Goal: Complete application form: Complete application form

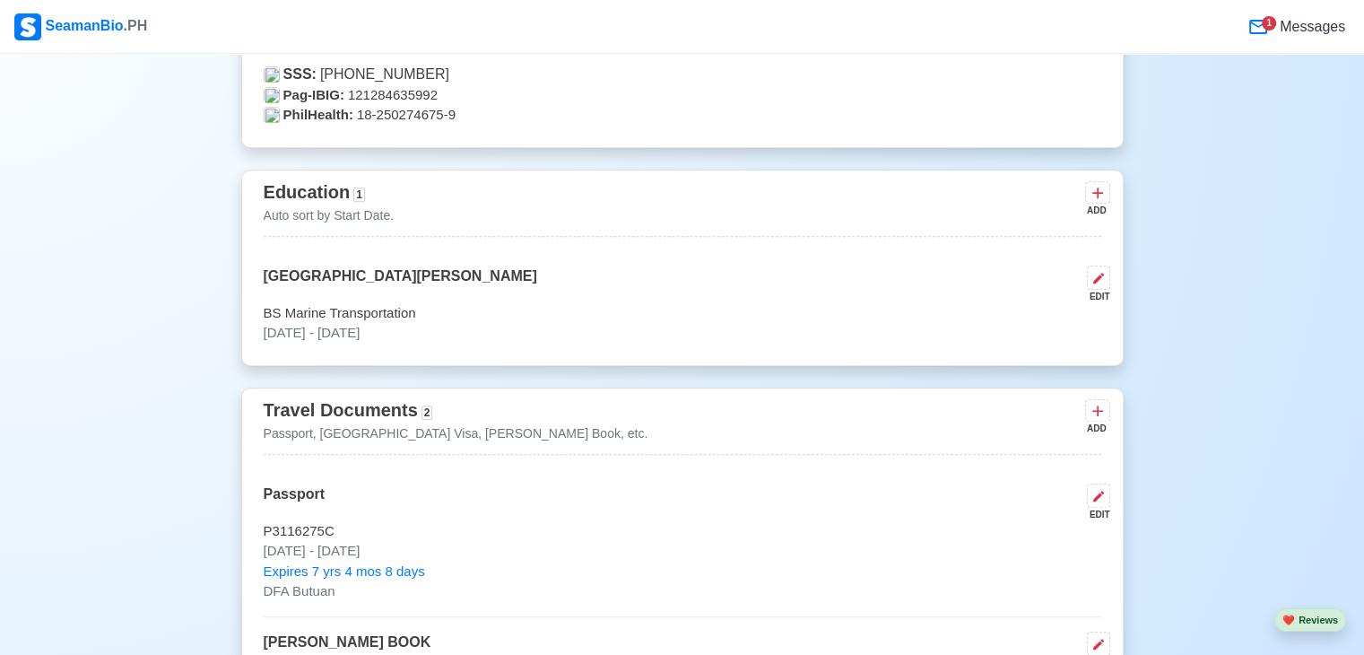
scroll to position [1158, 0]
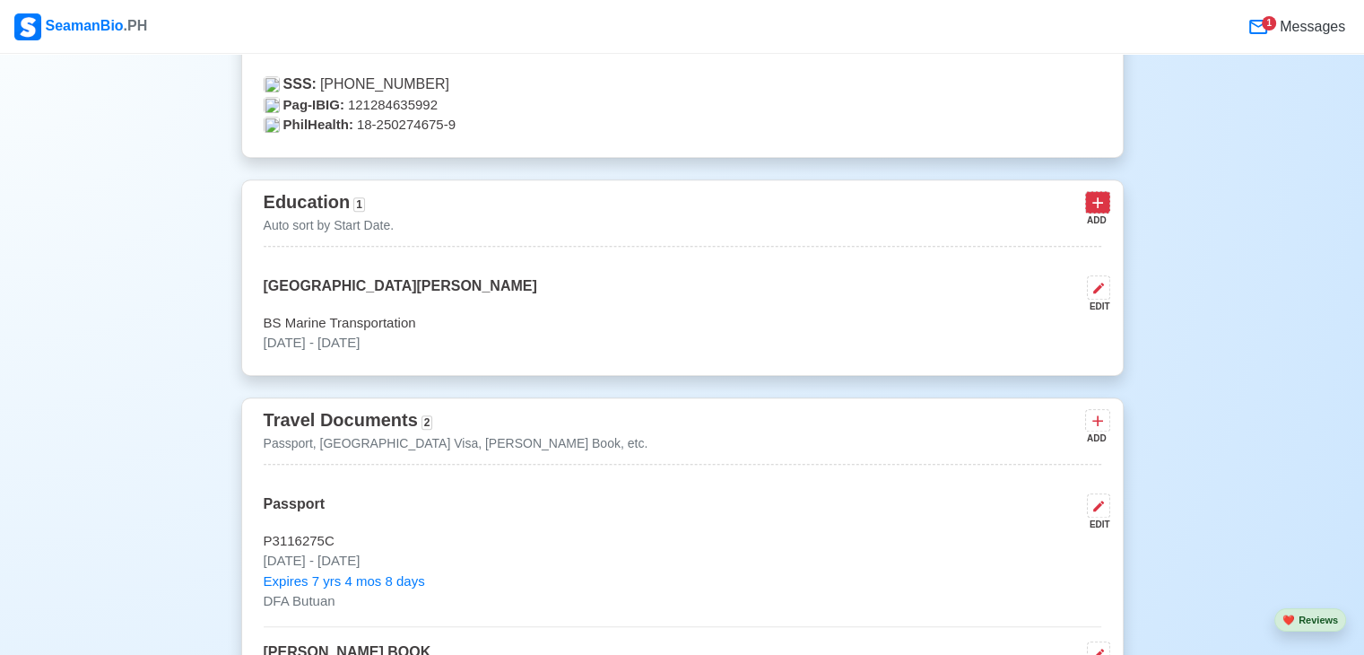
click at [1098, 202] on icon at bounding box center [1097, 203] width 18 height 18
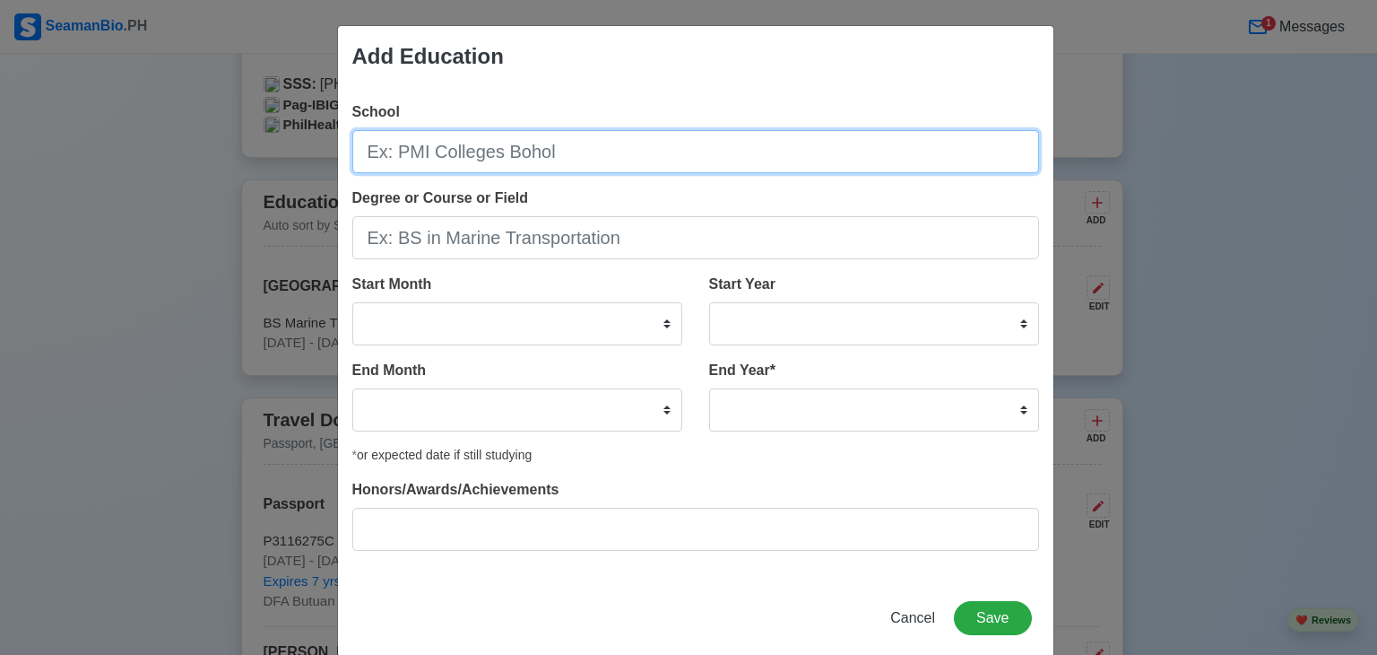
click at [629, 149] on input "School" at bounding box center [695, 151] width 687 height 43
click at [629, 149] on input "E.G. Mo" at bounding box center [695, 151] width 687 height 43
type input "[PERSON_NAME][GEOGRAPHIC_DATA]"
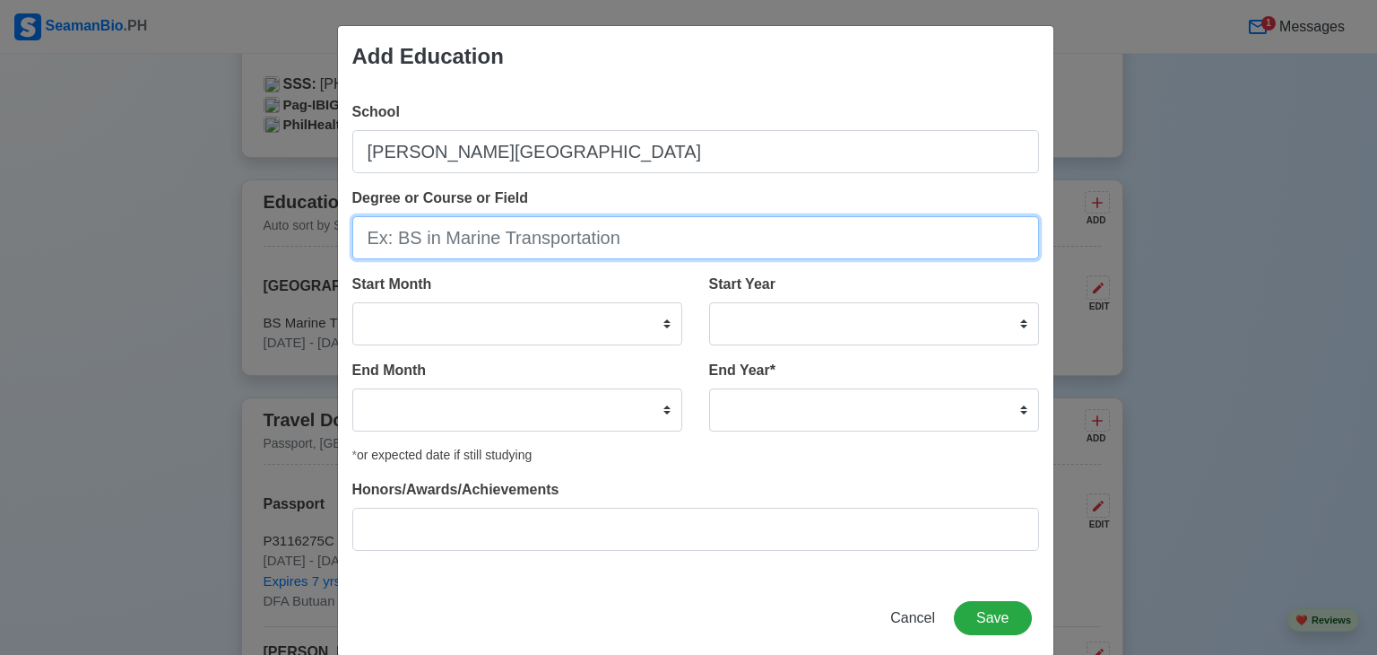
click at [620, 227] on input "Degree or Course or Field" at bounding box center [695, 237] width 687 height 43
type input "Elementary"
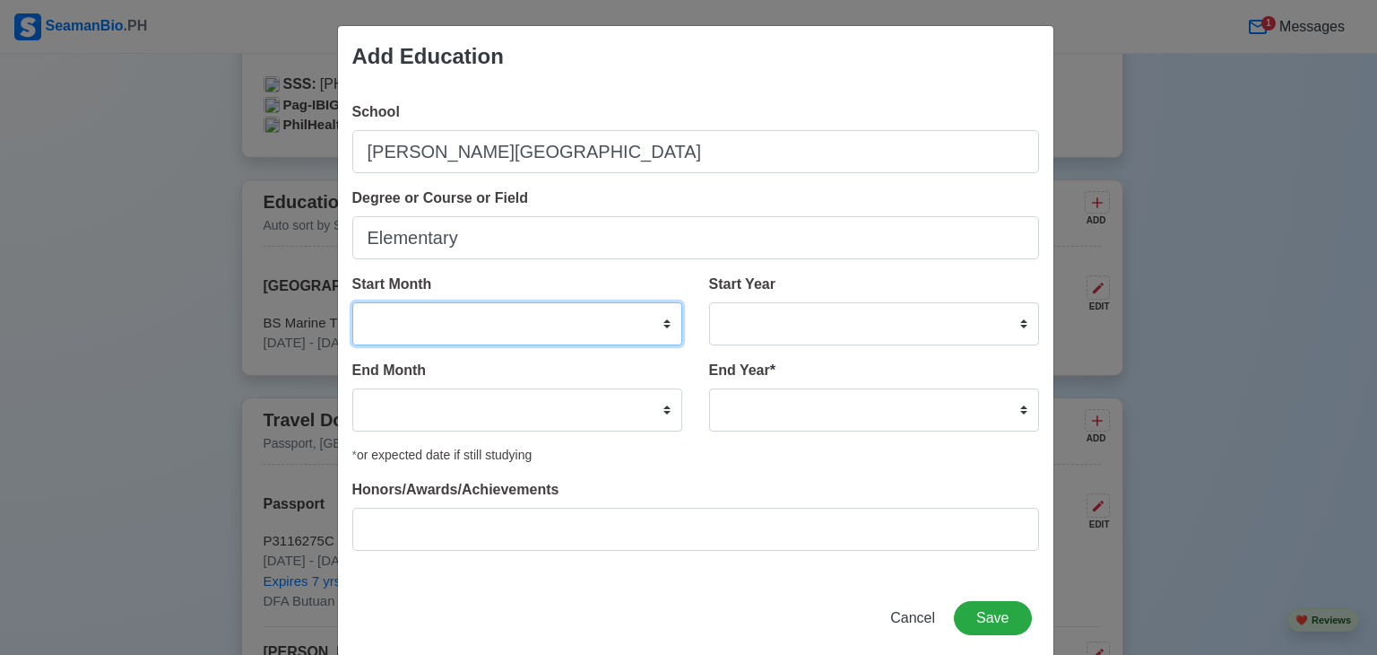
click at [412, 302] on select "January February March April May June July August September October November De…" at bounding box center [517, 323] width 330 height 43
select select "June"
click at [352, 302] on select "January February March April May June July August September October November De…" at bounding box center [517, 323] width 330 height 43
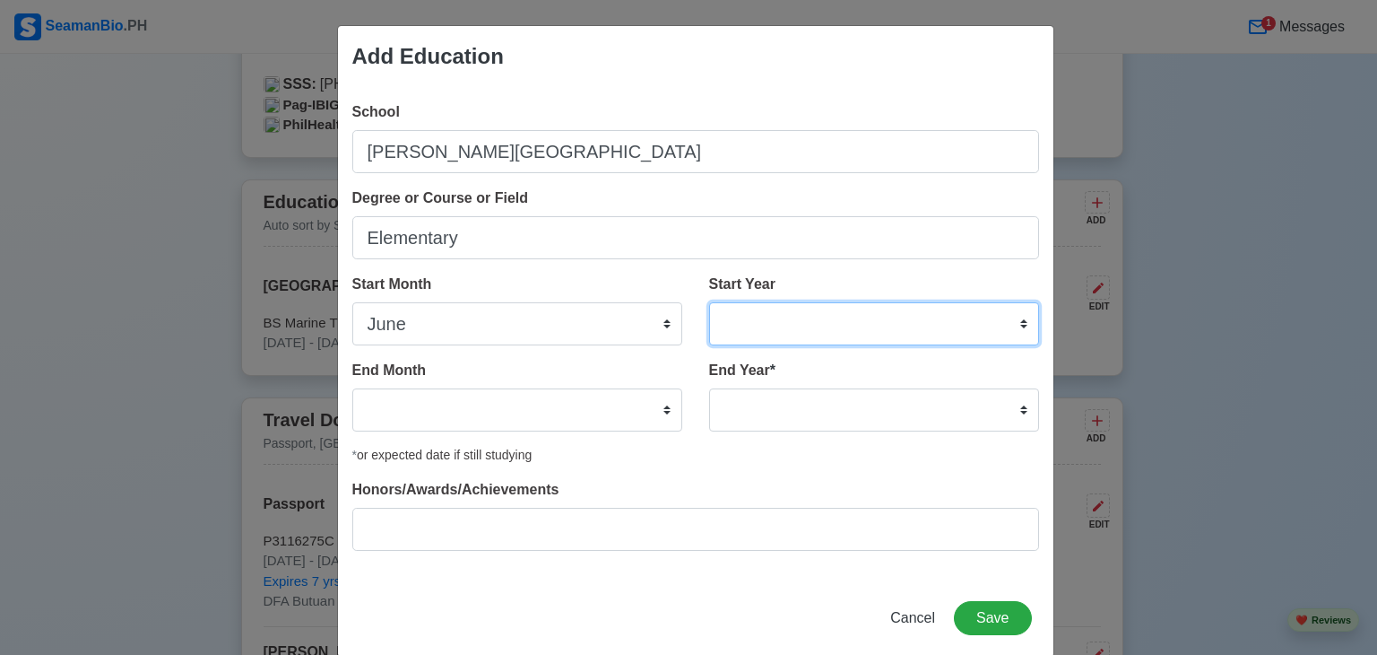
click at [823, 319] on select "2025 2024 2023 2022 2021 2020 2019 2018 2017 2016 2015 2014 2013 2012 2011 2010…" at bounding box center [874, 323] width 330 height 43
click at [767, 323] on select "2025 2024 2023 2022 2021 2020 2019 2018 2017 2016 2015 2014 2013 2012 2011 2010…" at bounding box center [874, 323] width 330 height 43
select select "2002"
click at [709, 302] on select "2025 2024 2023 2022 2021 2020 2019 2018 2017 2016 2015 2014 2013 2012 2011 2010…" at bounding box center [874, 323] width 330 height 43
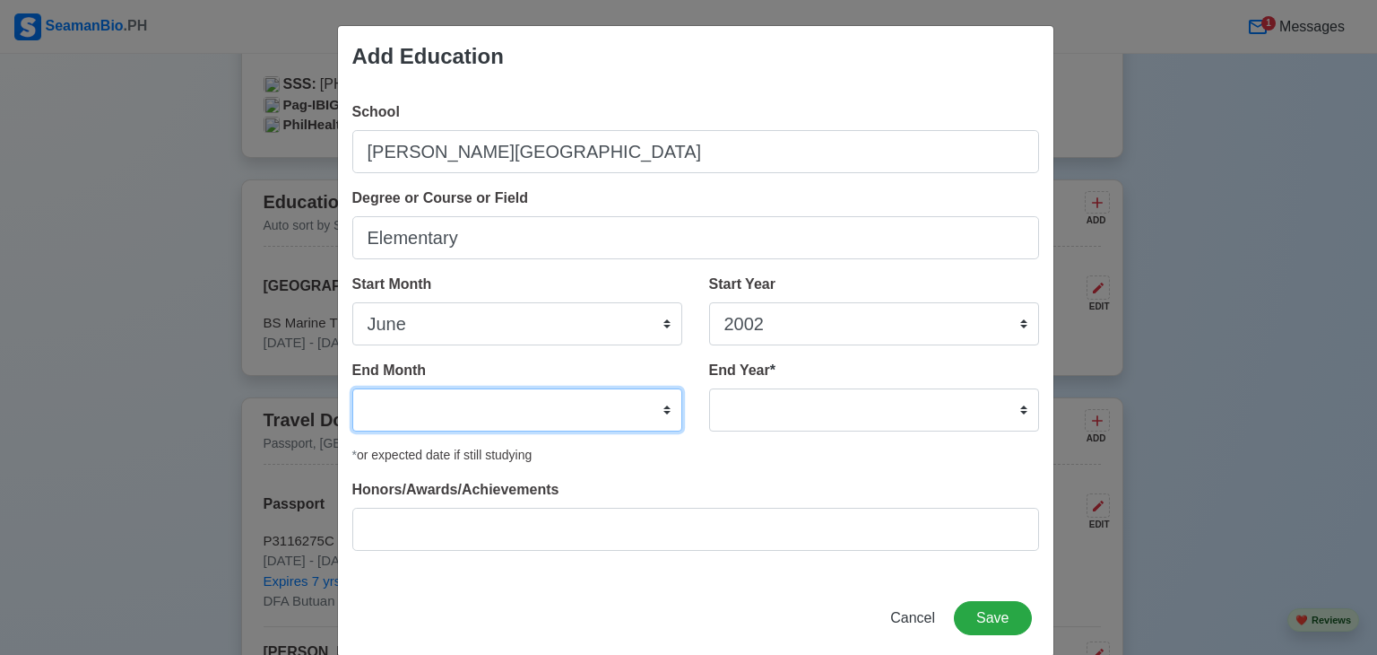
click at [456, 405] on select "January February March April May June July August September October November De…" at bounding box center [517, 409] width 330 height 43
select select "March"
click at [352, 388] on select "January February March April May June July August September October November De…" at bounding box center [517, 409] width 330 height 43
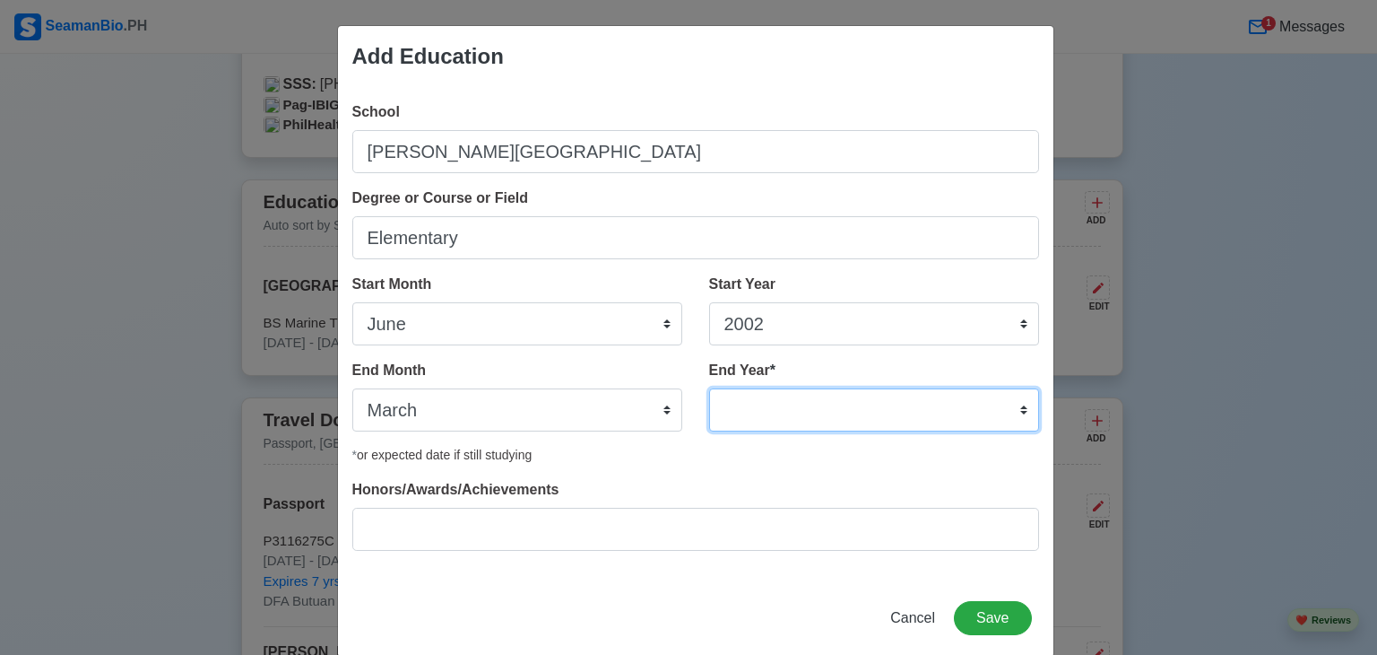
click at [758, 410] on select "2035 2034 2033 2032 2031 2030 2029 2028 2027 2026 2025 2024 2023 2022 2021 2020…" at bounding box center [874, 409] width 330 height 43
click at [768, 395] on select "2035 2034 2033 2032 2031 2030 2029 2028 2027 2026 2025 2024 2023 2022 2021 2020…" at bounding box center [874, 409] width 330 height 43
select select "2008"
click at [709, 388] on select "2035 2034 2033 2032 2031 2030 2029 2028 2027 2026 2025 2024 2023 2022 2021 2020…" at bounding box center [874, 409] width 330 height 43
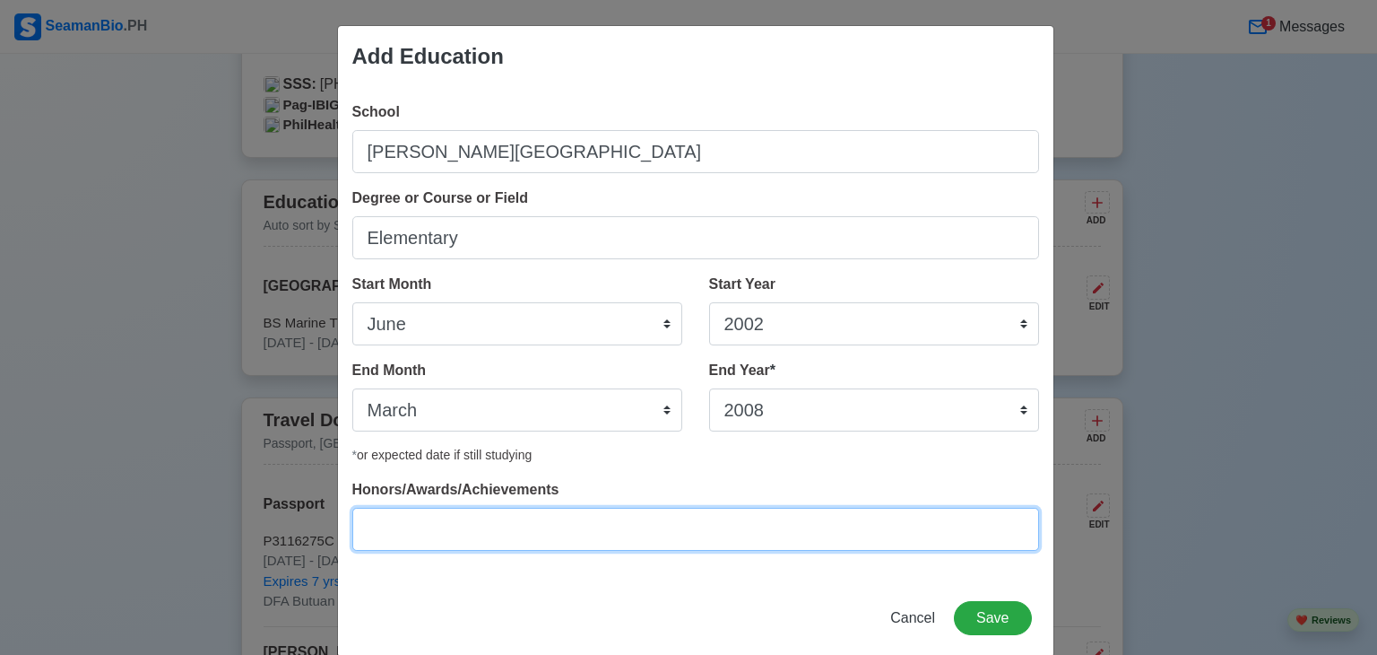
click at [445, 521] on input "Honors/Awards/Achievements" at bounding box center [695, 528] width 687 height 43
type input "g"
type input "Graduated"
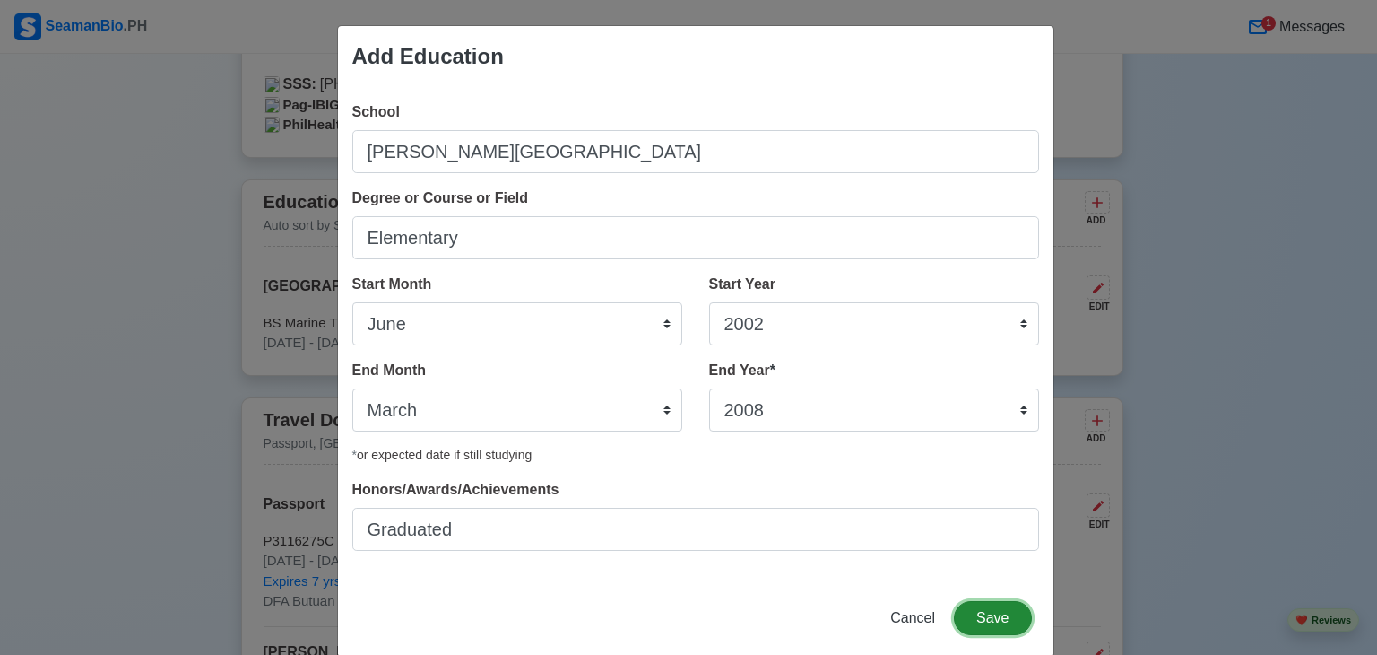
click at [1010, 622] on button "Save" at bounding box center [992, 618] width 77 height 34
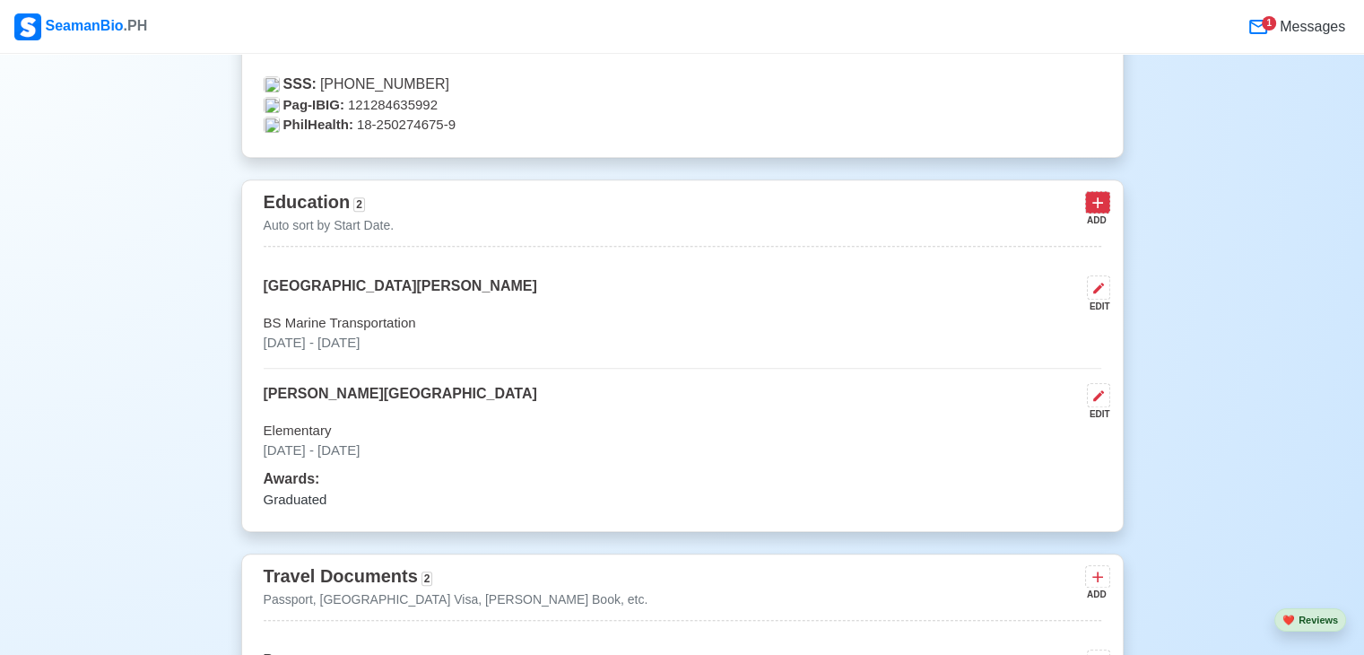
click at [1101, 202] on icon at bounding box center [1097, 202] width 11 height 11
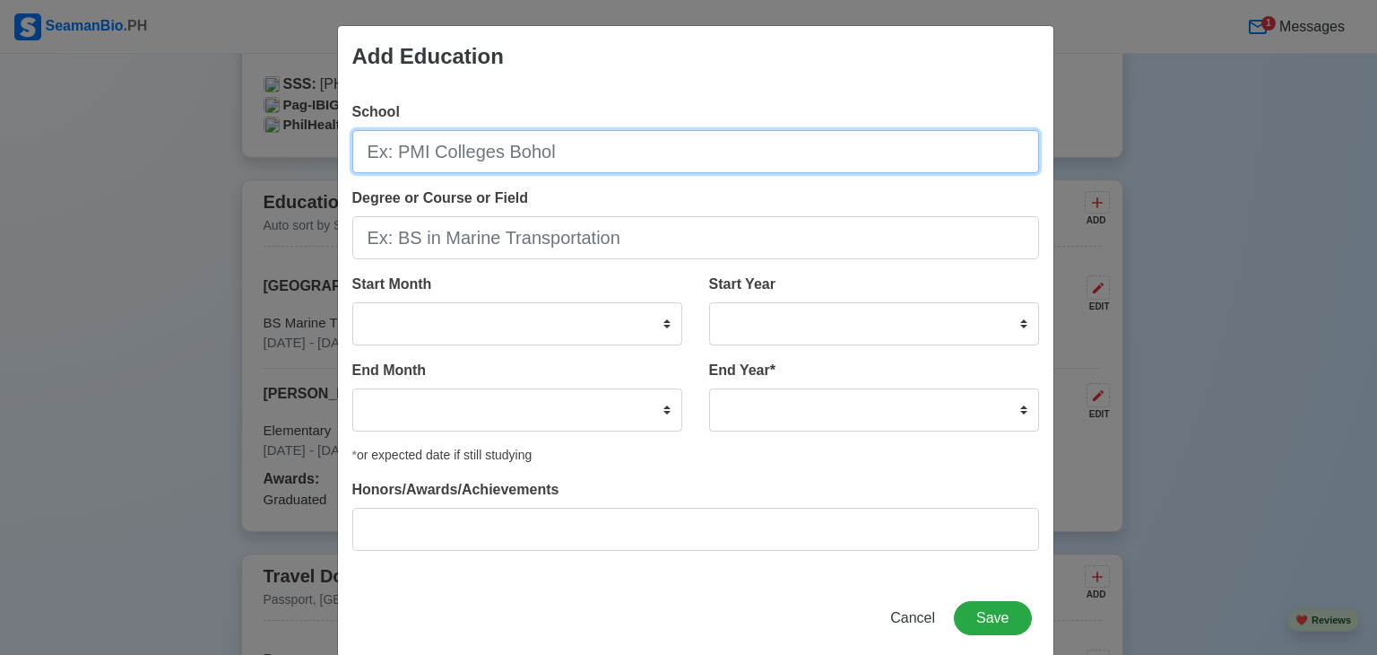
click at [525, 158] on input "School" at bounding box center [695, 151] width 687 height 43
type input "[PERSON_NAME][GEOGRAPHIC_DATA]"
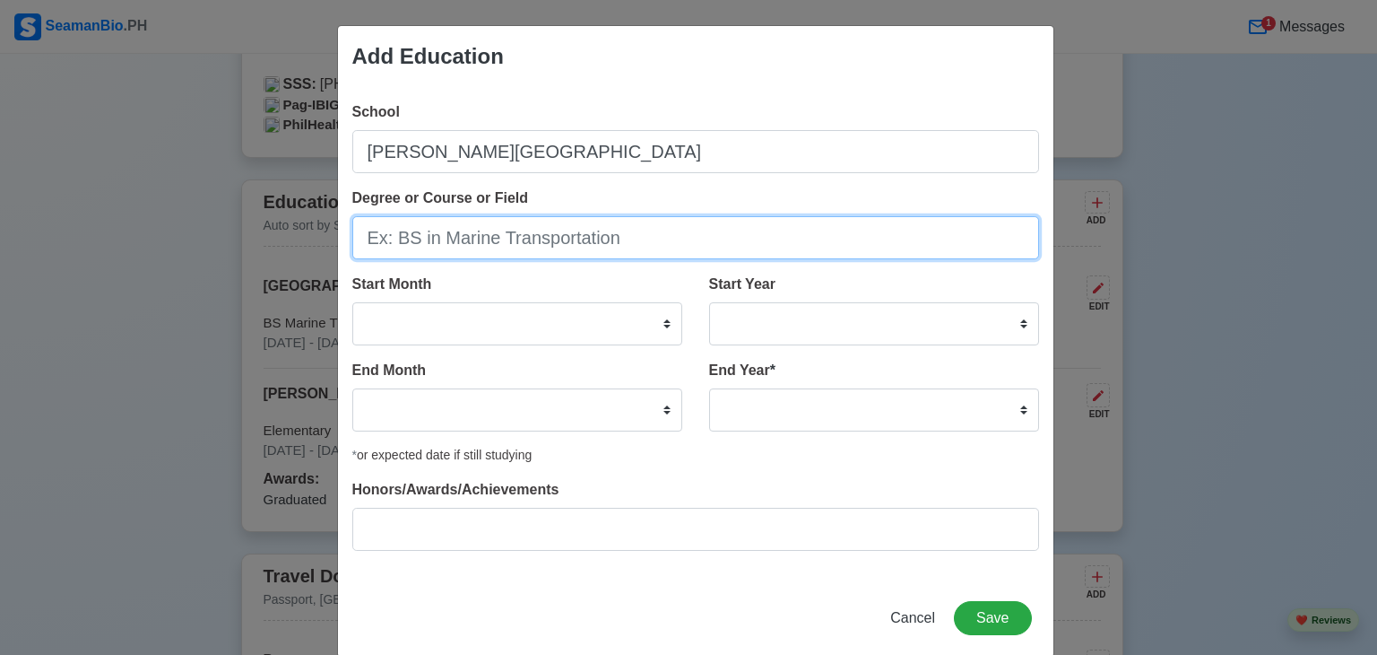
click at [487, 245] on input "Degree or Course or Field" at bounding box center [695, 237] width 687 height 43
type input "Secondary"
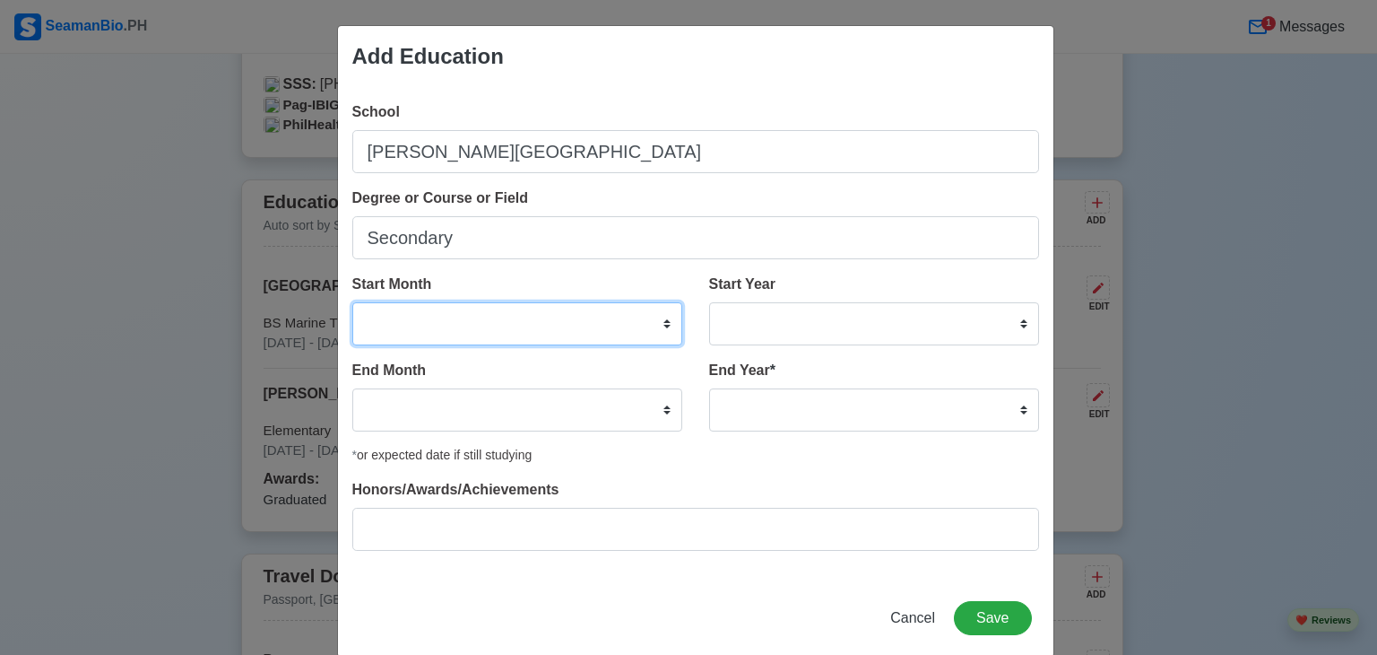
click at [439, 322] on select "January February March April May June July August September October November De…" at bounding box center [517, 323] width 330 height 43
select select "June"
click at [352, 302] on select "January February March April May June July August September October November De…" at bounding box center [517, 323] width 330 height 43
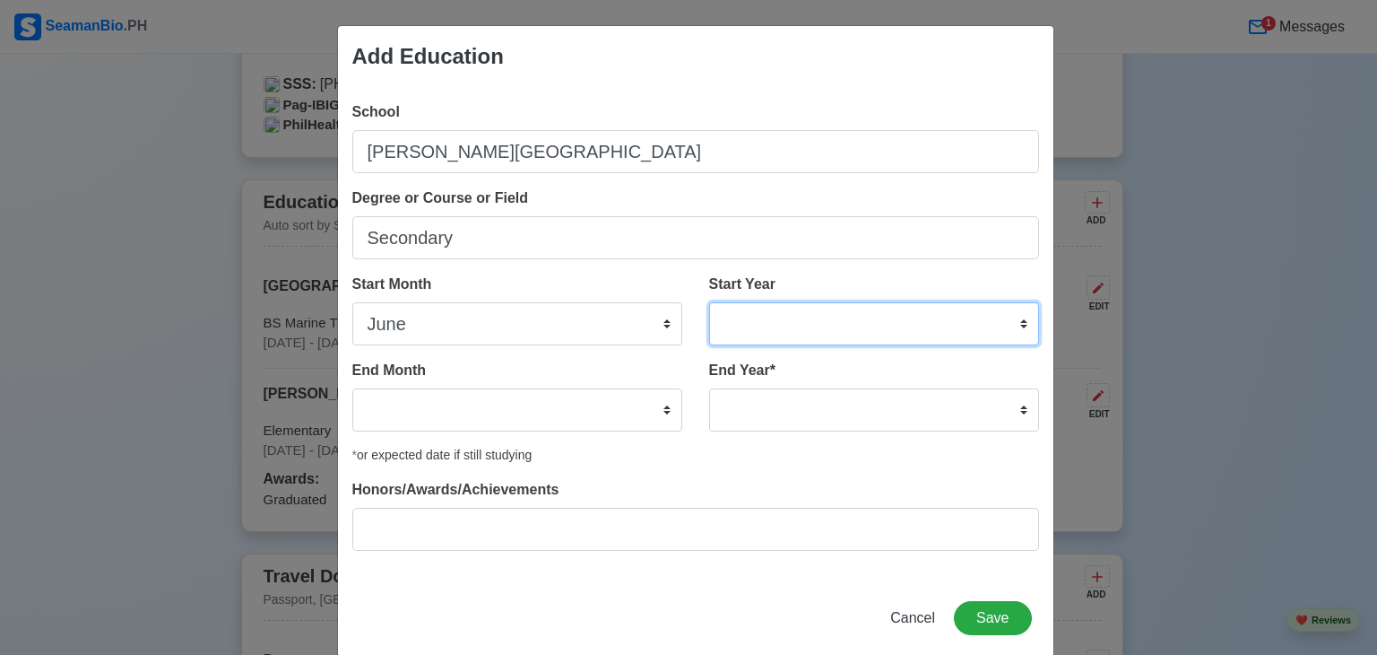
click at [794, 323] on select "2025 2024 2023 2022 2021 2020 2019 2018 2017 2016 2015 2014 2013 2012 2011 2010…" at bounding box center [874, 323] width 330 height 43
select select "2008"
click at [709, 302] on select "2025 2024 2023 2022 2021 2020 2019 2018 2017 2016 2015 2014 2013 2012 2011 2010…" at bounding box center [874, 323] width 330 height 43
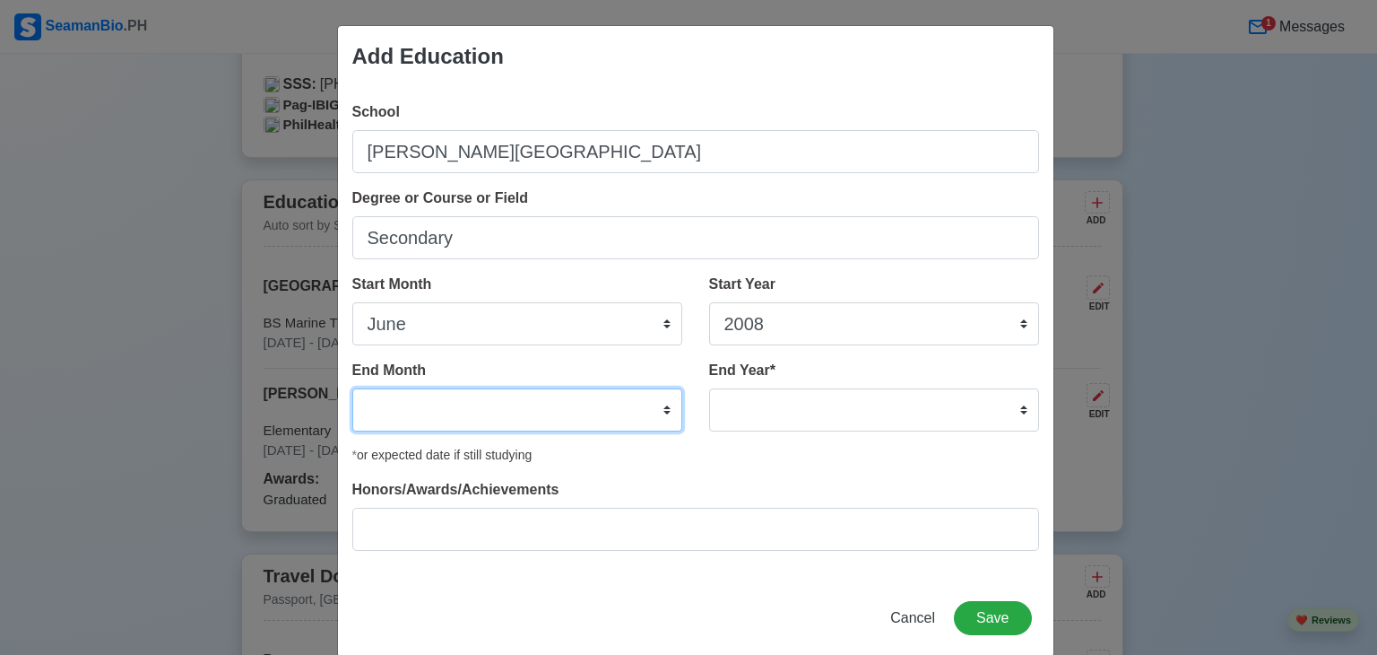
click at [509, 399] on select "January February March April May June July August September October November De…" at bounding box center [517, 409] width 330 height 43
select select "March"
click at [352, 388] on select "January February March April May June July August September October November De…" at bounding box center [517, 409] width 330 height 43
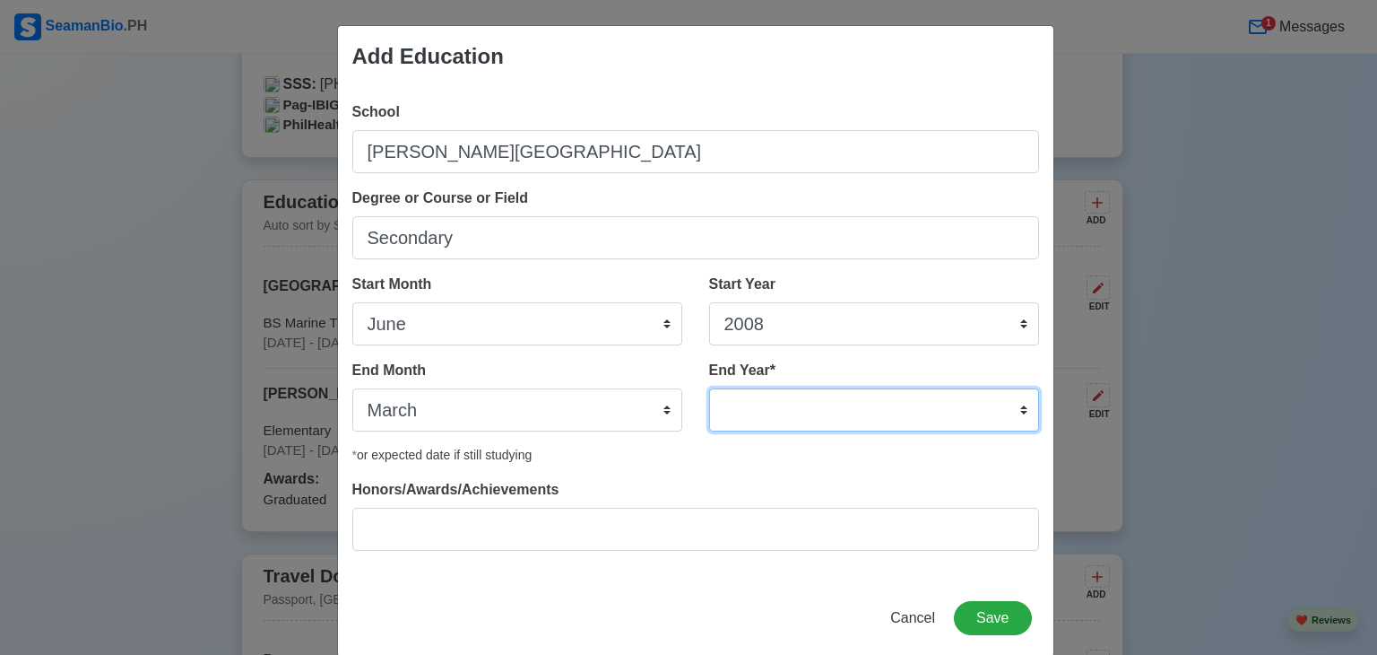
click at [752, 413] on select "2035 2034 2033 2032 2031 2030 2029 2028 2027 2026 2025 2024 2023 2022 2021 2020…" at bounding box center [874, 409] width 330 height 43
select select "2012"
click at [709, 388] on select "2035 2034 2033 2032 2031 2030 2029 2028 2027 2026 2025 2024 2023 2022 2021 2020…" at bounding box center [874, 409] width 330 height 43
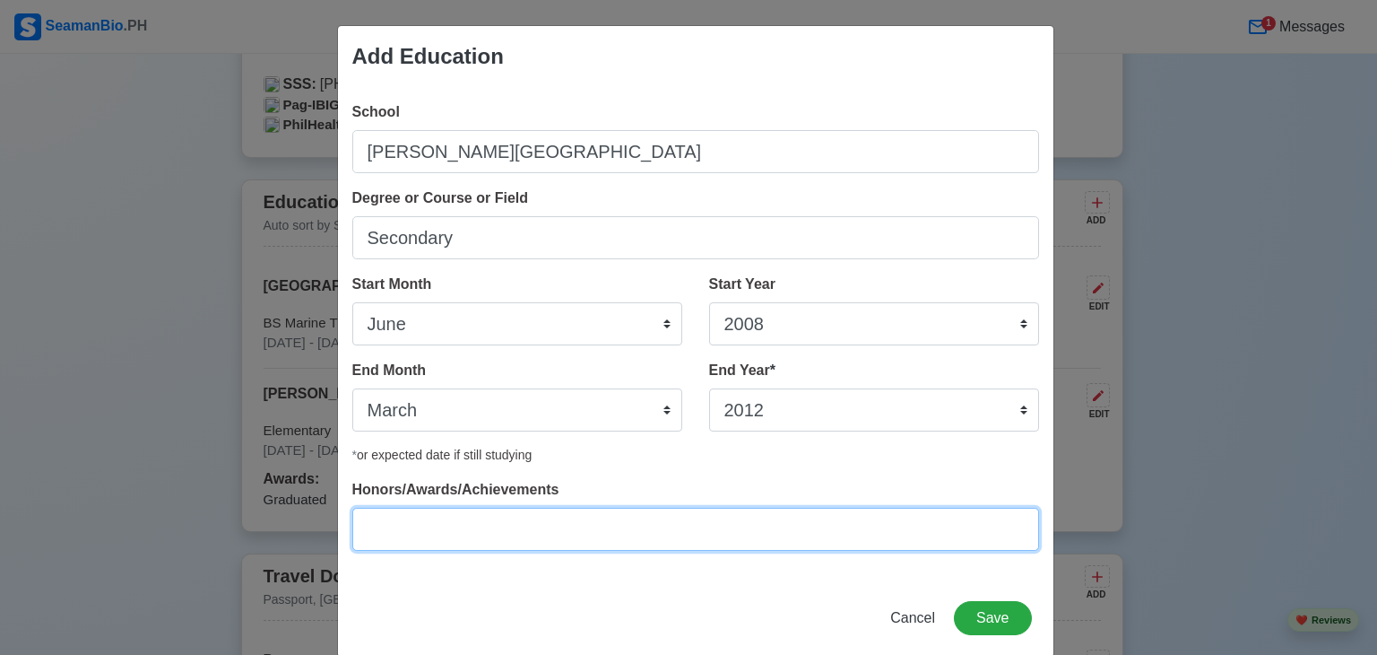
click at [493, 541] on input "Honors/Awards/Achievements" at bounding box center [695, 528] width 687 height 43
type input "Graduated"
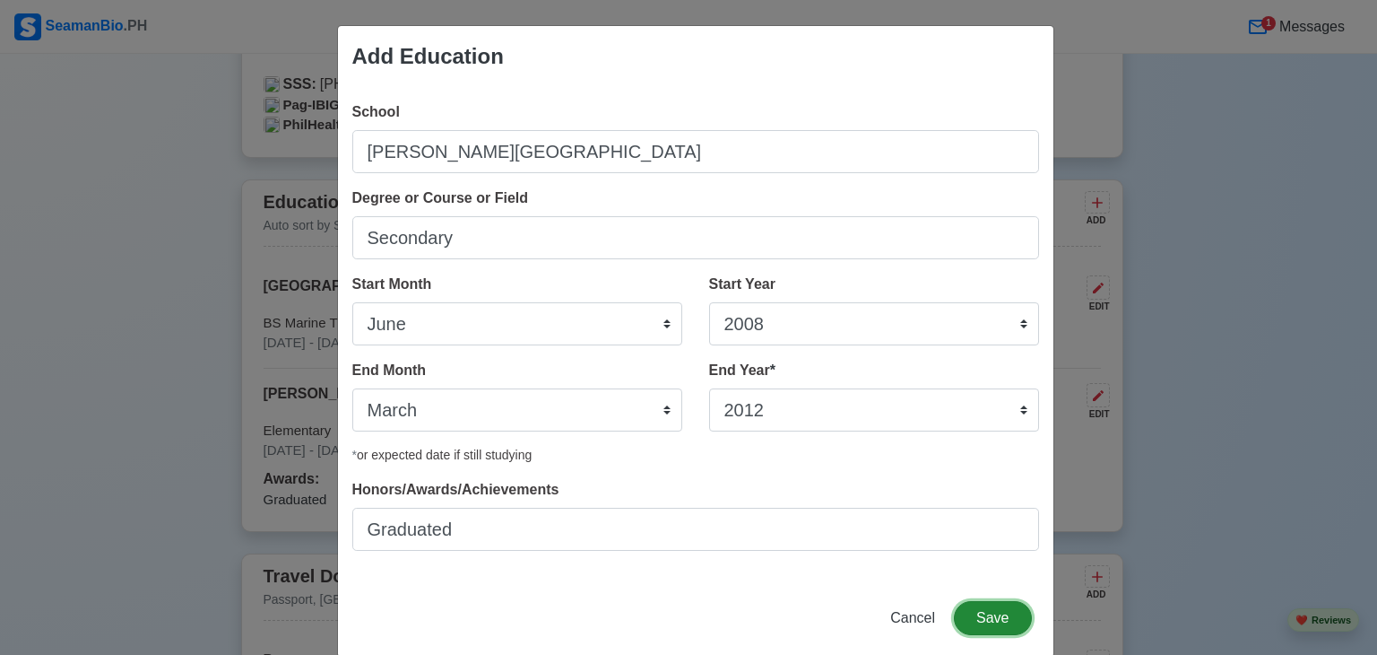
click at [979, 614] on button "Save" at bounding box center [992, 618] width 77 height 34
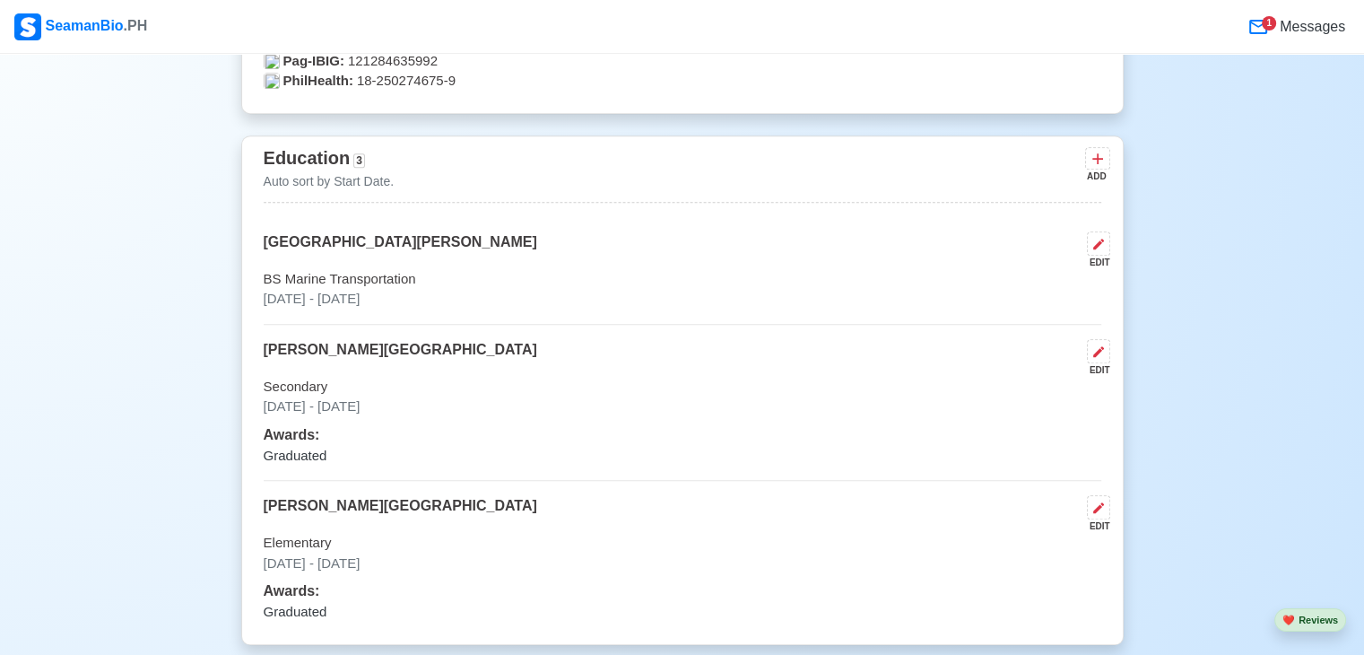
scroll to position [1223, 0]
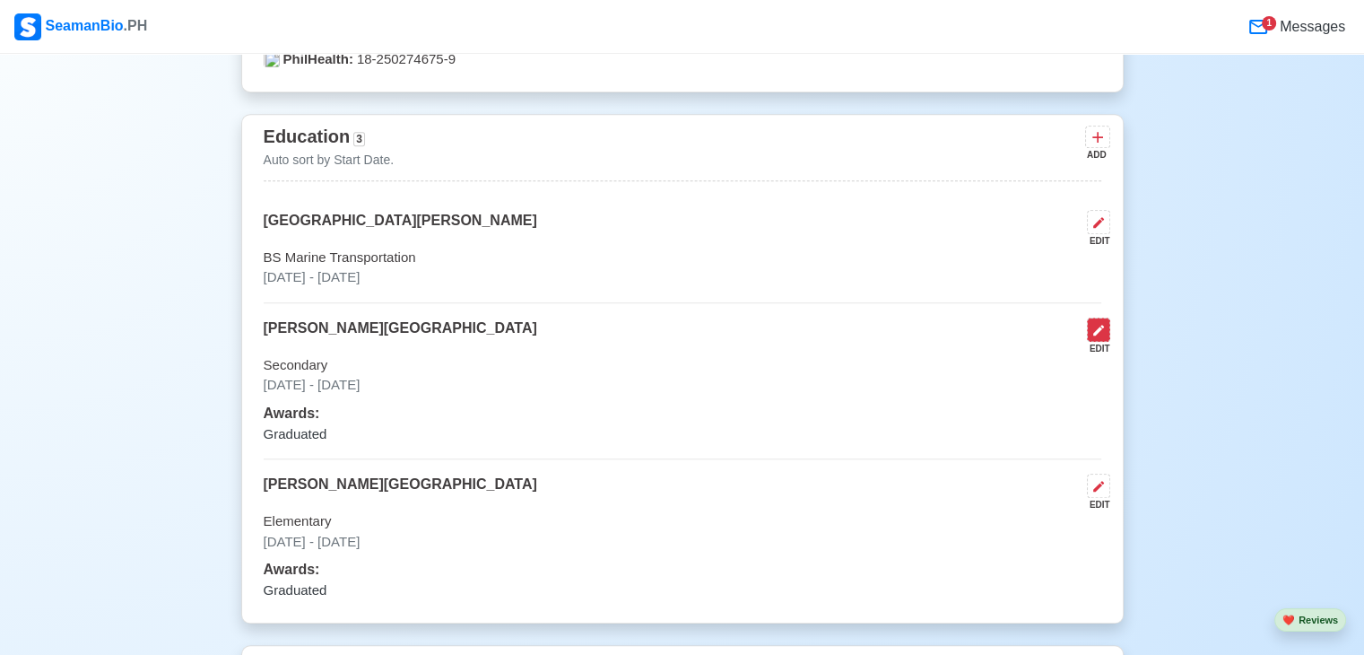
click at [1091, 332] on icon at bounding box center [1098, 330] width 14 height 14
select select "June"
select select "2008"
select select "March"
select select "2012"
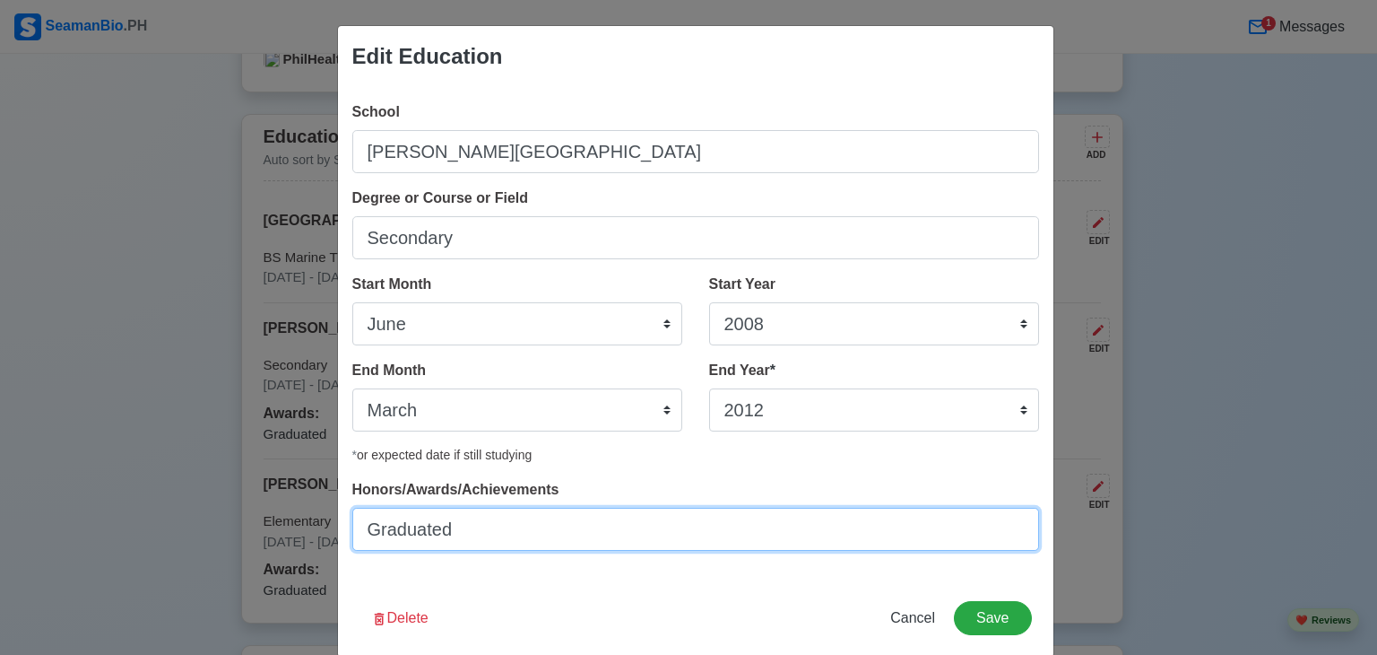
click at [559, 539] on input "Graduated" at bounding box center [695, 528] width 687 height 43
type input "Graduate"
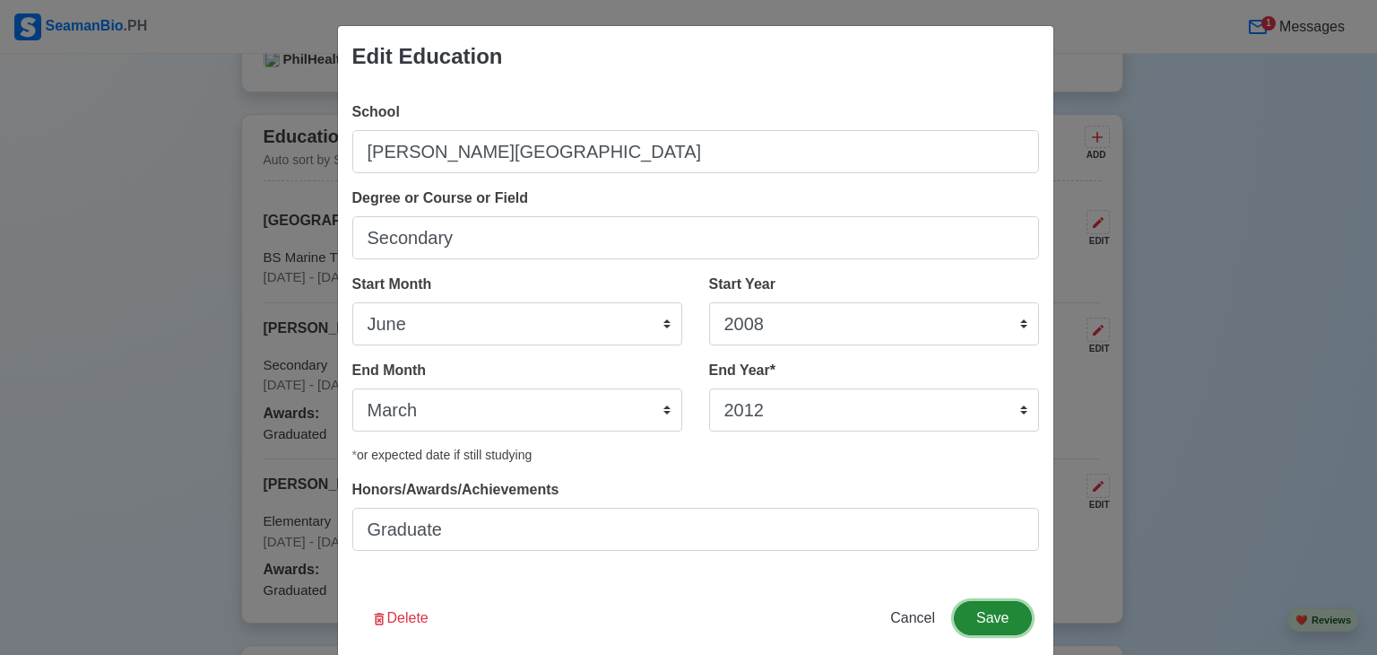
click at [981, 615] on button "Save" at bounding box center [992, 618] width 77 height 34
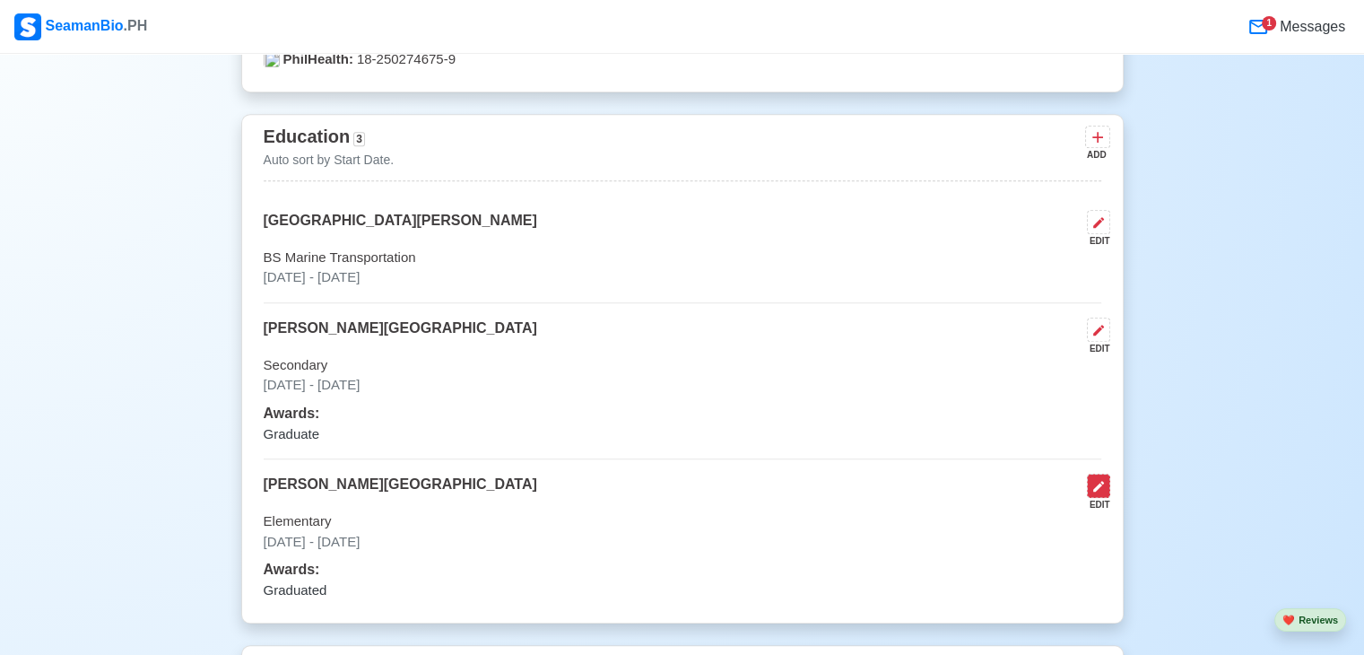
click at [1103, 488] on icon at bounding box center [1098, 486] width 14 height 14
select select "June"
select select "2002"
select select "March"
select select "2008"
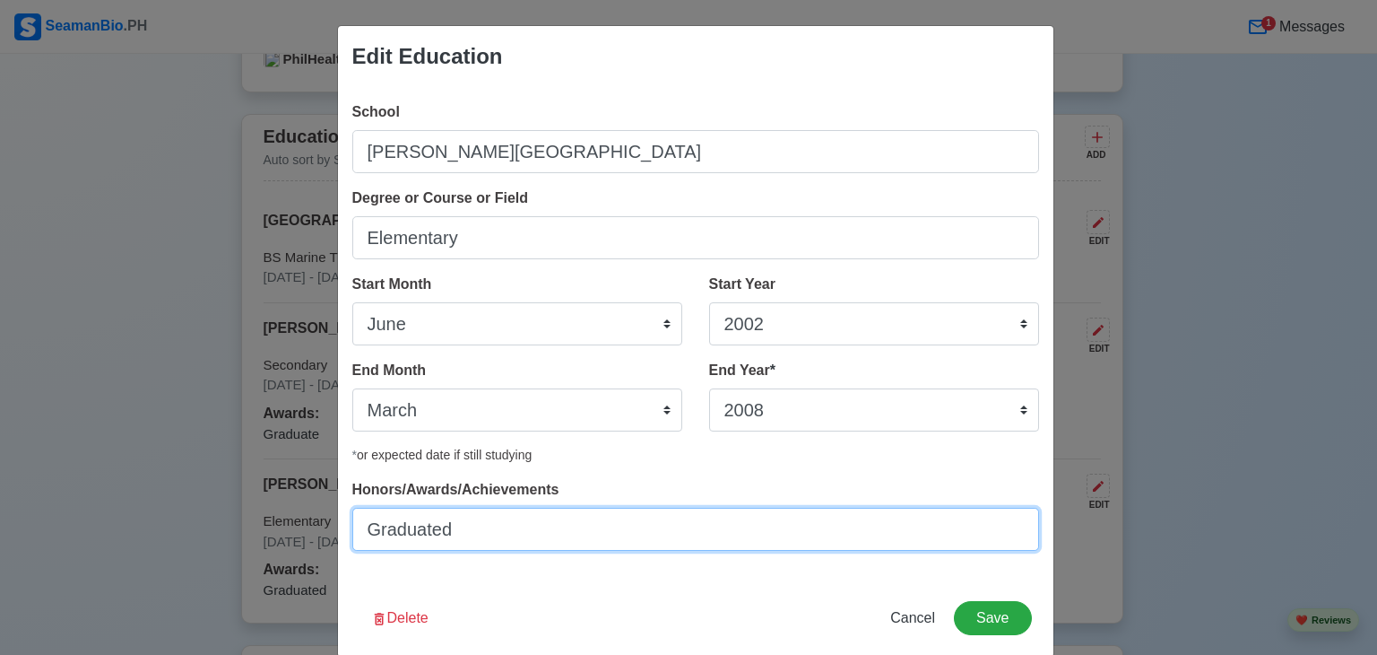
click at [619, 534] on input "Graduated" at bounding box center [695, 528] width 687 height 43
type input "Graduate"
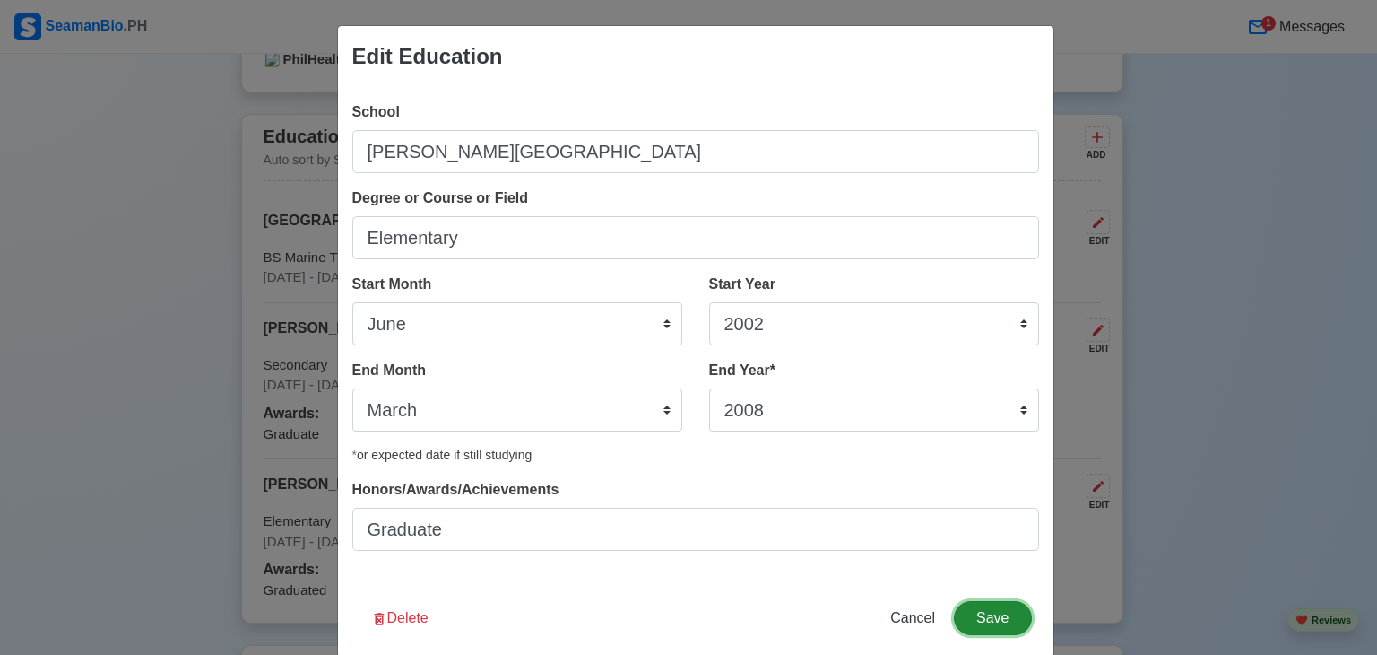
click at [993, 619] on button "Save" at bounding box center [992, 618] width 77 height 34
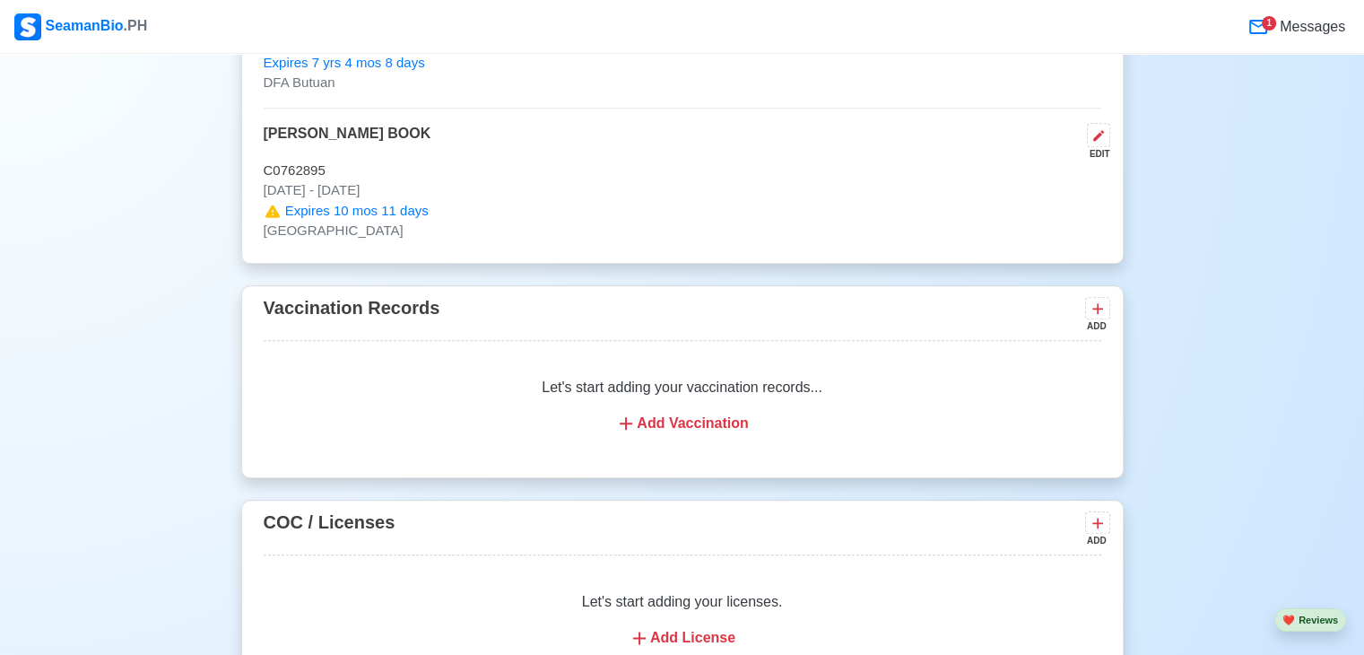
scroll to position [2006, 0]
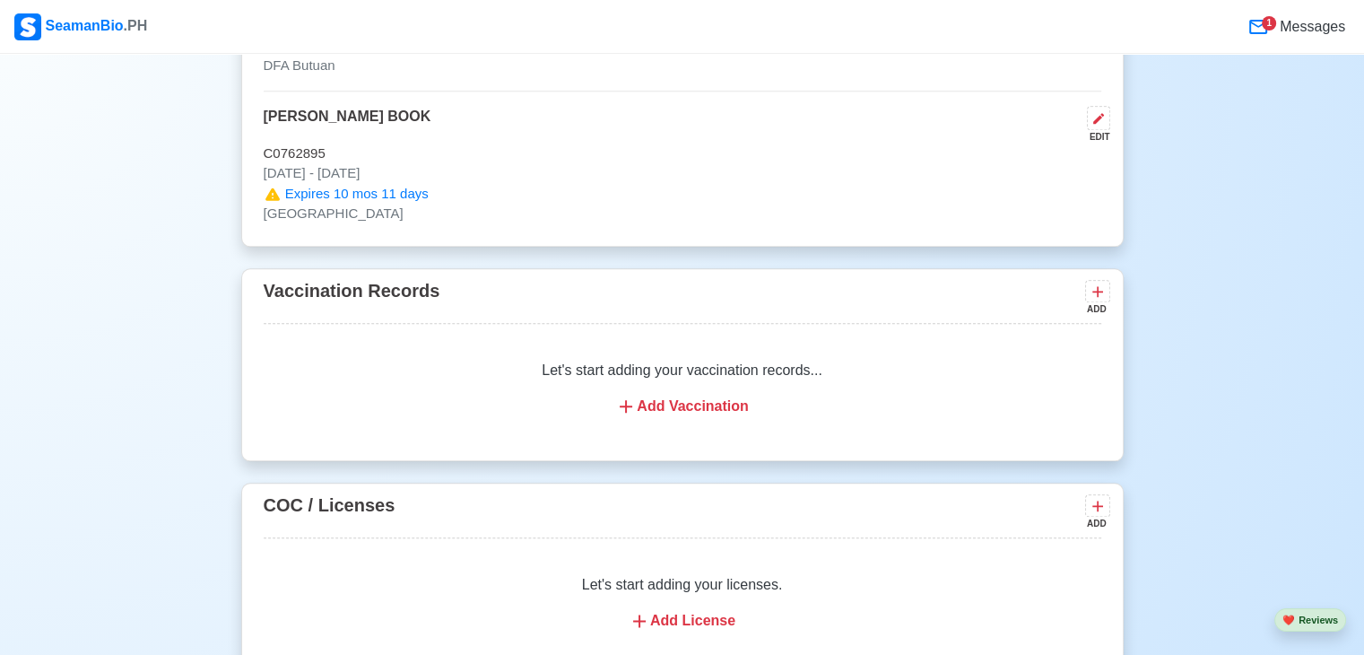
click at [674, 395] on div "Add Vaccination" at bounding box center [682, 406] width 794 height 22
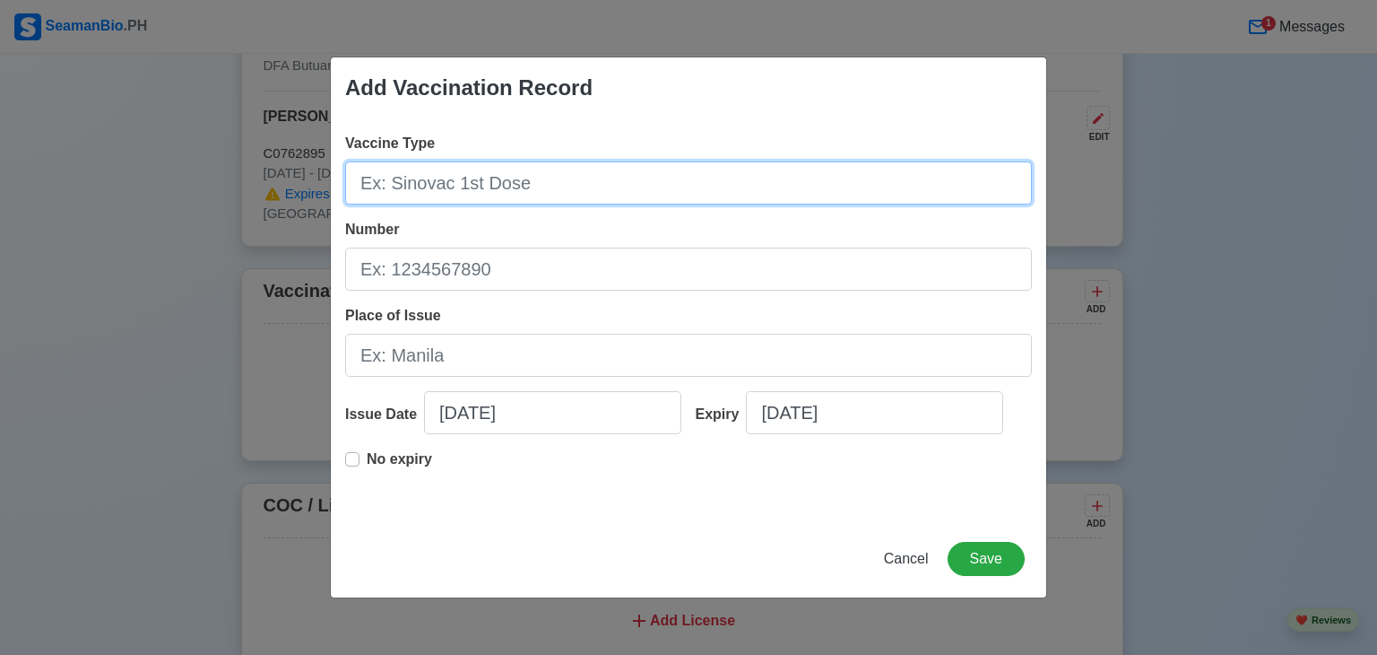
click at [476, 178] on input "Vaccine Type" at bounding box center [688, 182] width 687 height 43
type input "y"
type input "[MEDICAL_DATA]"
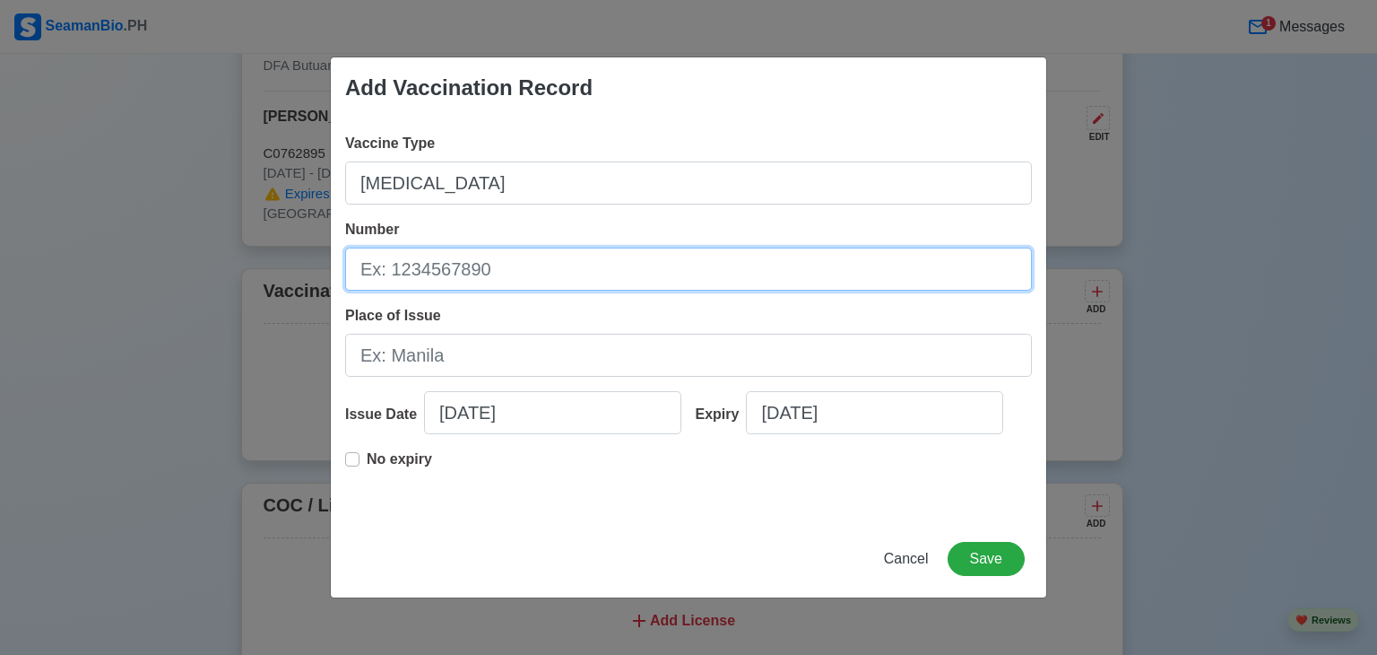
click at [451, 278] on input "Number" at bounding box center [688, 268] width 687 height 43
type input "V3L031V"
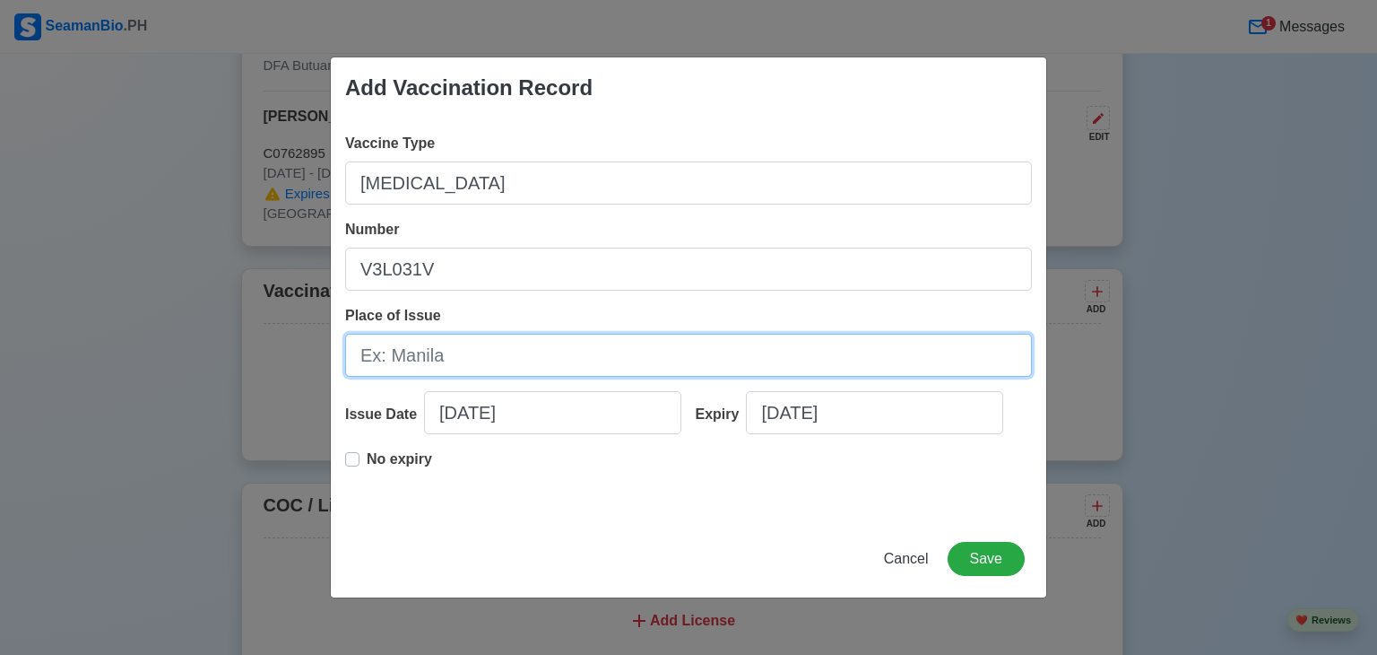
click at [426, 356] on input "Place of Issue" at bounding box center [688, 355] width 687 height 43
type input "[GEOGRAPHIC_DATA], [GEOGRAPHIC_DATA]"
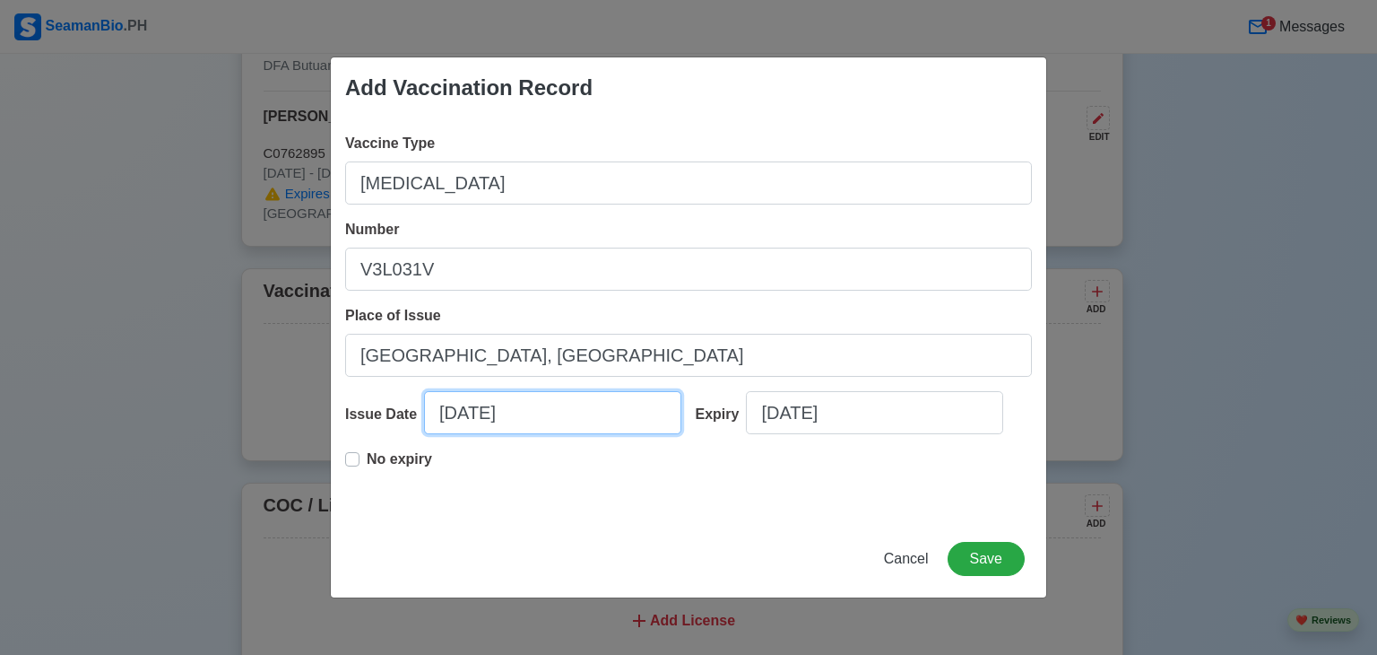
select select "****"
select select "*********"
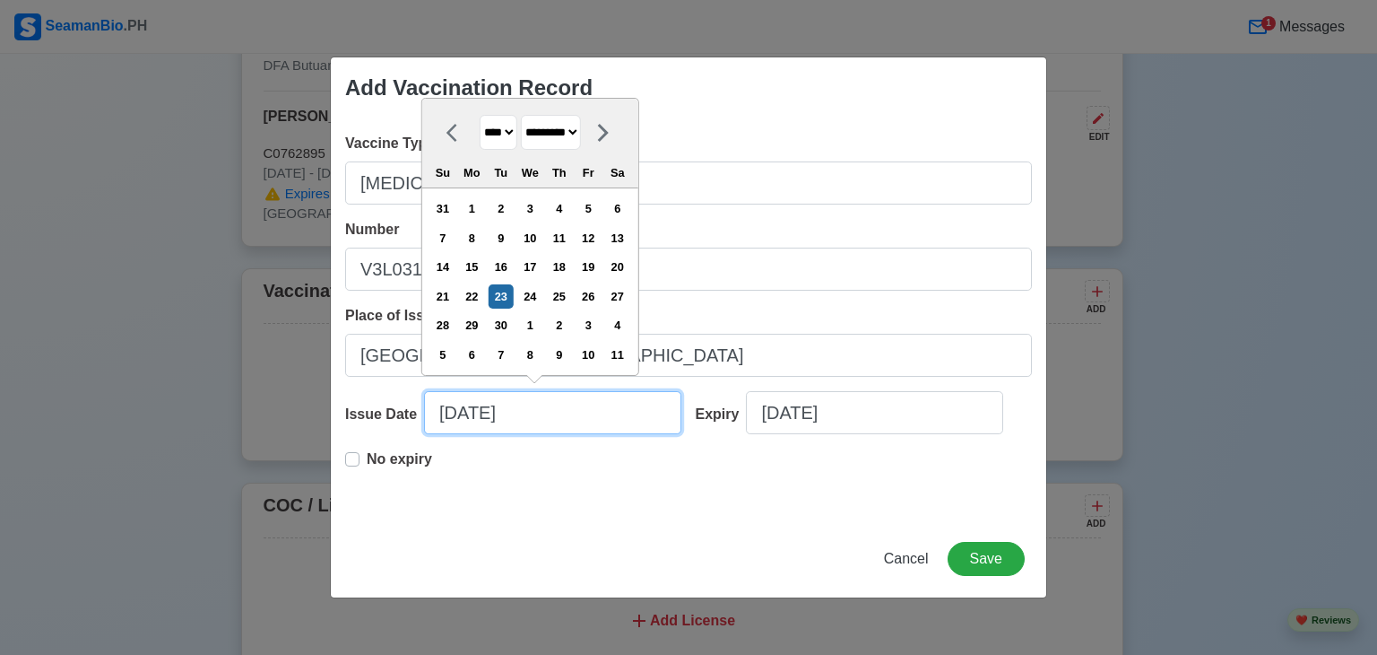
click at [546, 419] on input "[DATE]" at bounding box center [552, 412] width 257 height 43
click at [455, 423] on input "[DATE]" at bounding box center [552, 412] width 257 height 43
type input "[DATE]"
select select "*****"
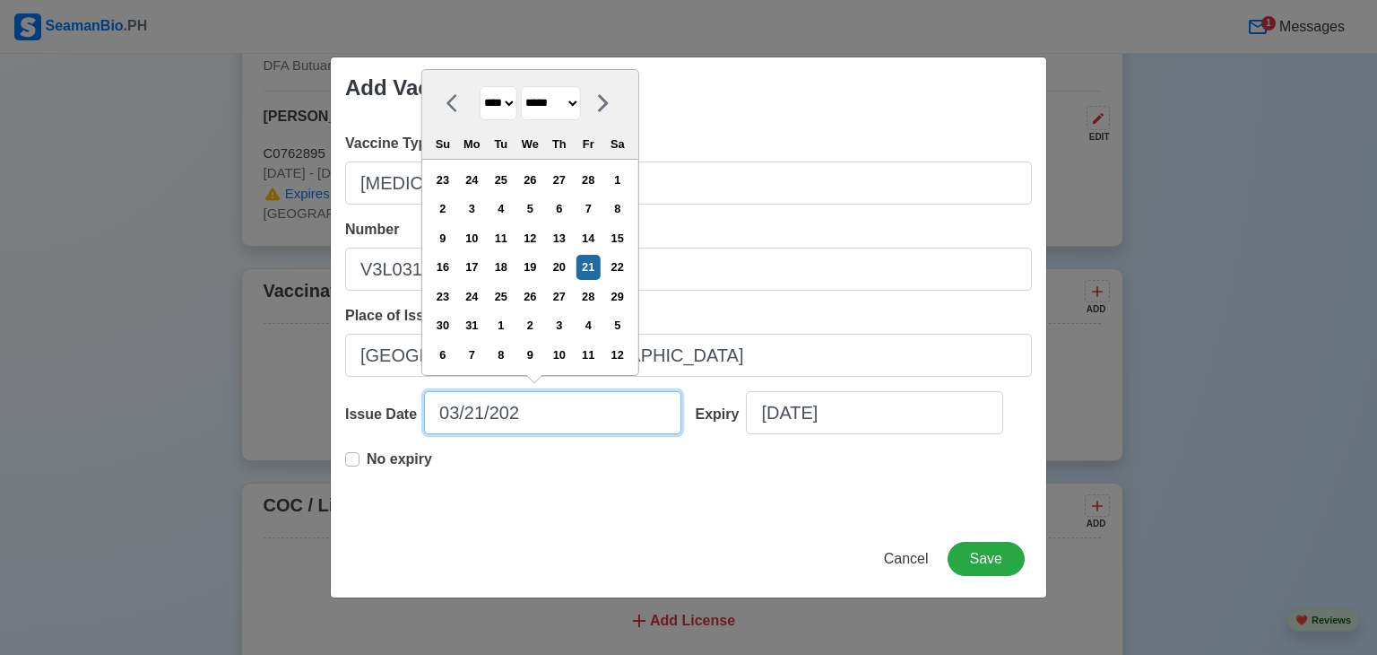
type input "[DATE]"
select select "****"
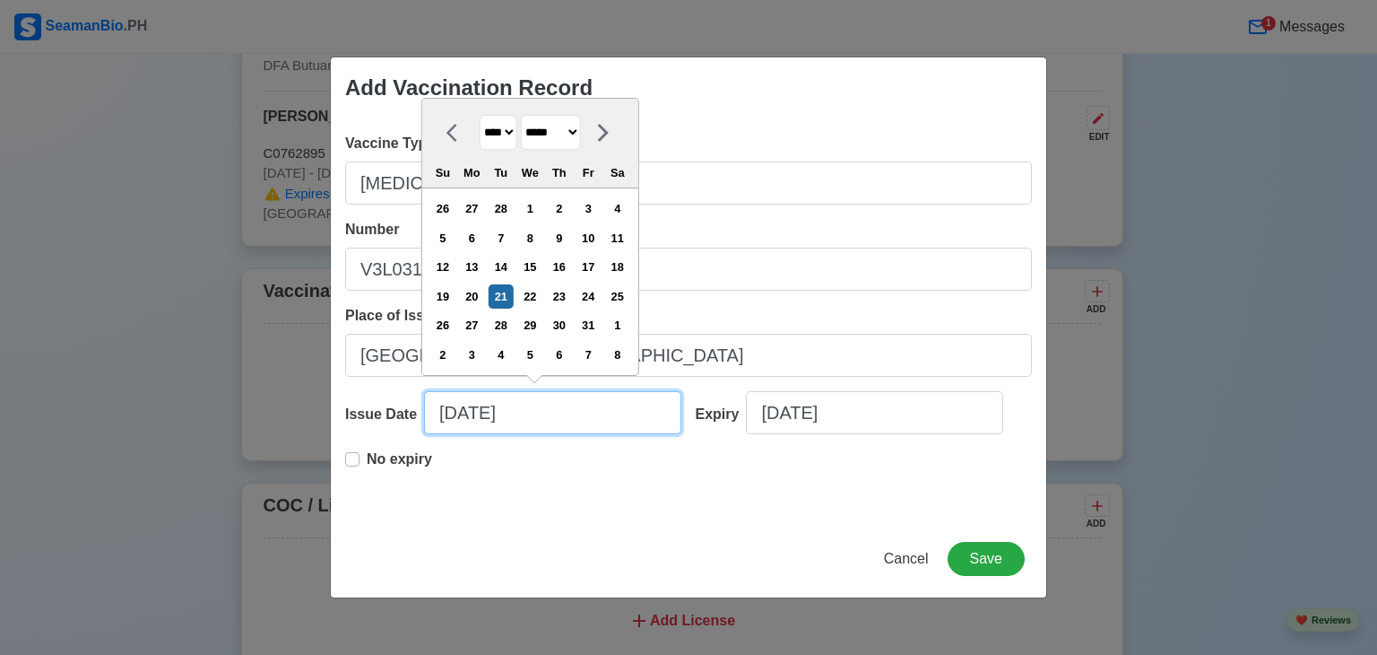
type input "[DATE]"
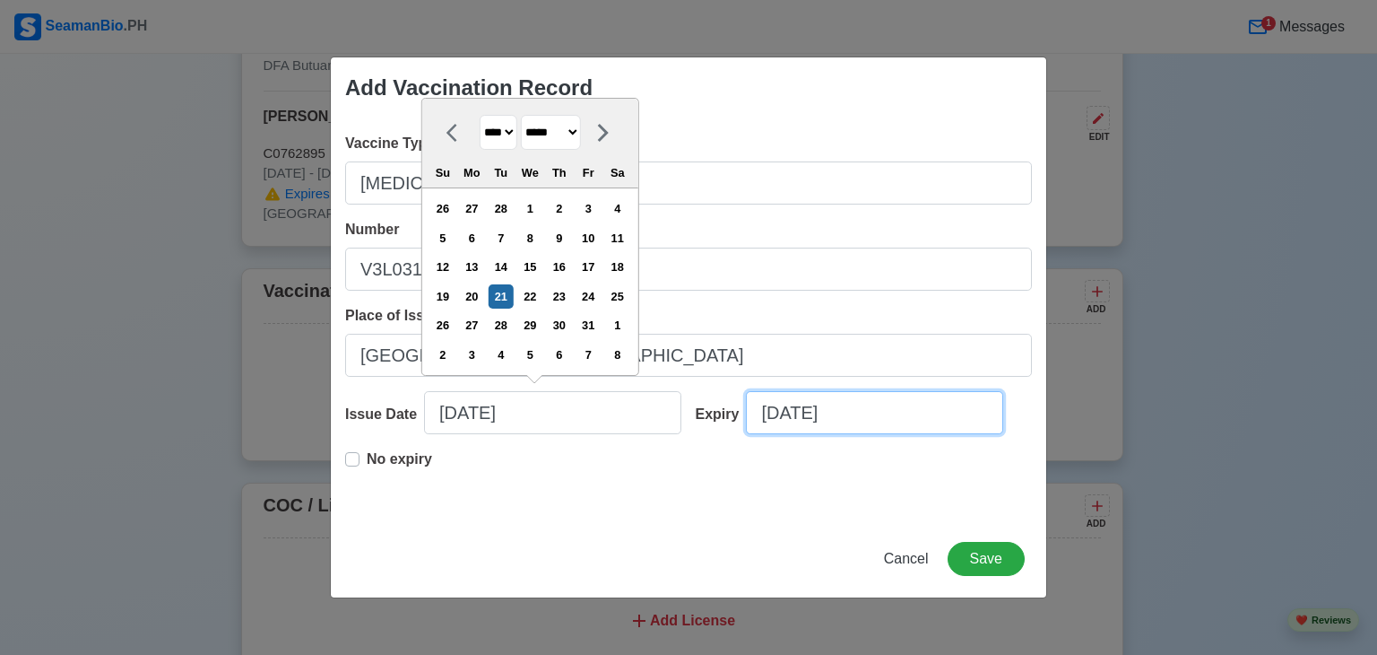
select select "****"
select select "*********"
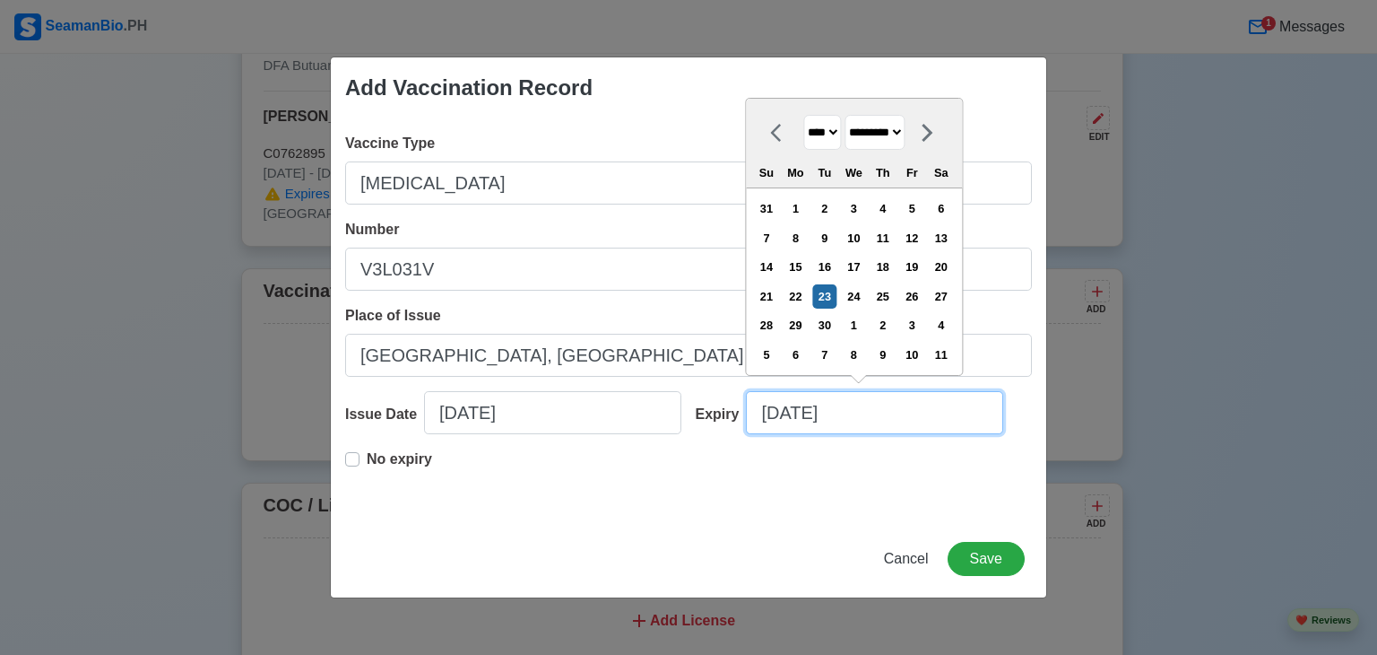
click at [872, 419] on input "[DATE]" at bounding box center [874, 412] width 257 height 43
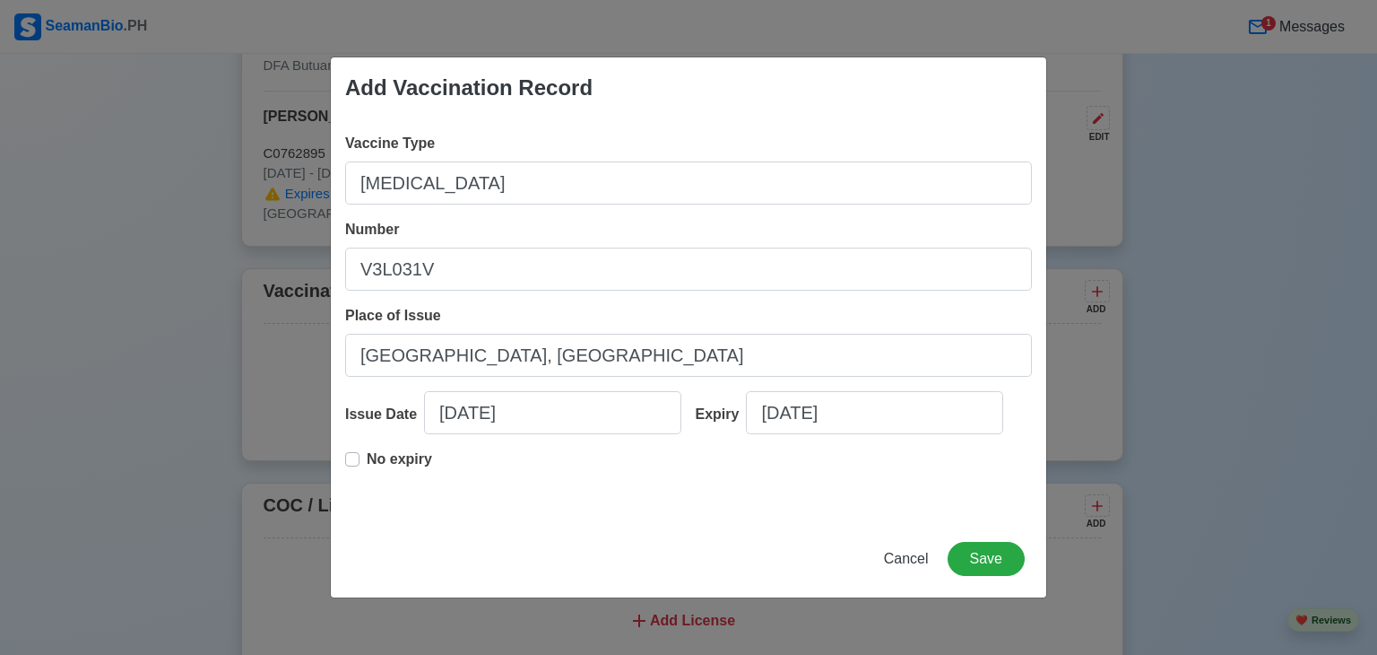
click at [341, 455] on div "Vaccine Type [MEDICAL_DATA] Number V3L031V Place of Issue [GEOGRAPHIC_DATA], [G…" at bounding box center [689, 319] width 716 height 402
click at [367, 456] on label "No expiry" at bounding box center [399, 466] width 65 height 36
type input "[DATE]"
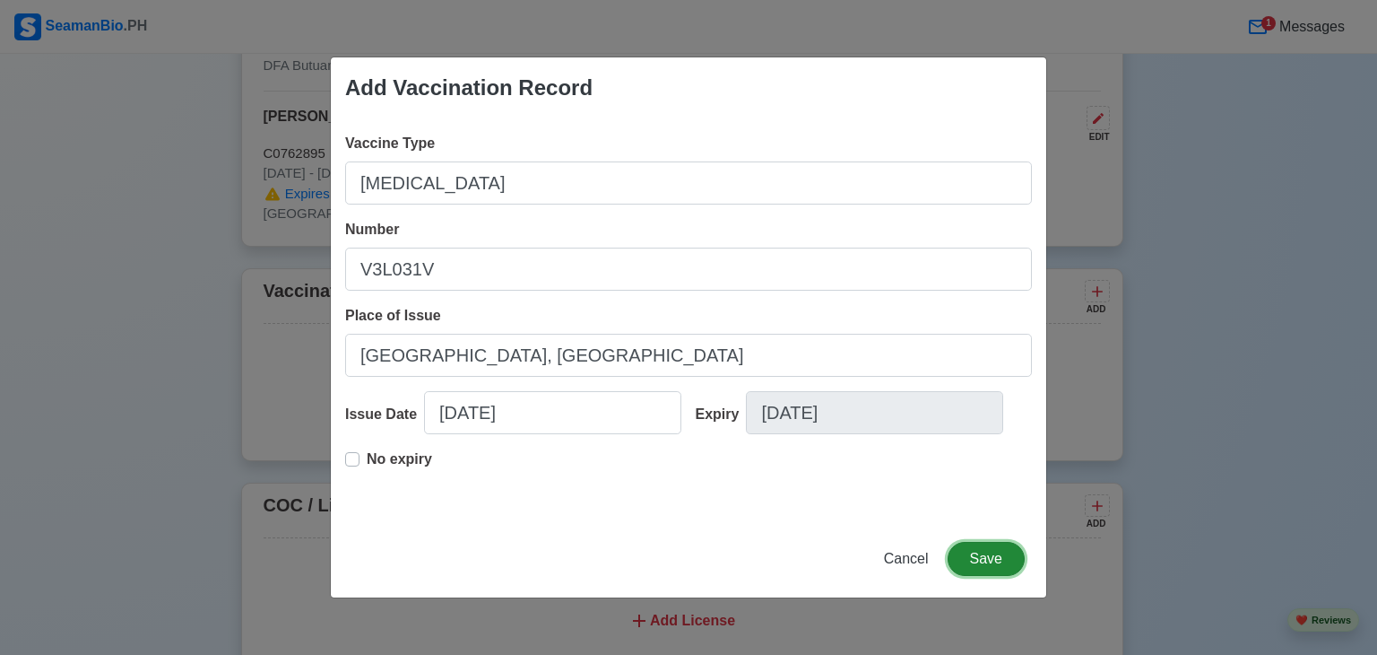
click at [986, 556] on button "Save" at bounding box center [986, 559] width 77 height 34
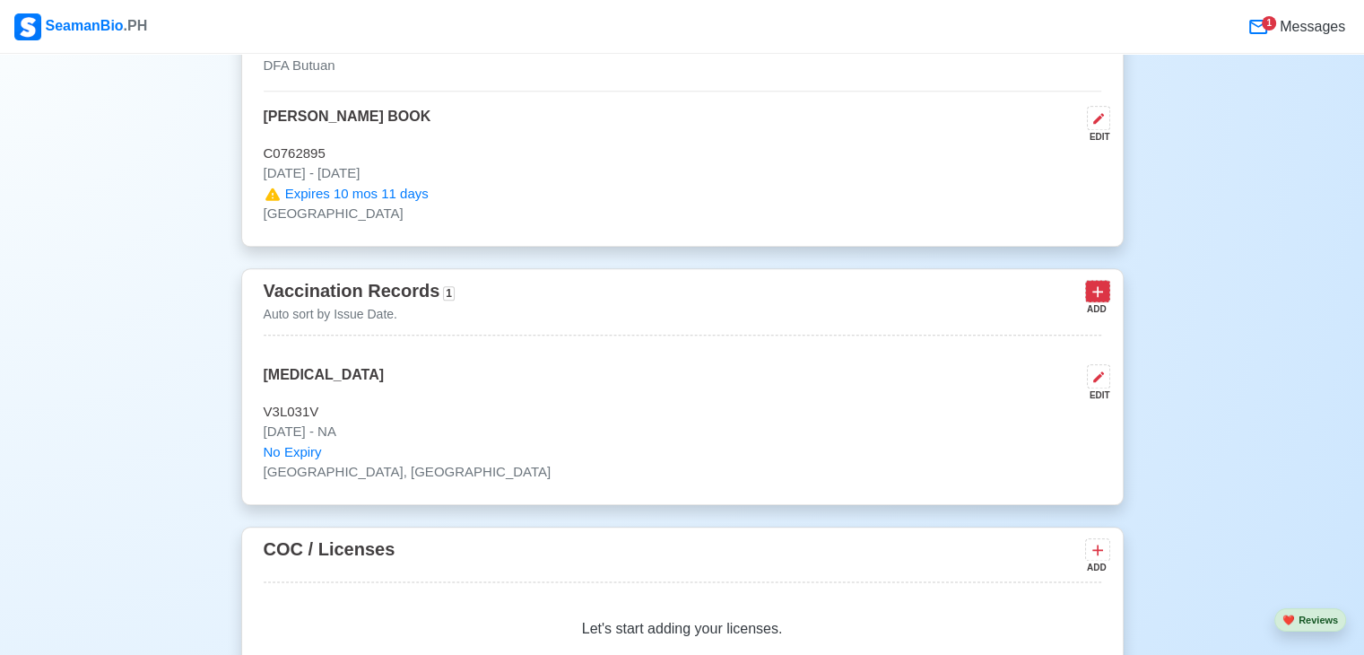
click at [1093, 295] on icon at bounding box center [1097, 291] width 18 height 18
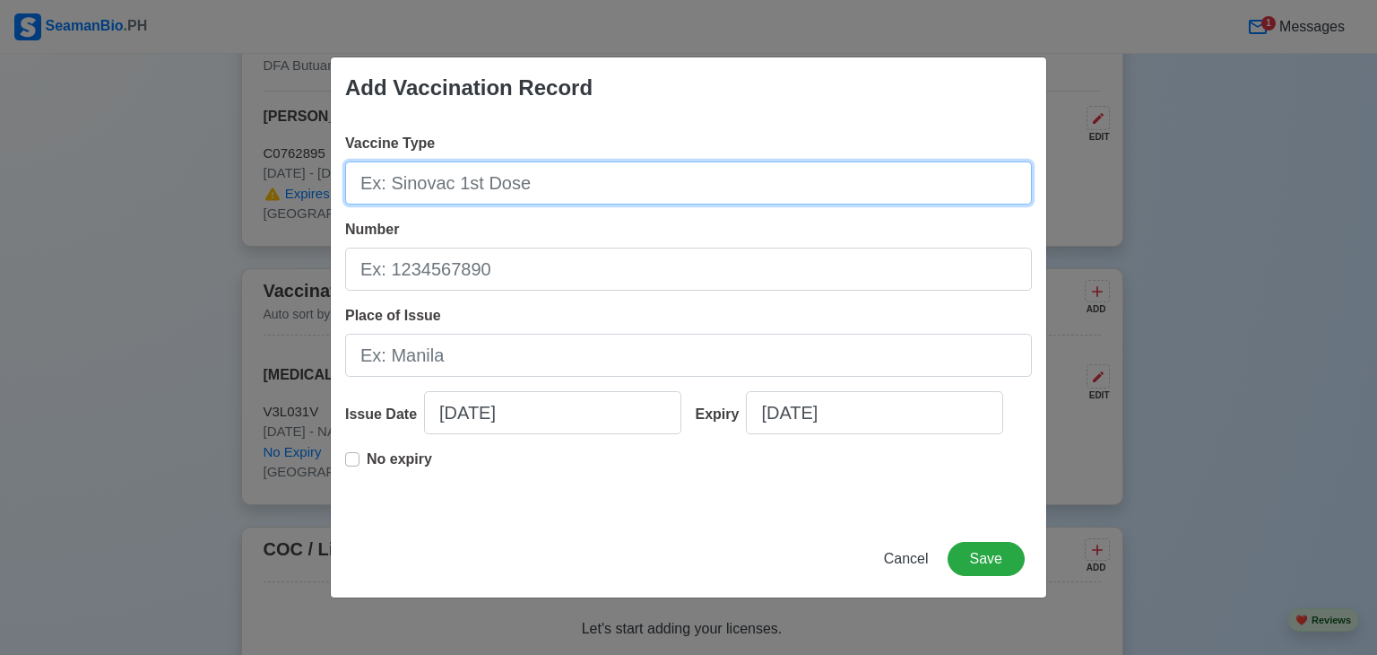
click at [630, 185] on input "Vaccine Type" at bounding box center [688, 182] width 687 height 43
type input "Moderna"
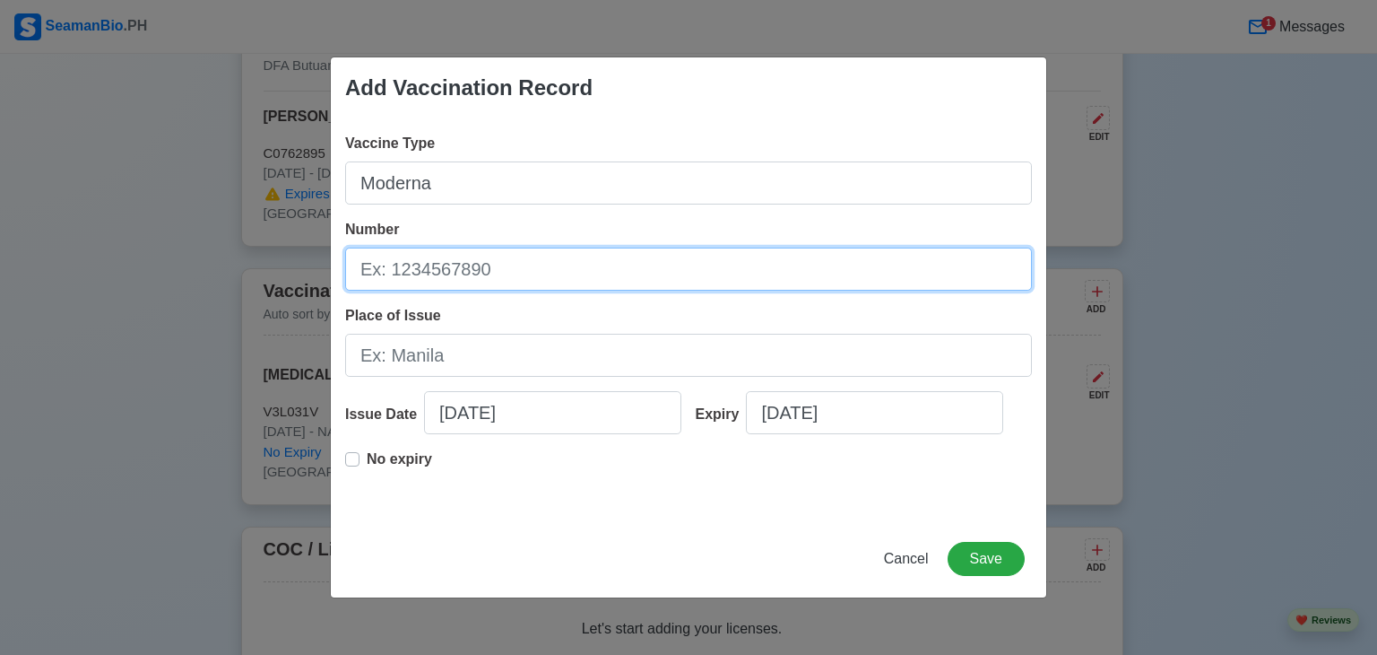
click at [405, 267] on input "Number" at bounding box center [688, 268] width 687 height 43
type input "046G21A"
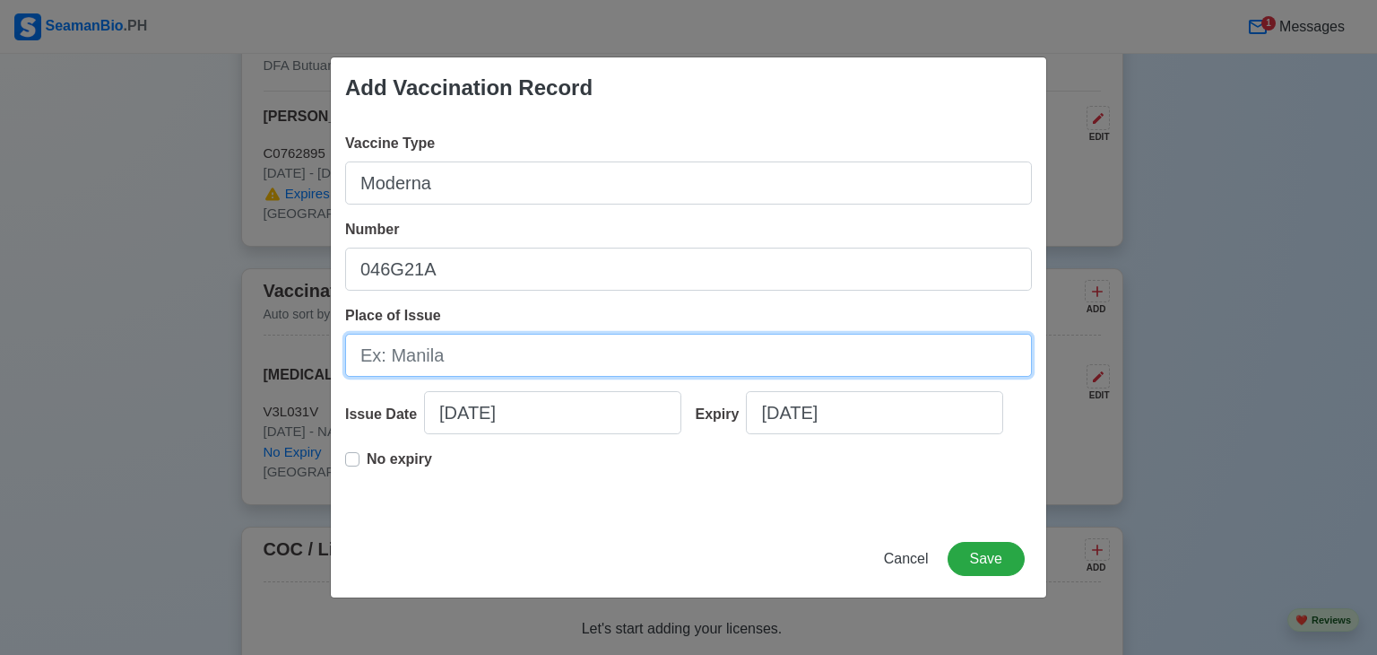
click at [429, 365] on input "Place of Issue" at bounding box center [688, 355] width 687 height 43
type input "Negros, Occidental"
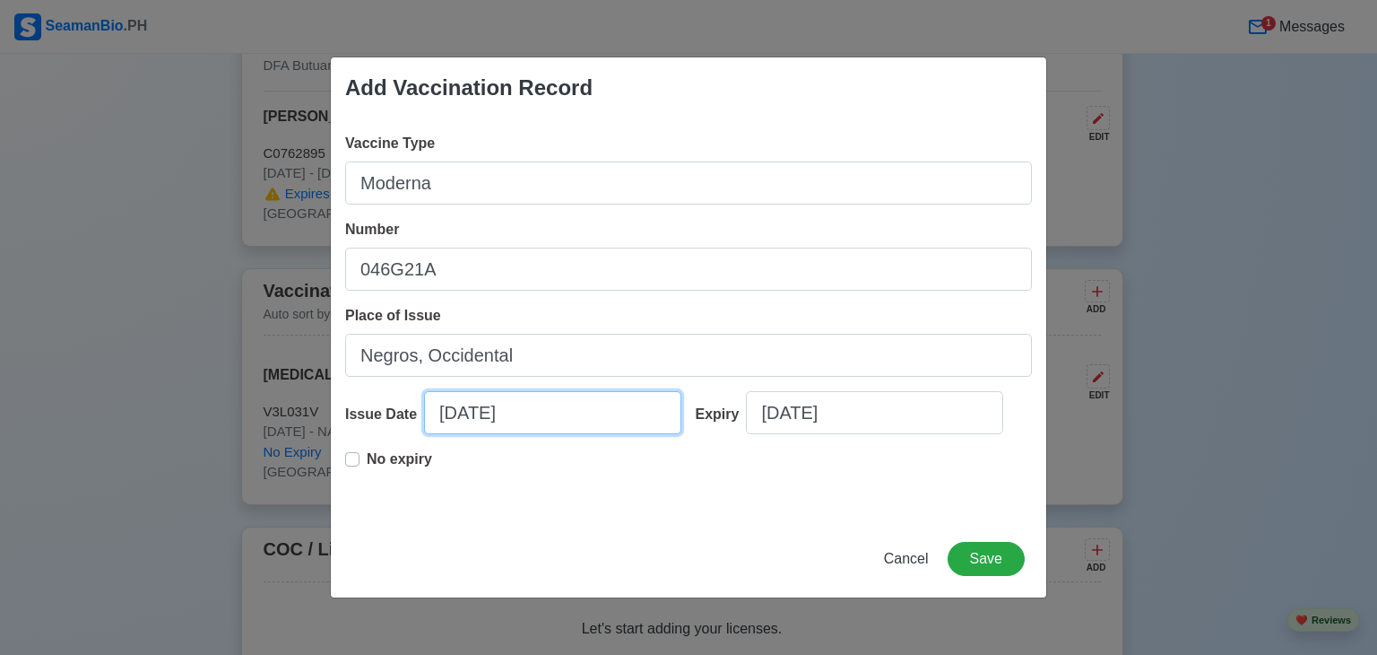
select select "****"
select select "*********"
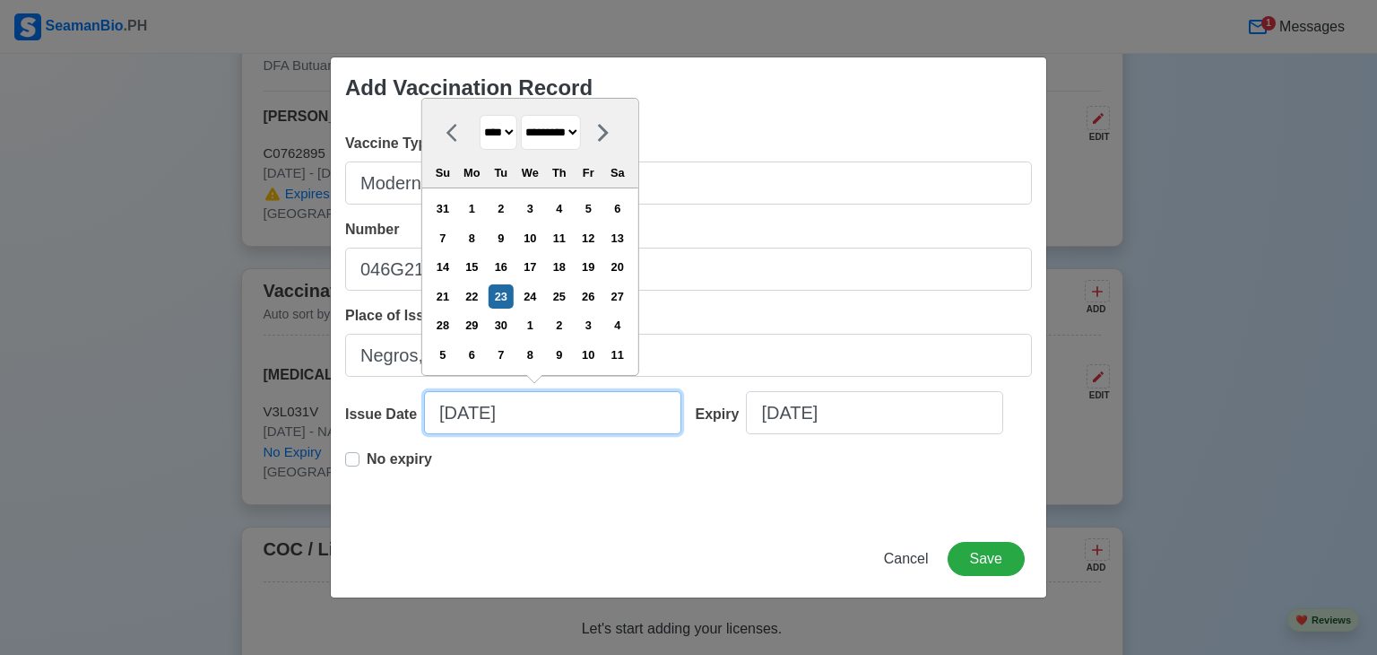
click at [543, 413] on input "[DATE]" at bounding box center [552, 412] width 257 height 43
click at [448, 413] on input "[DATE]" at bounding box center [552, 412] width 257 height 43
click at [456, 413] on input "[DATE]" at bounding box center [552, 412] width 257 height 43
type input "[DATE]"
select select "*******"
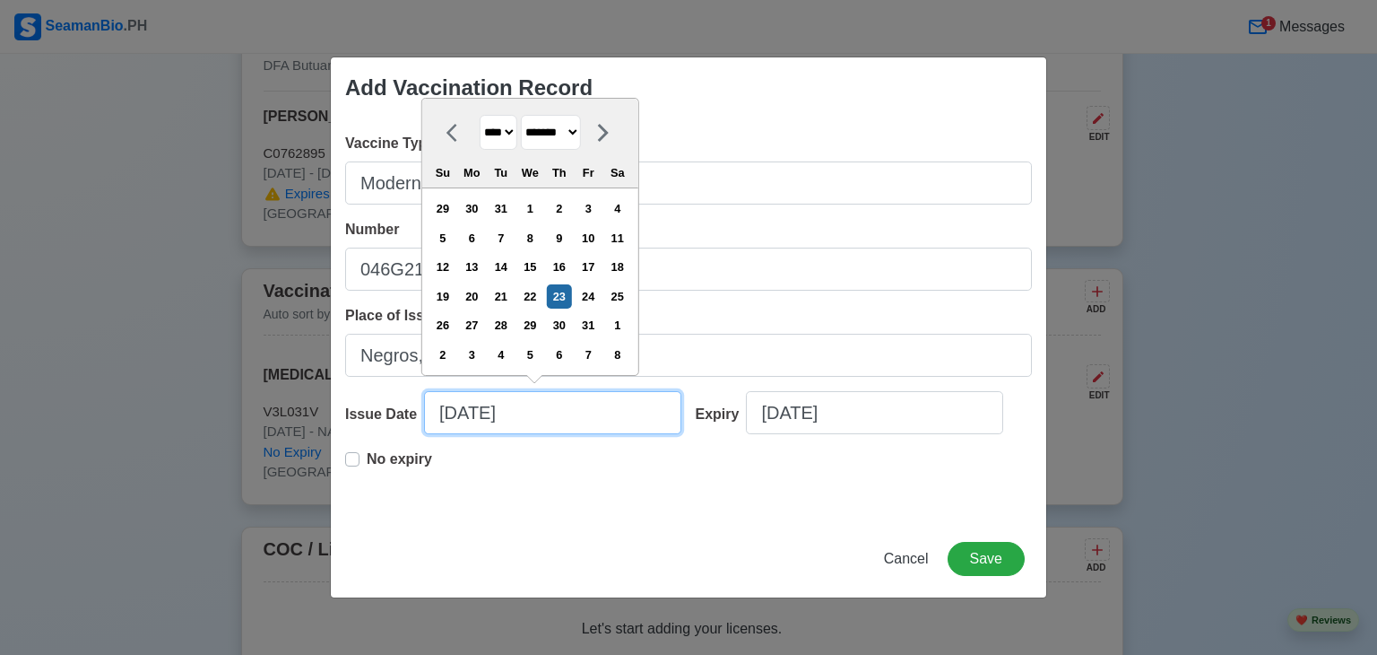
type input "[DATE]"
select select "*******"
type input "[DATE]"
select select "****"
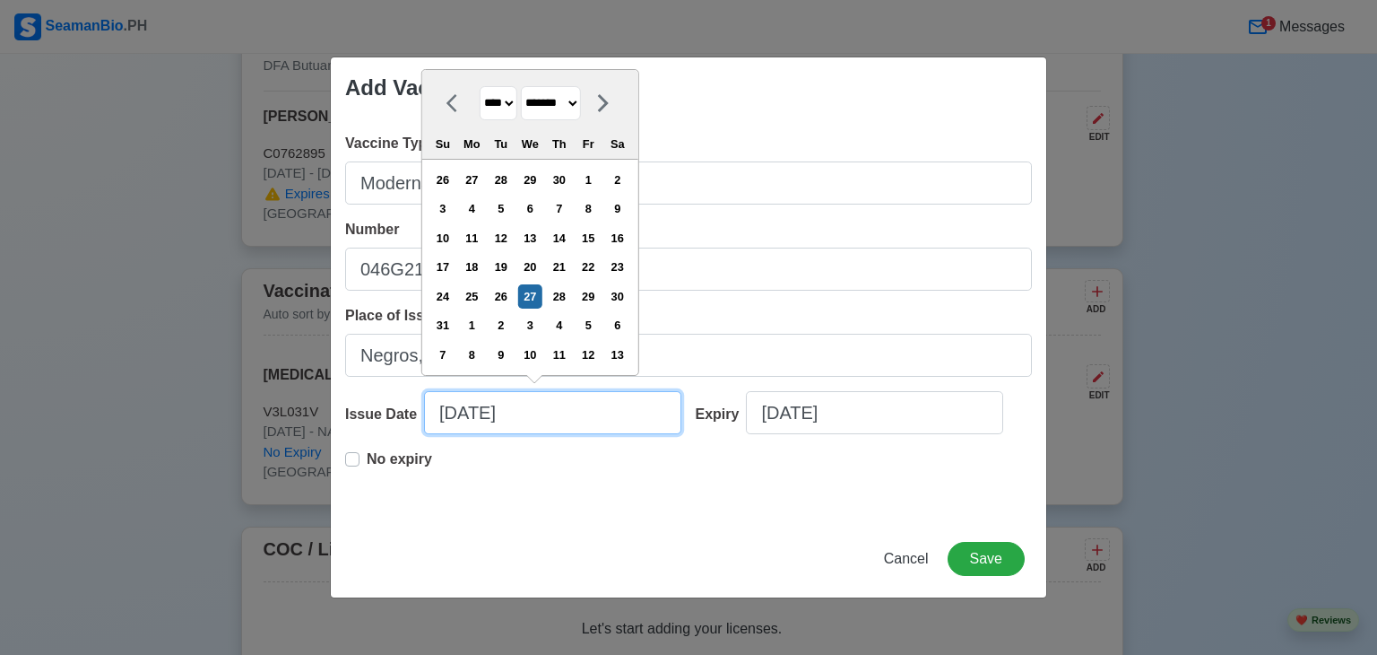
type input "[DATE]"
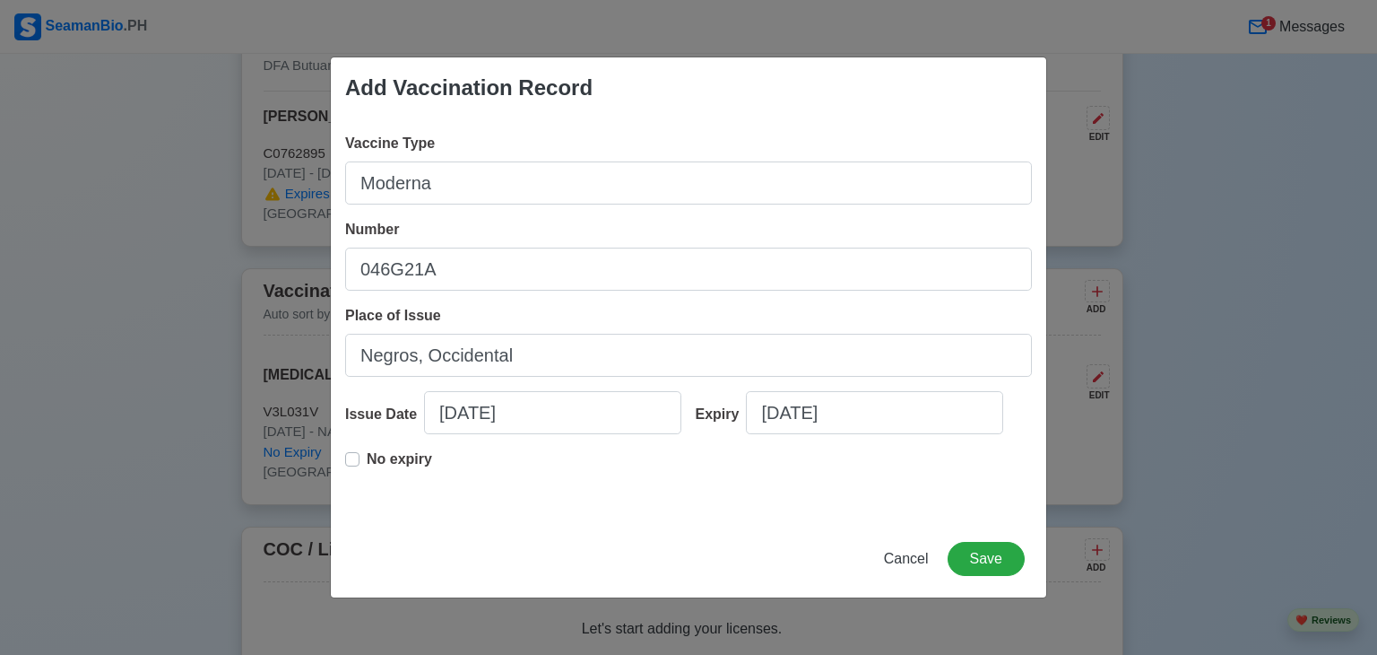
click at [367, 452] on label "No expiry" at bounding box center [399, 466] width 65 height 36
type input "[DATE]"
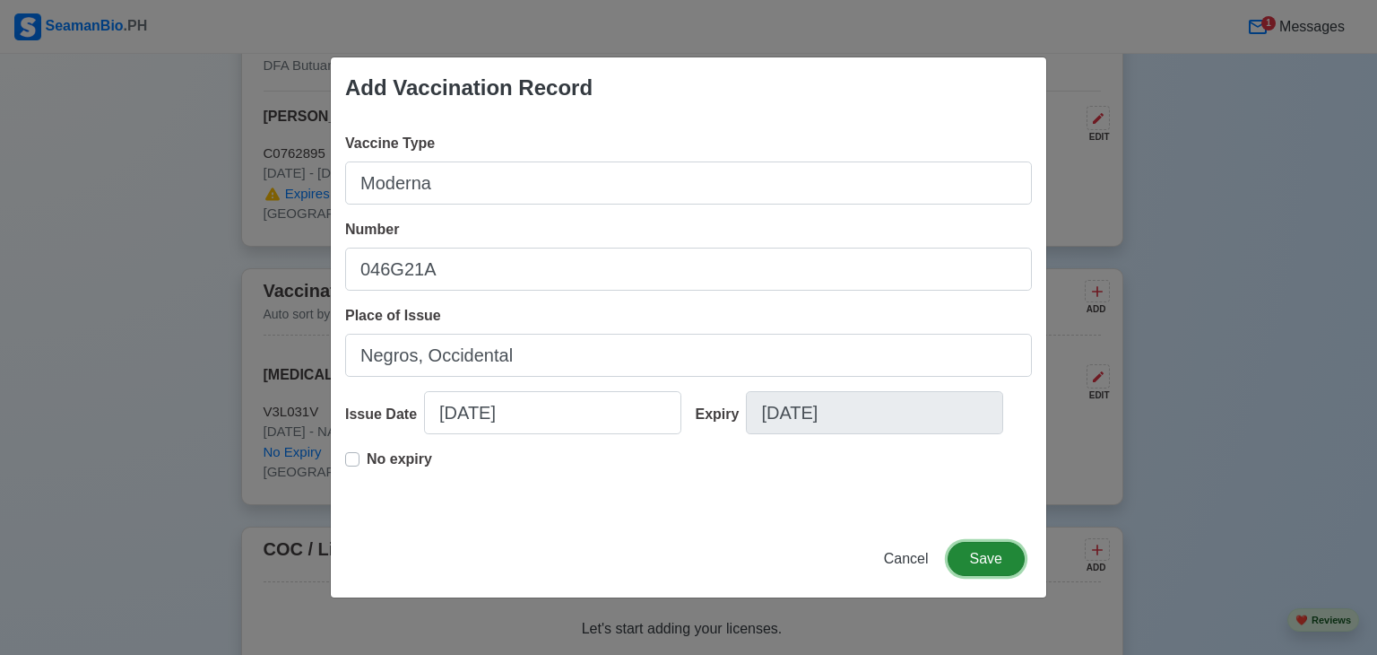
click at [999, 557] on button "Save" at bounding box center [986, 559] width 77 height 34
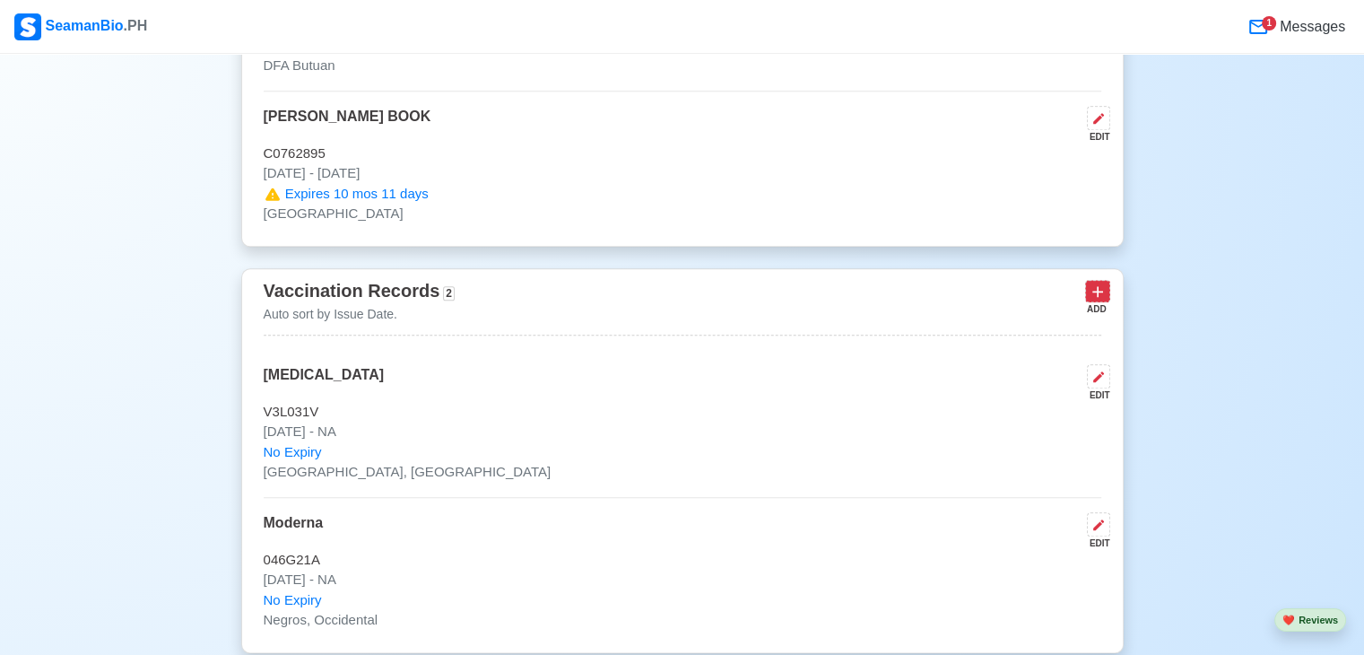
click at [1094, 288] on icon at bounding box center [1097, 291] width 11 height 11
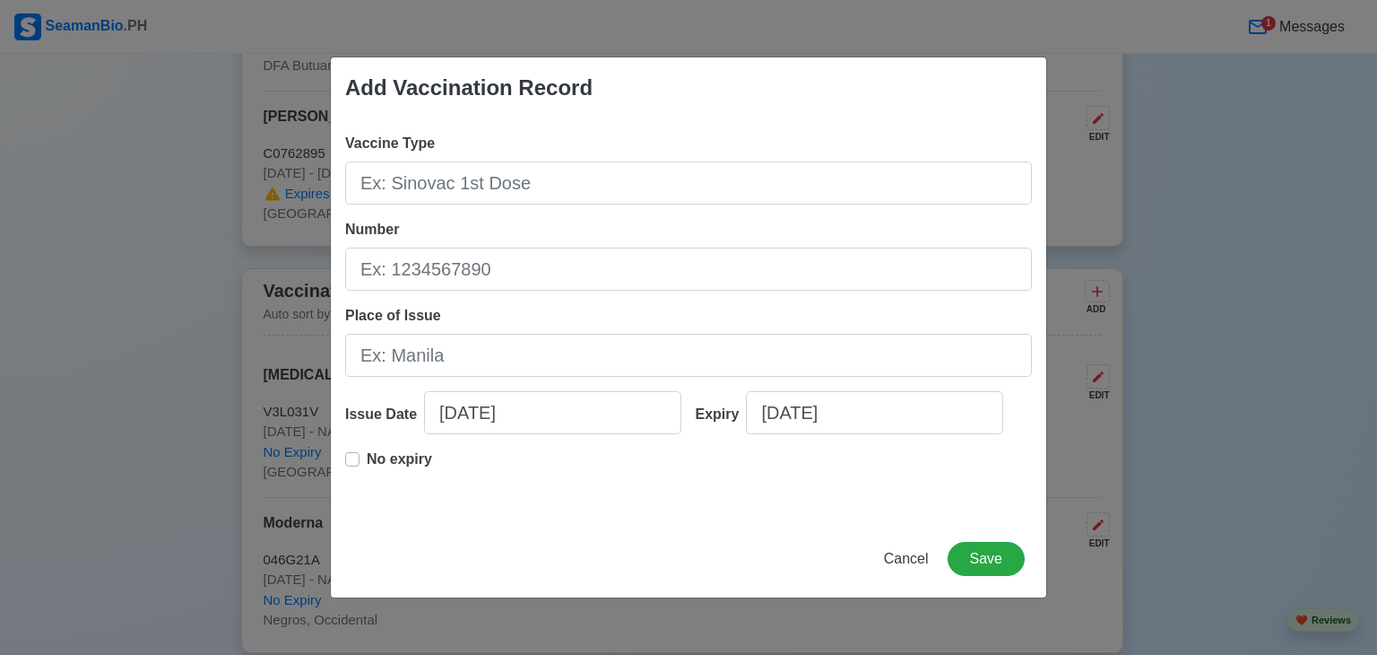
click at [1244, 363] on div "Add Vaccination Record Vaccine Type Number Place of Issue Issue Date [DATE] Exp…" at bounding box center [688, 327] width 1377 height 655
click at [929, 564] on span "Cancel" at bounding box center [906, 558] width 45 height 15
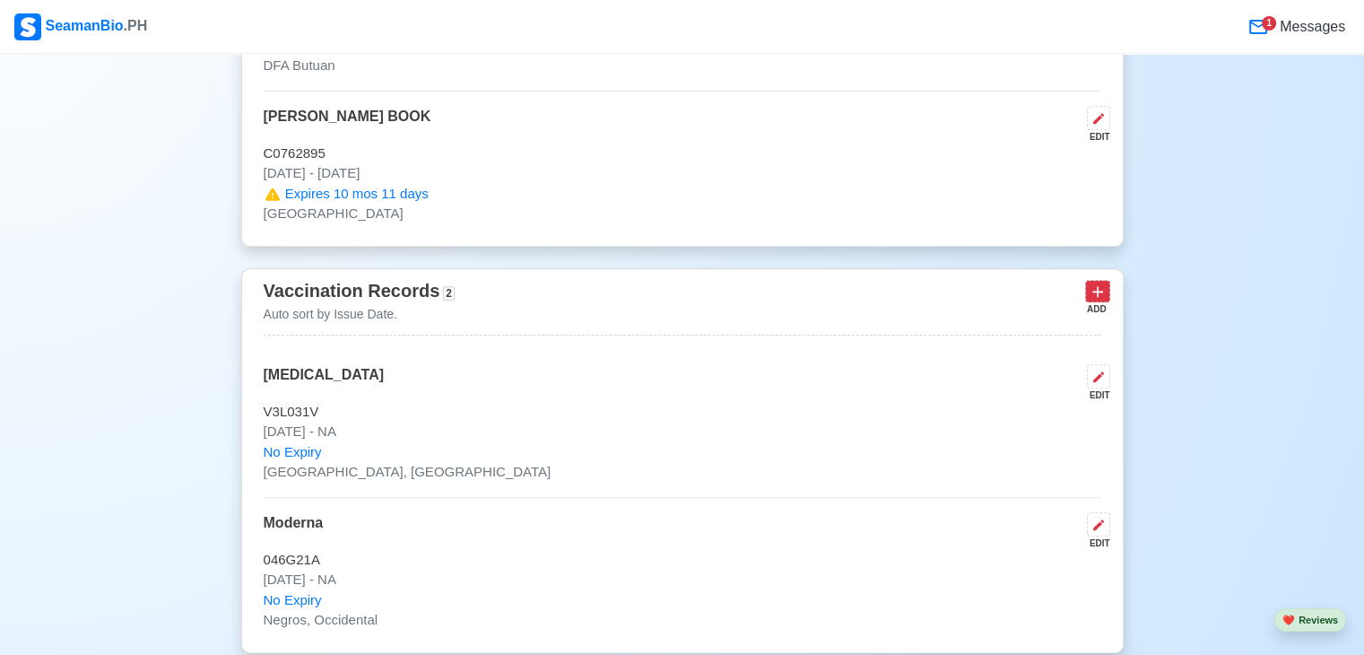
click at [1100, 289] on icon at bounding box center [1097, 291] width 18 height 18
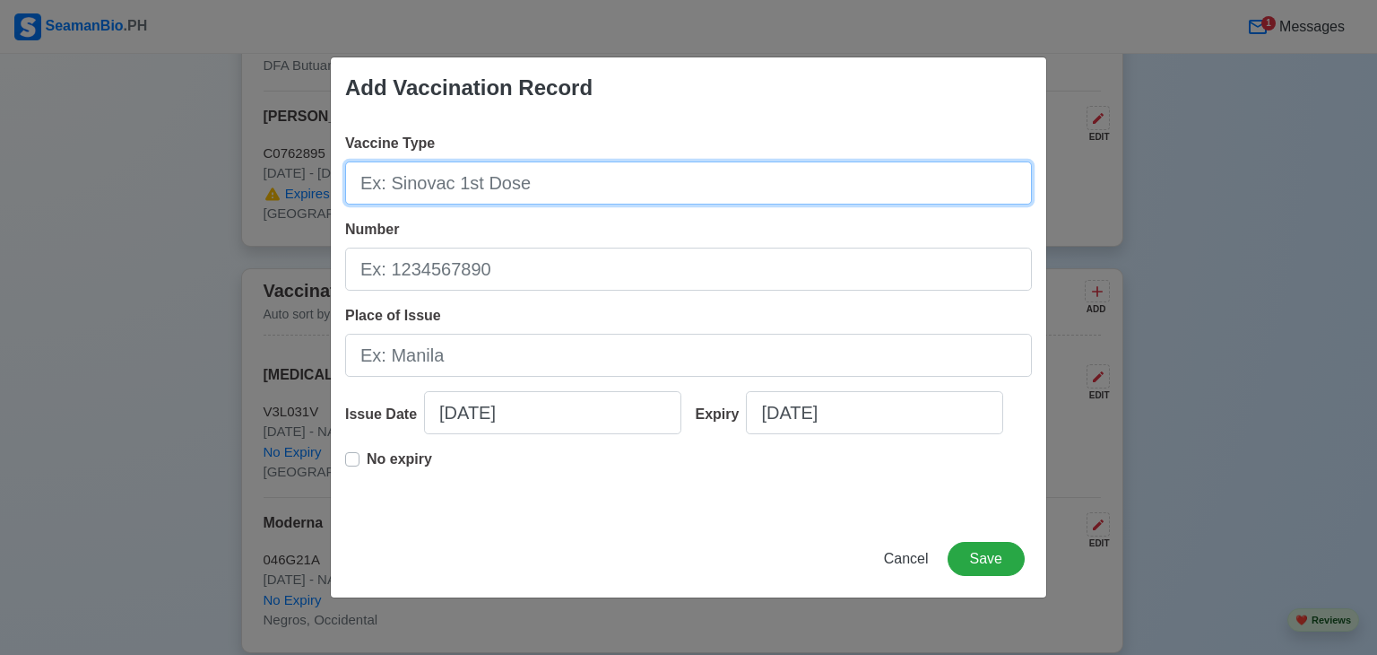
click at [610, 183] on input "Vaccine Type" at bounding box center [688, 182] width 687 height 43
type input "[MEDICAL_DATA]"
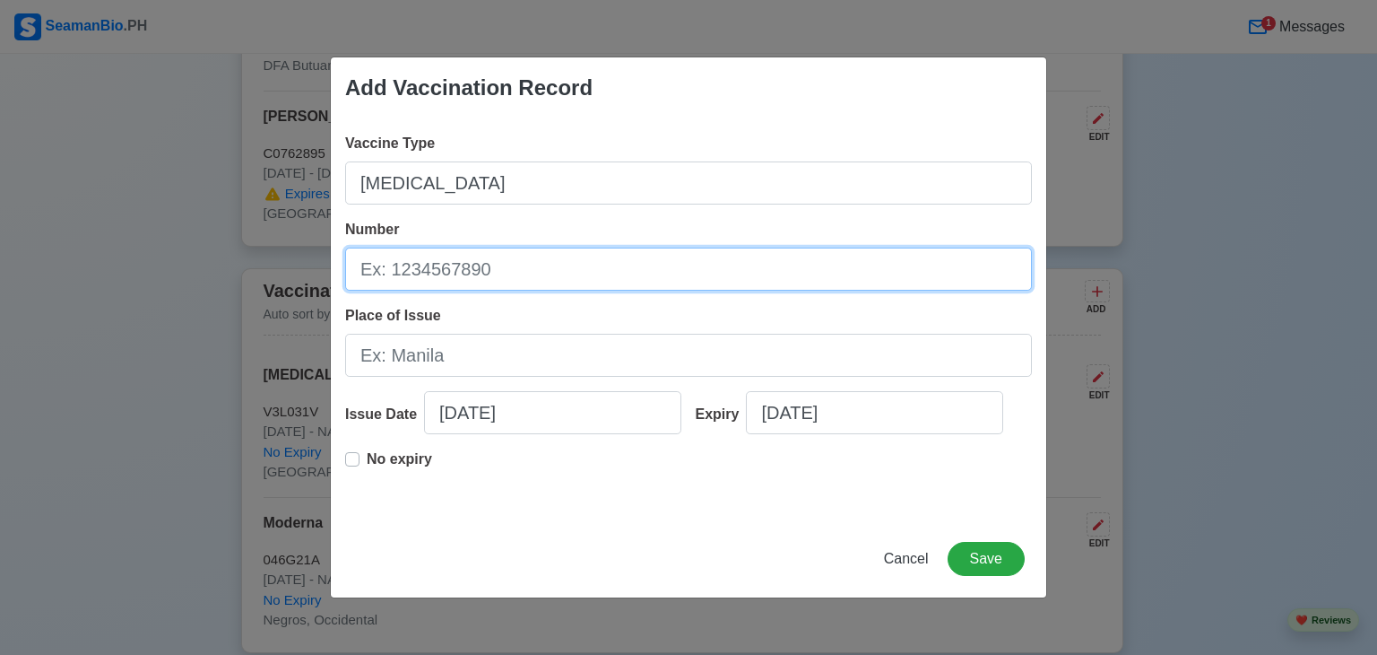
click at [491, 268] on input "Number" at bounding box center [688, 268] width 687 height 43
type input "W3B01"
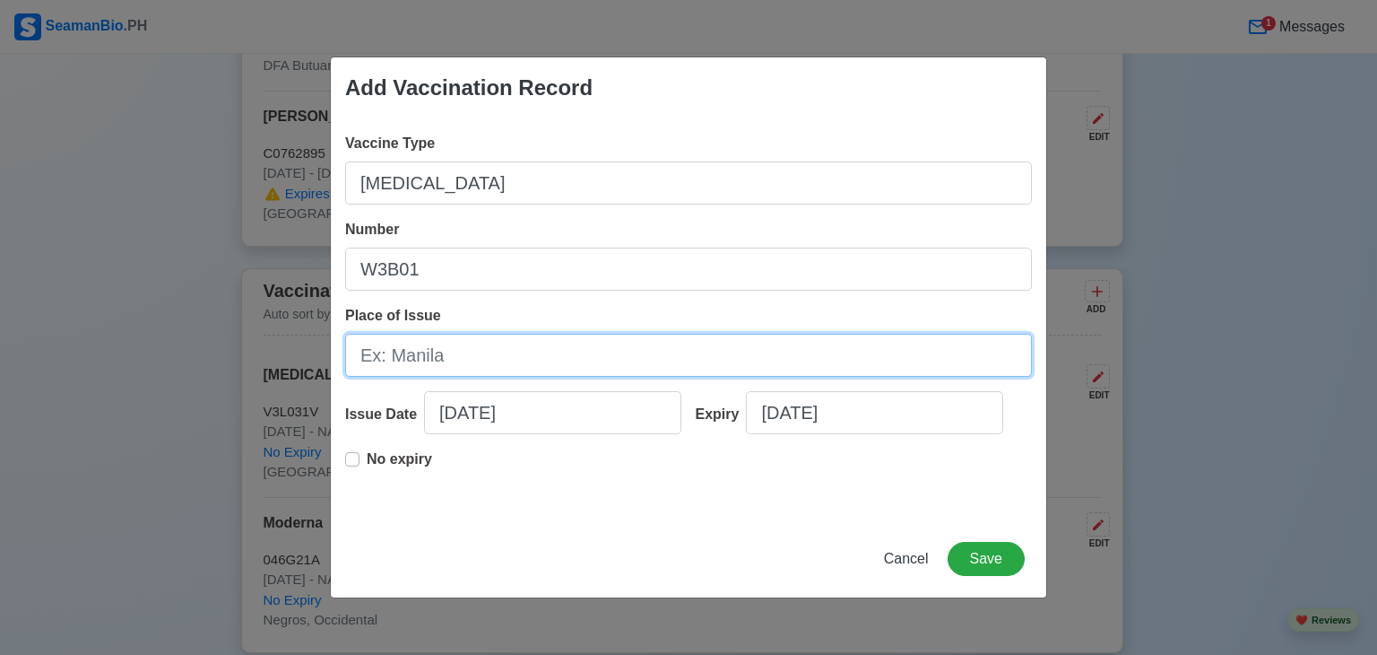
click at [423, 356] on input "Place of Issue" at bounding box center [688, 355] width 687 height 43
type input "[GEOGRAPHIC_DATA], [GEOGRAPHIC_DATA]"
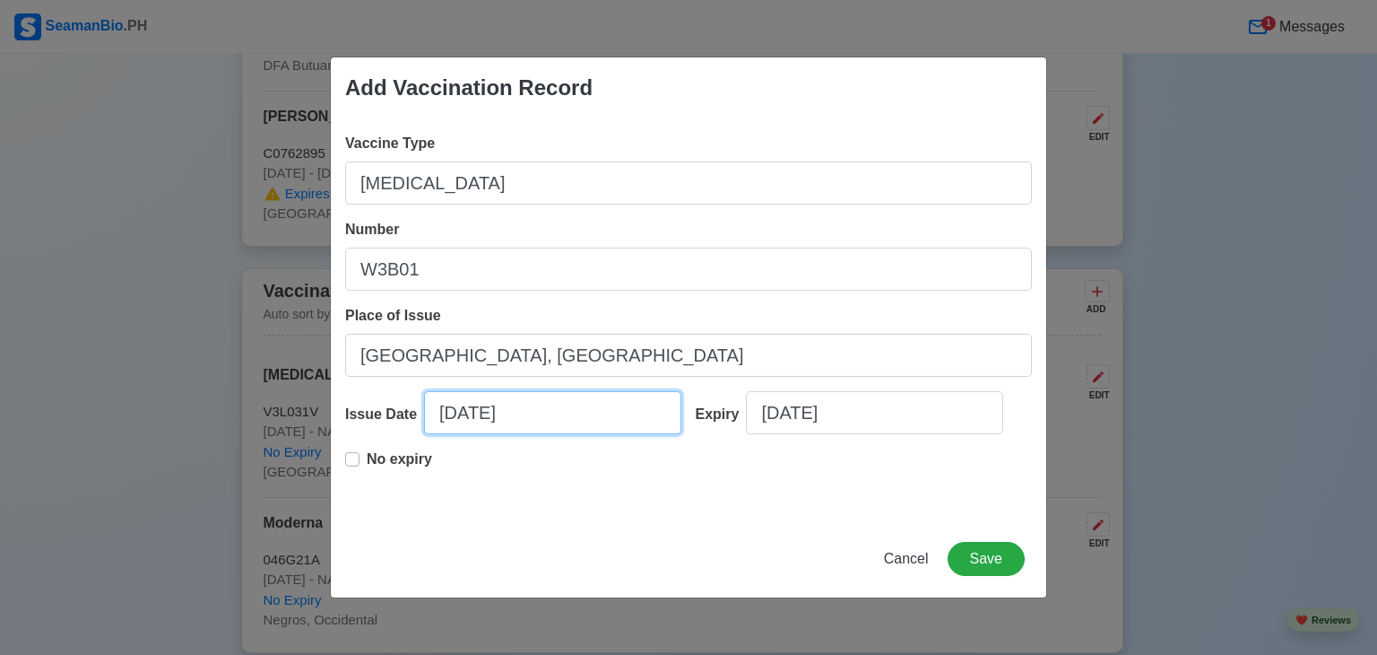
select select "****"
select select "*********"
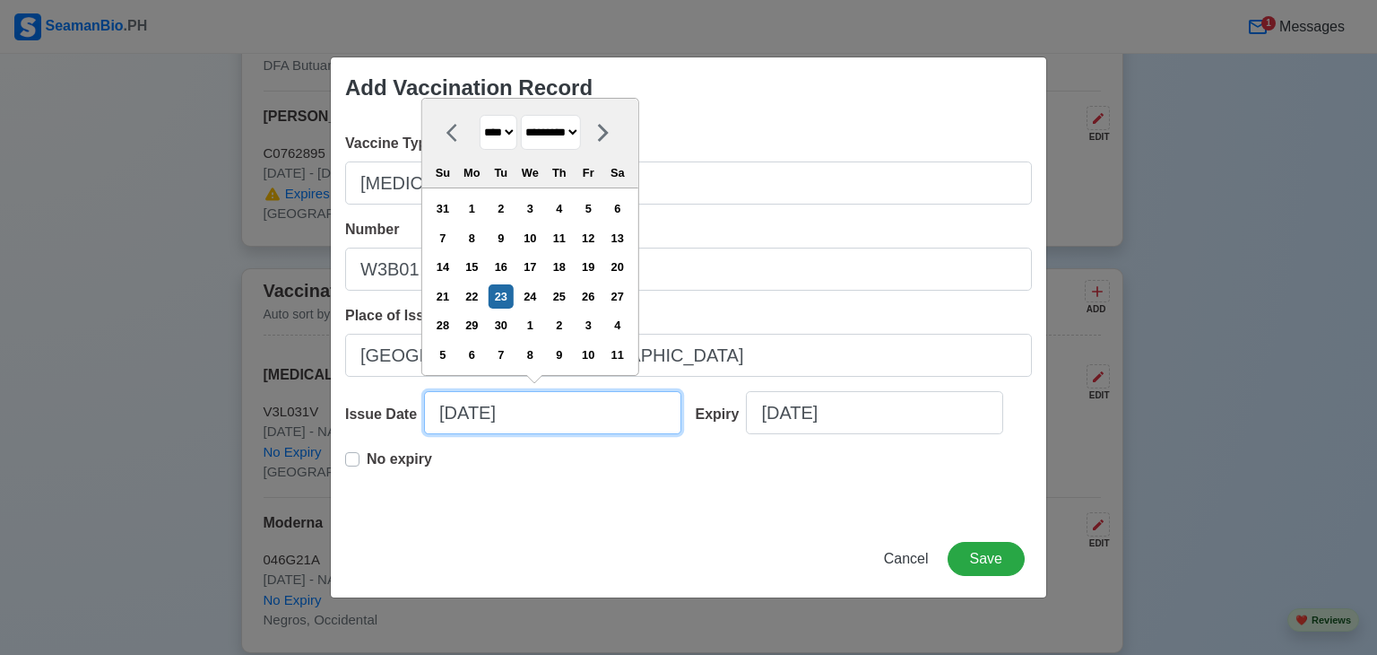
click at [459, 422] on input "[DATE]" at bounding box center [552, 412] width 257 height 43
type input "[DATE]"
select select "******"
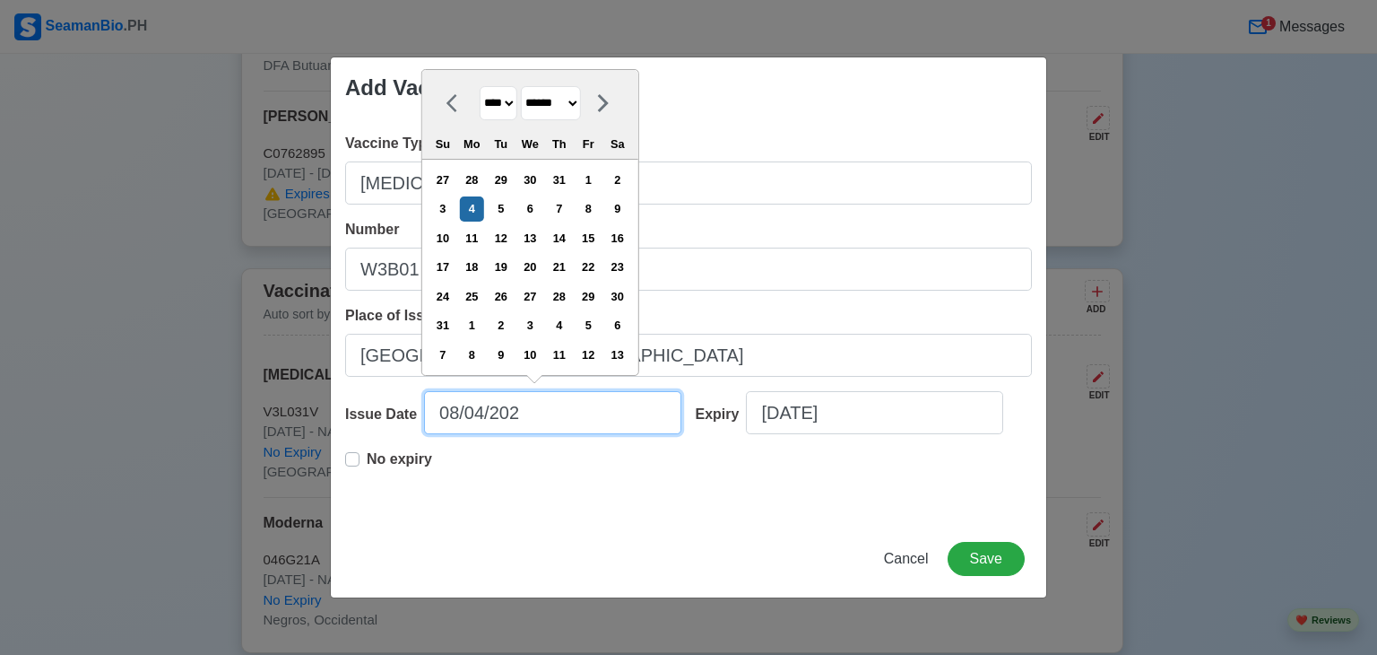
type input "[DATE]"
select select "****"
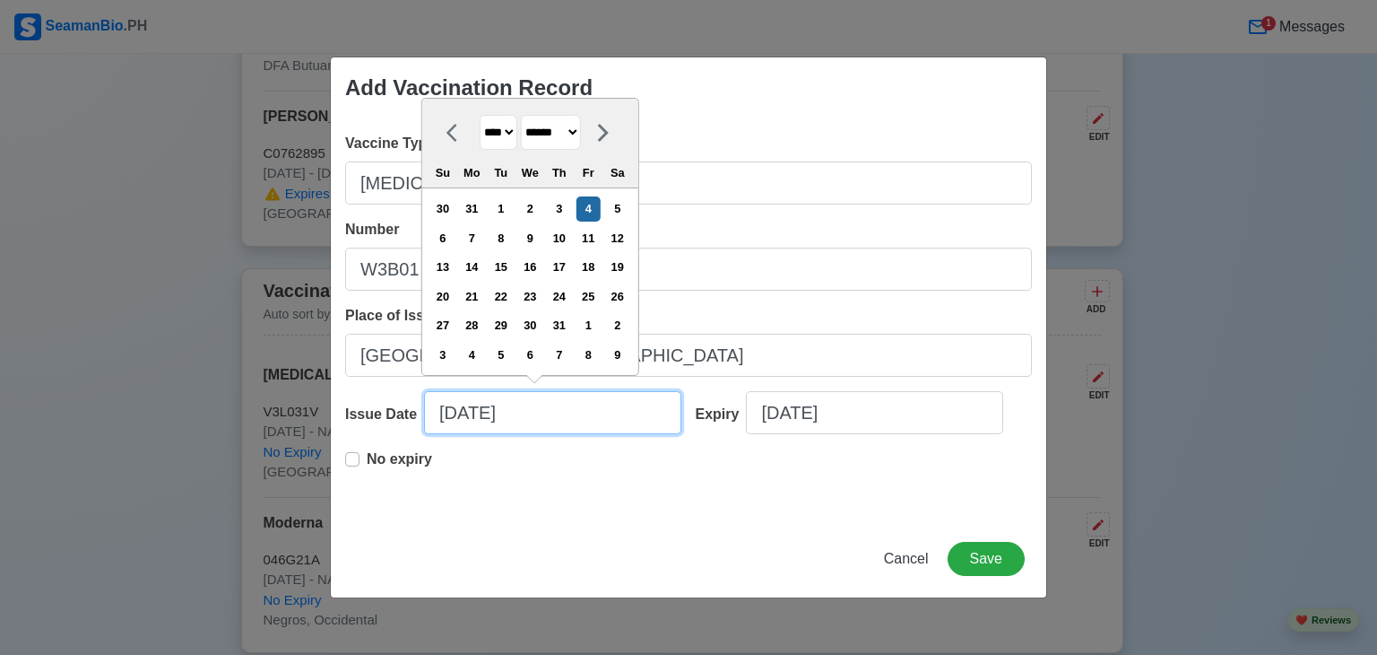
type input "[DATE]"
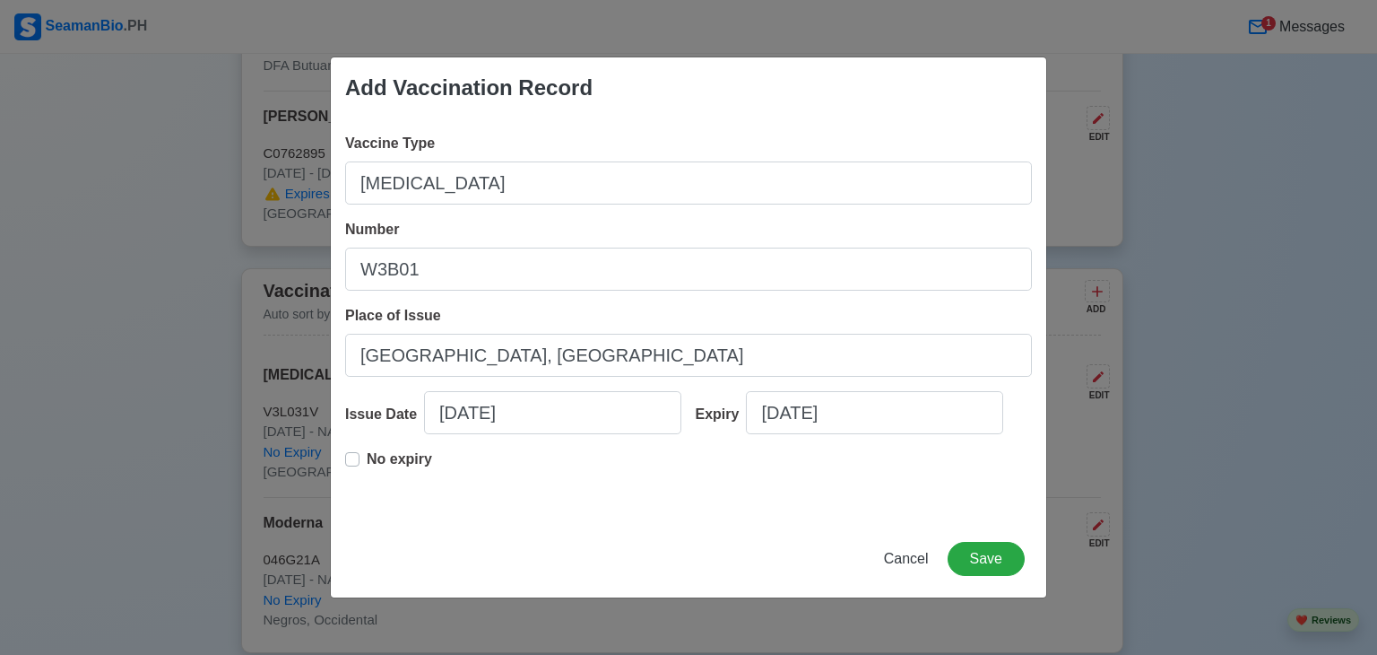
click at [367, 460] on label "No expiry" at bounding box center [399, 466] width 65 height 36
type input "[DATE]"
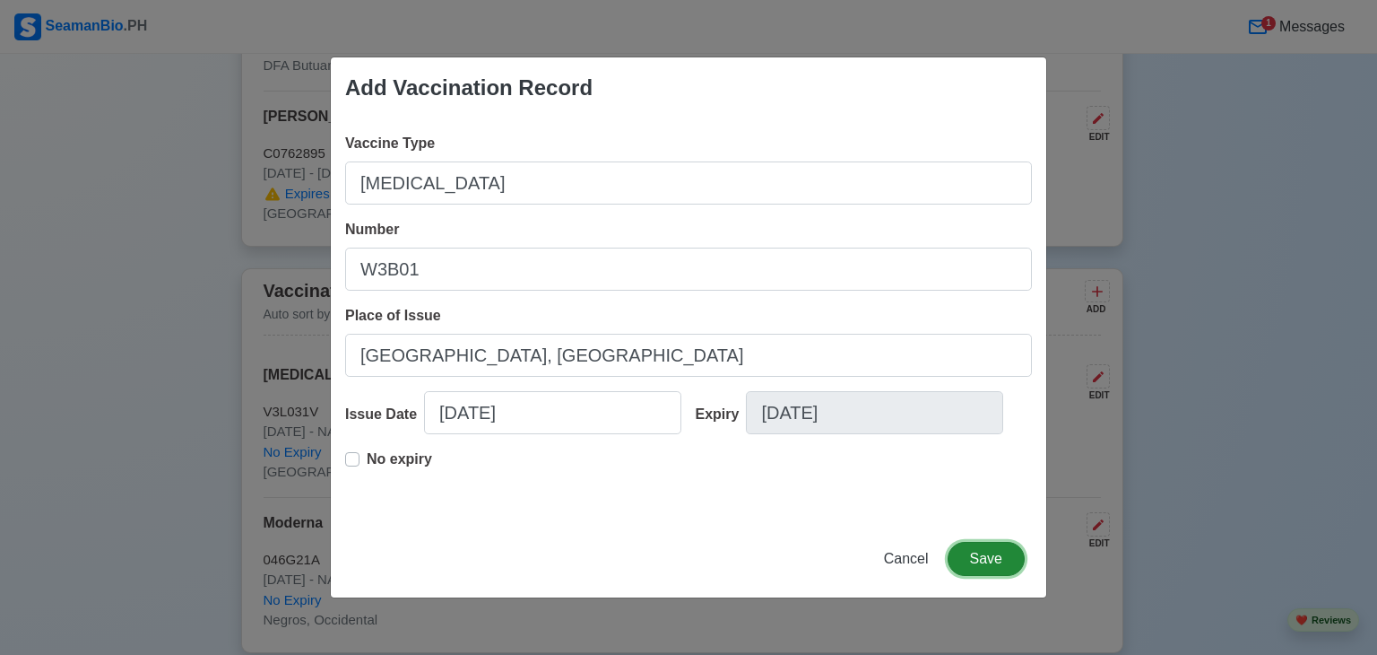
click at [997, 552] on button "Save" at bounding box center [986, 559] width 77 height 34
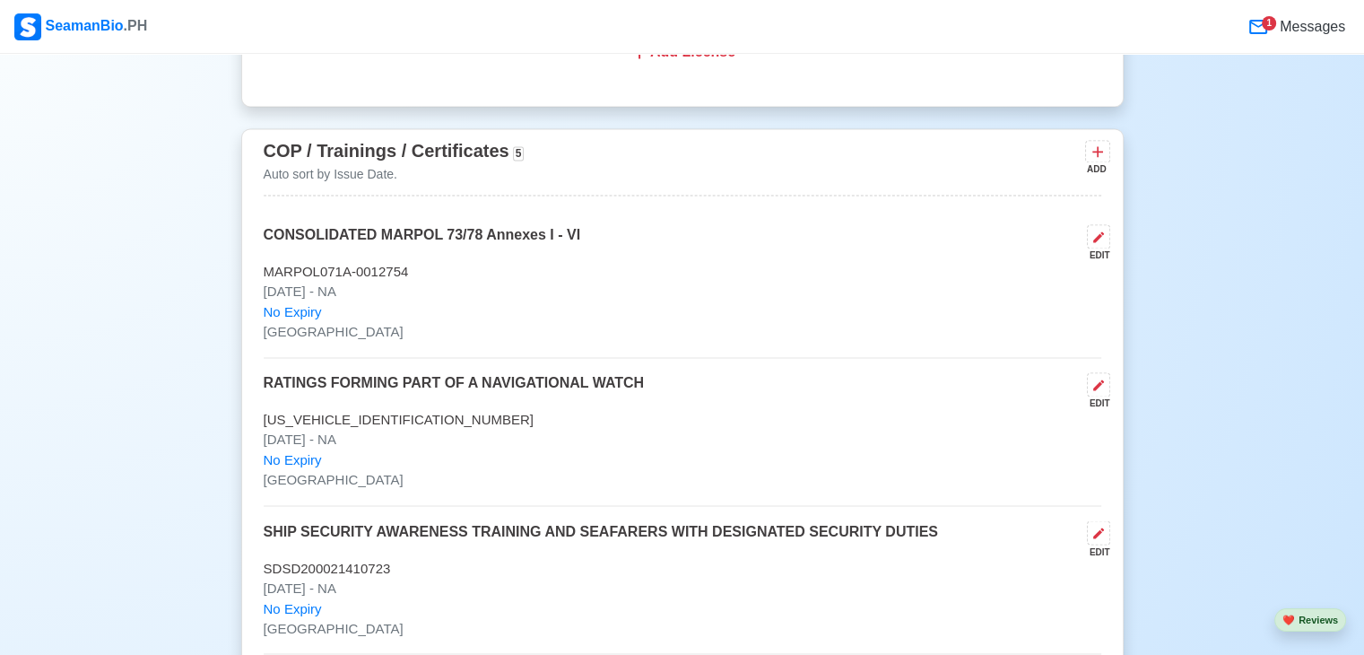
scroll to position [2908, 0]
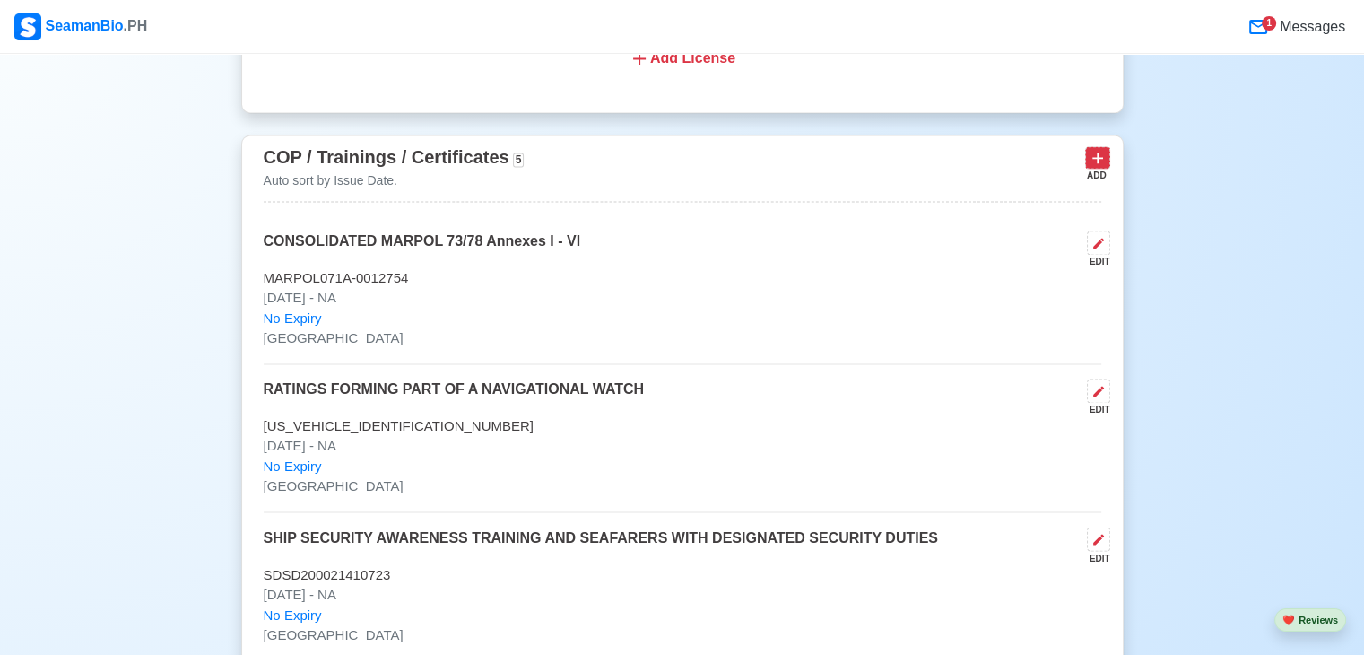
click at [1090, 154] on icon at bounding box center [1097, 158] width 18 height 18
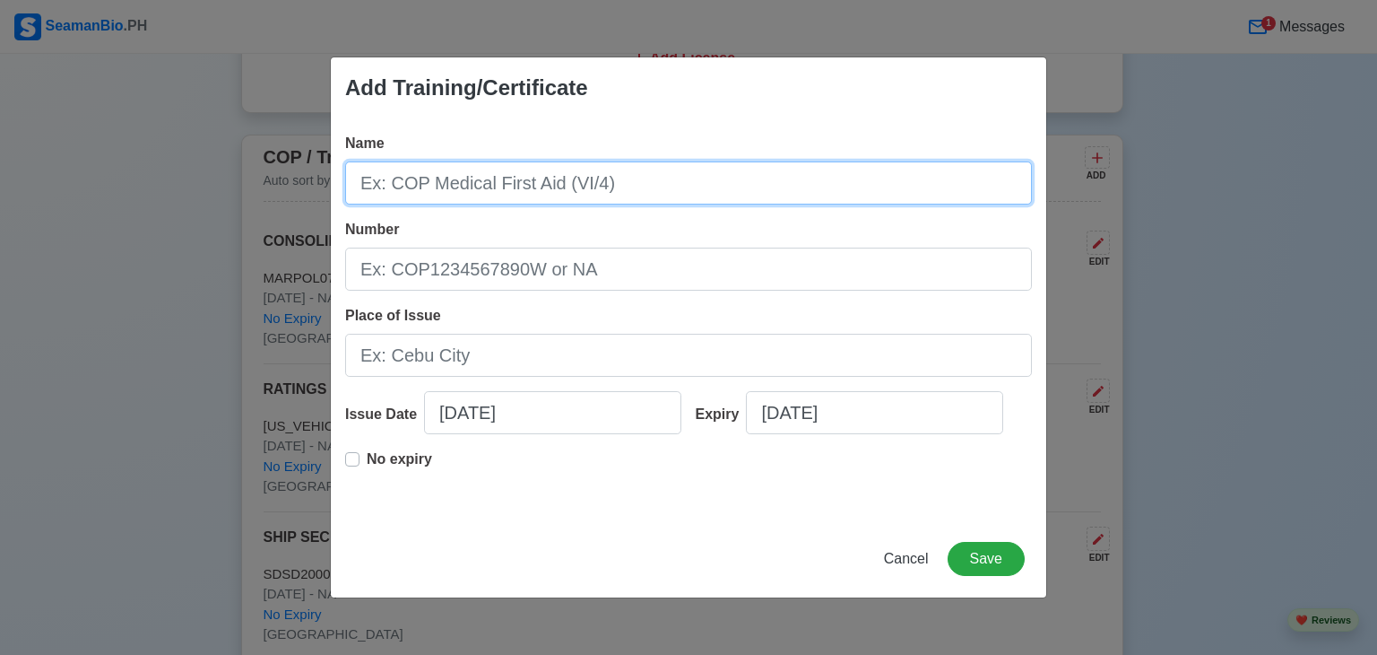
click at [633, 190] on input "Name" at bounding box center [688, 182] width 687 height 43
click at [620, 186] on input "Survival Craft and Rescue Boats other than fast recue boat" at bounding box center [688, 182] width 687 height 43
click at [669, 189] on input "Survival Craft and Rescue Boats Other than fast recue boat" at bounding box center [688, 182] width 687 height 43
click at [716, 187] on input "Survival Craft and Rescue Boats Other Than fast recue boat" at bounding box center [688, 182] width 687 height 43
click at [750, 186] on input "Survival Craft and Rescue Boats Other Than Fast recue boat" at bounding box center [688, 182] width 687 height 43
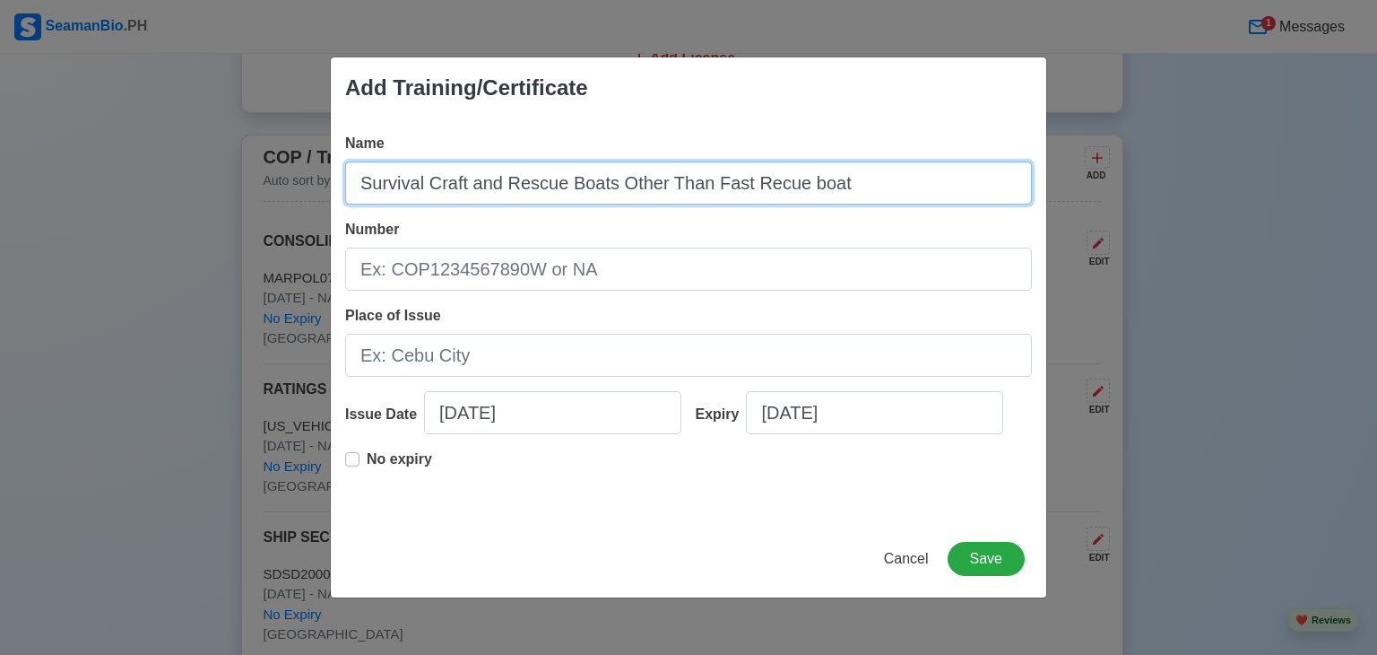
click at [805, 187] on input "Survival Craft and Rescue Boats Other Than Fast Recue boat" at bounding box center [688, 182] width 687 height 43
type input "Survival Craft and Rescue Boats Other Than Fast Recue Boat"
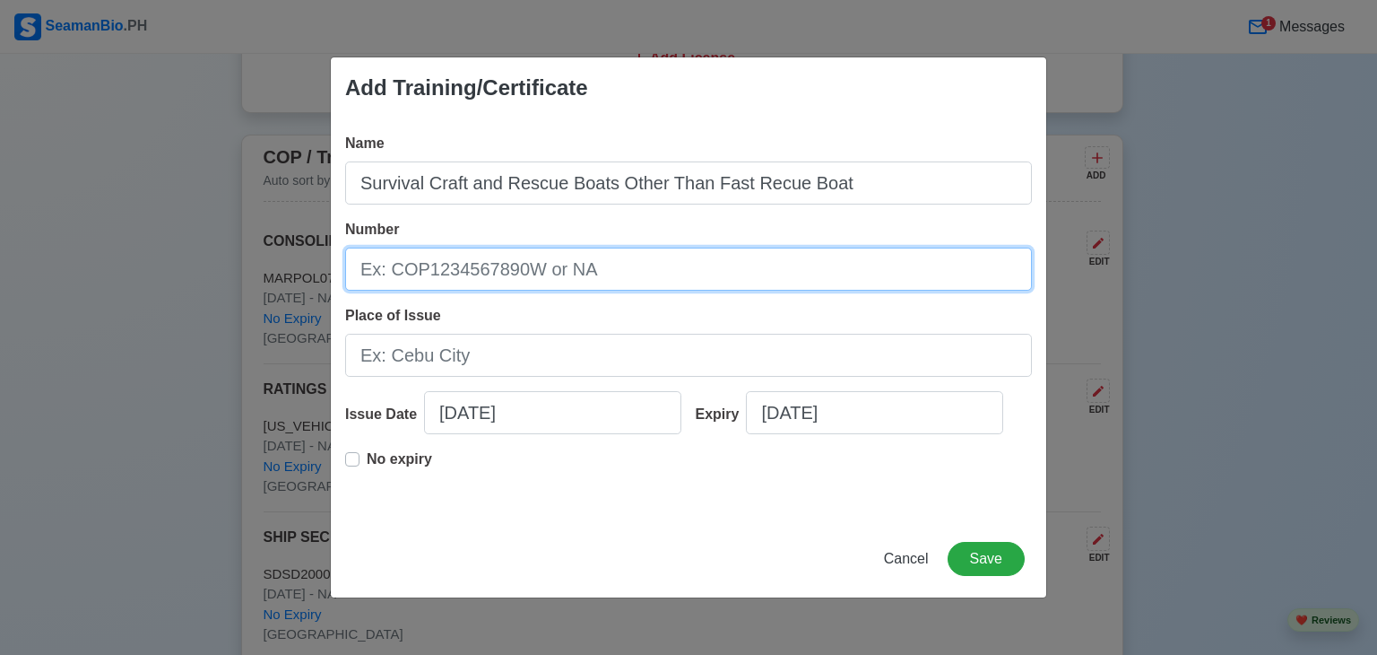
click at [611, 279] on input "Number" at bounding box center [688, 268] width 687 height 43
type input "24-SCRB098C"
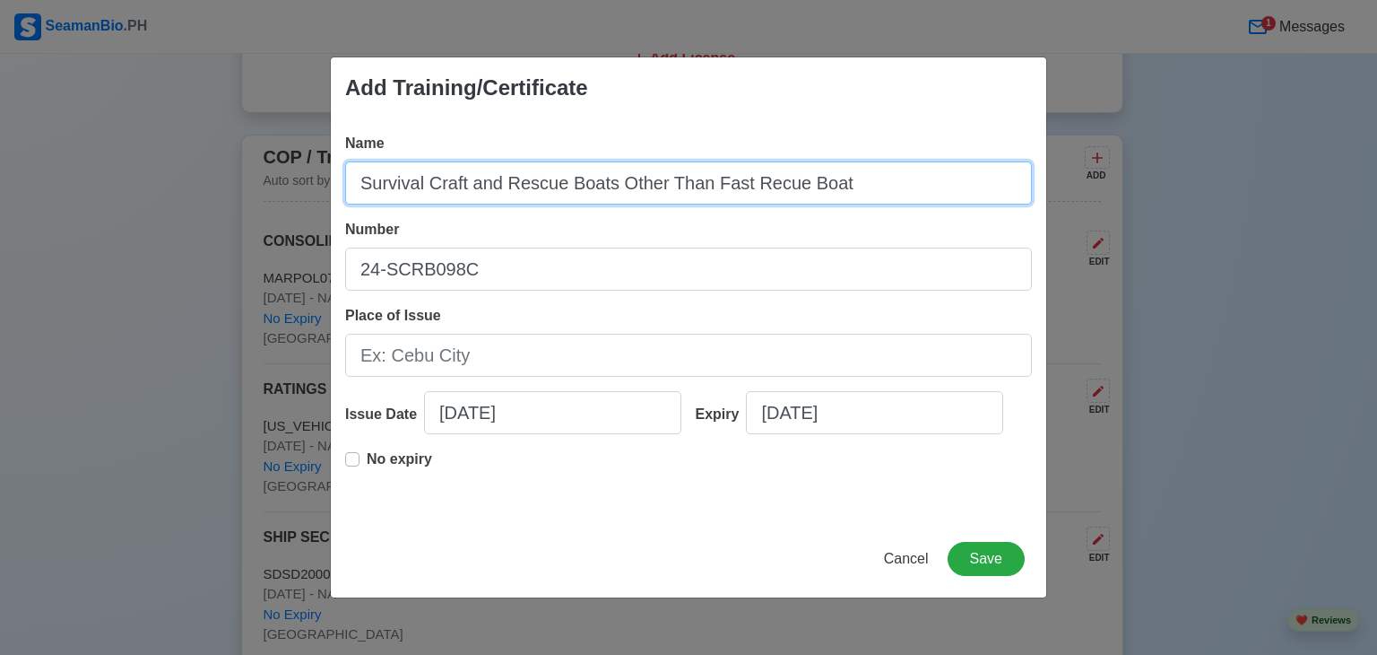
click at [624, 184] on input "Survival Craft and Rescue Boats Other Than Fast Recue Boat" at bounding box center [688, 182] width 687 height 43
click at [672, 185] on input "Survival Craft and Rescue Boats Other Than Fast Recue Boat" at bounding box center [688, 182] width 687 height 43
click at [710, 189] on input "Survival Craft and Rescue Boats Other than Fast Recue Boat" at bounding box center [688, 182] width 687 height 43
click at [742, 189] on input "Survival Craft and Rescue Boats Other than fast Recue Boat" at bounding box center [688, 182] width 687 height 43
click at [793, 178] on input "Survival Craft and Rescue Boats Other than fast recue Boat" at bounding box center [688, 182] width 687 height 43
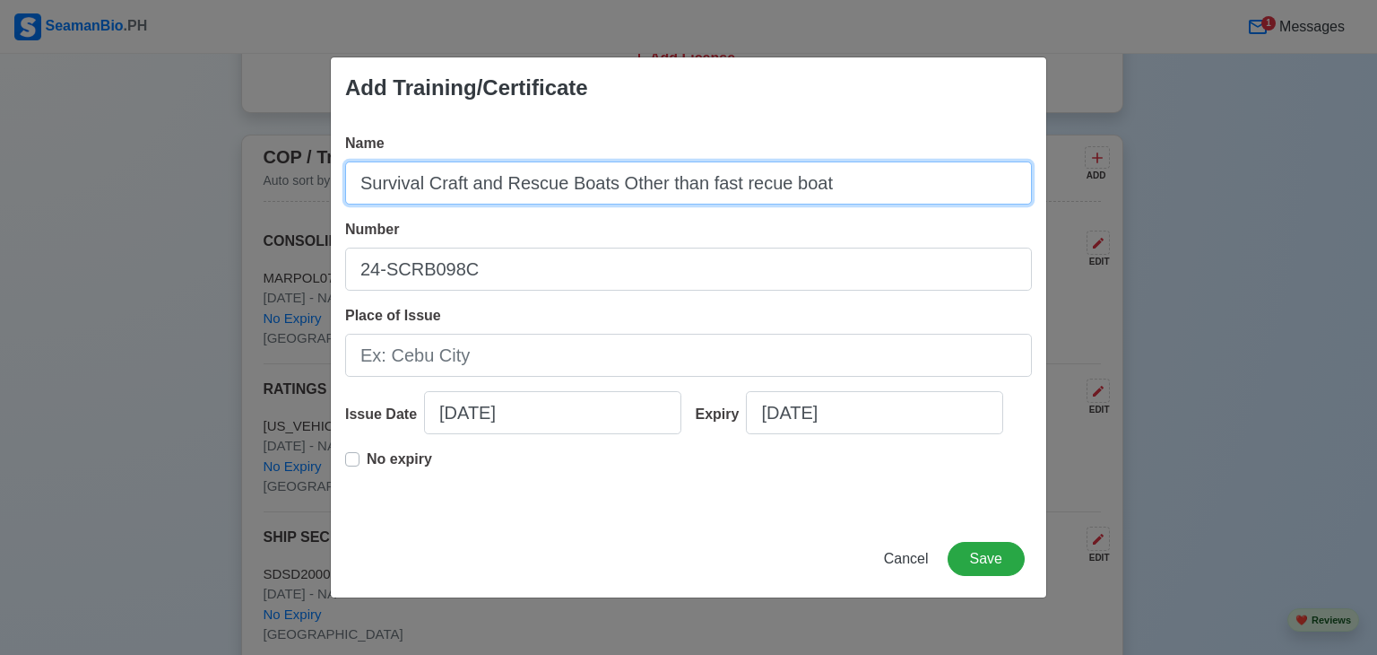
type input "Survival Craft and Rescue Boats Other than fast recue boat"
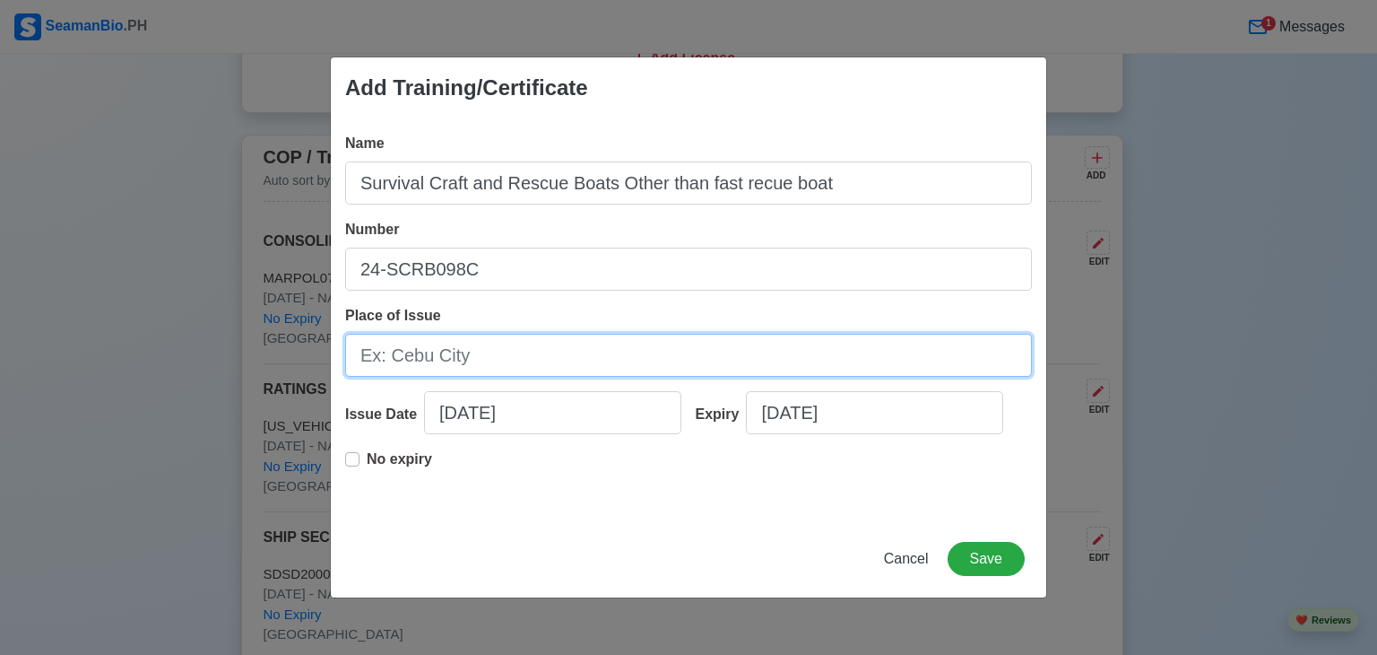
click at [509, 357] on input "Place of Issue" at bounding box center [688, 355] width 687 height 43
type input "[GEOGRAPHIC_DATA]"
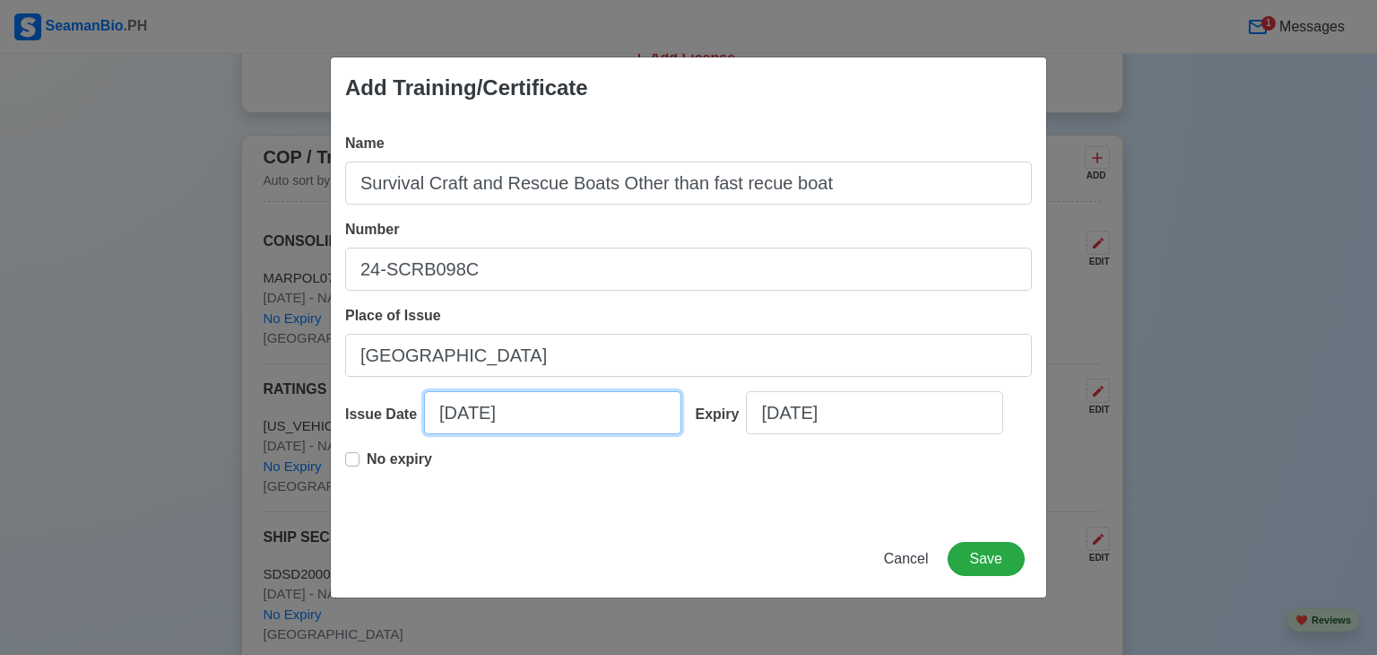
click at [559, 428] on input "[DATE]" at bounding box center [552, 412] width 257 height 43
select select "****"
select select "*********"
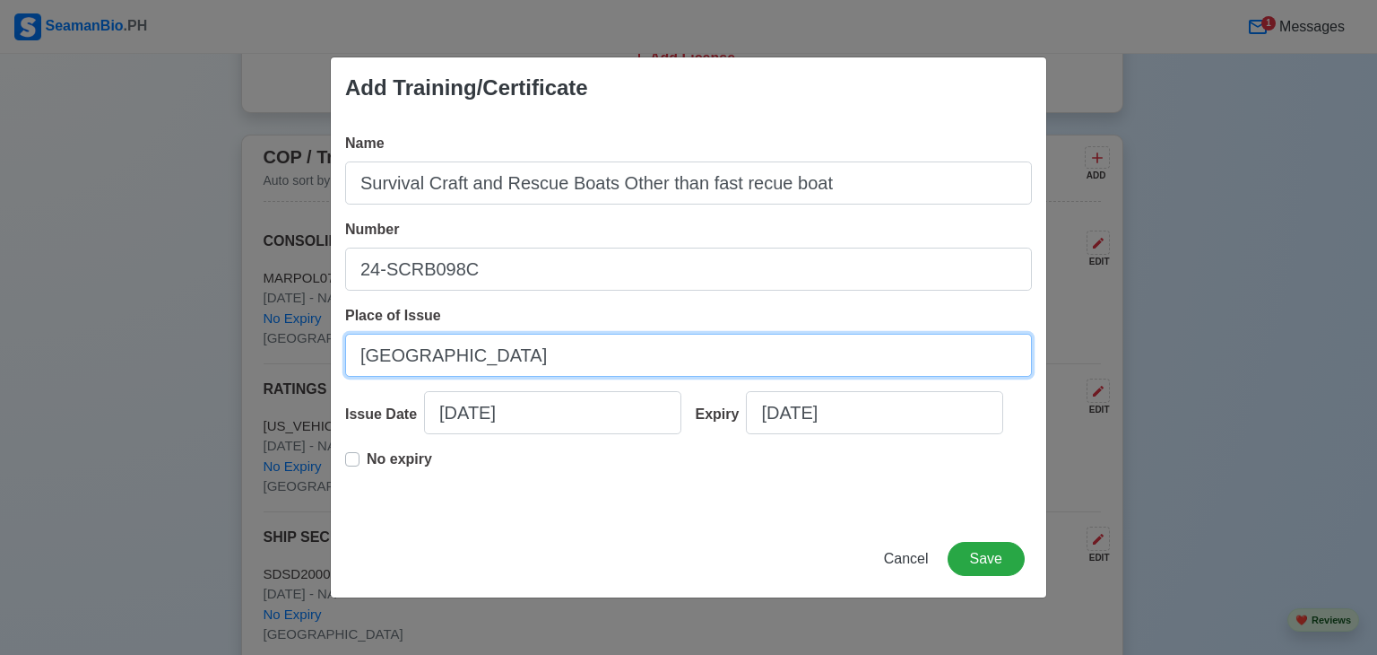
click at [742, 353] on input "[GEOGRAPHIC_DATA]" at bounding box center [688, 355] width 687 height 43
type input "[GEOGRAPHIC_DATA], [GEOGRAPHIC_DATA]"
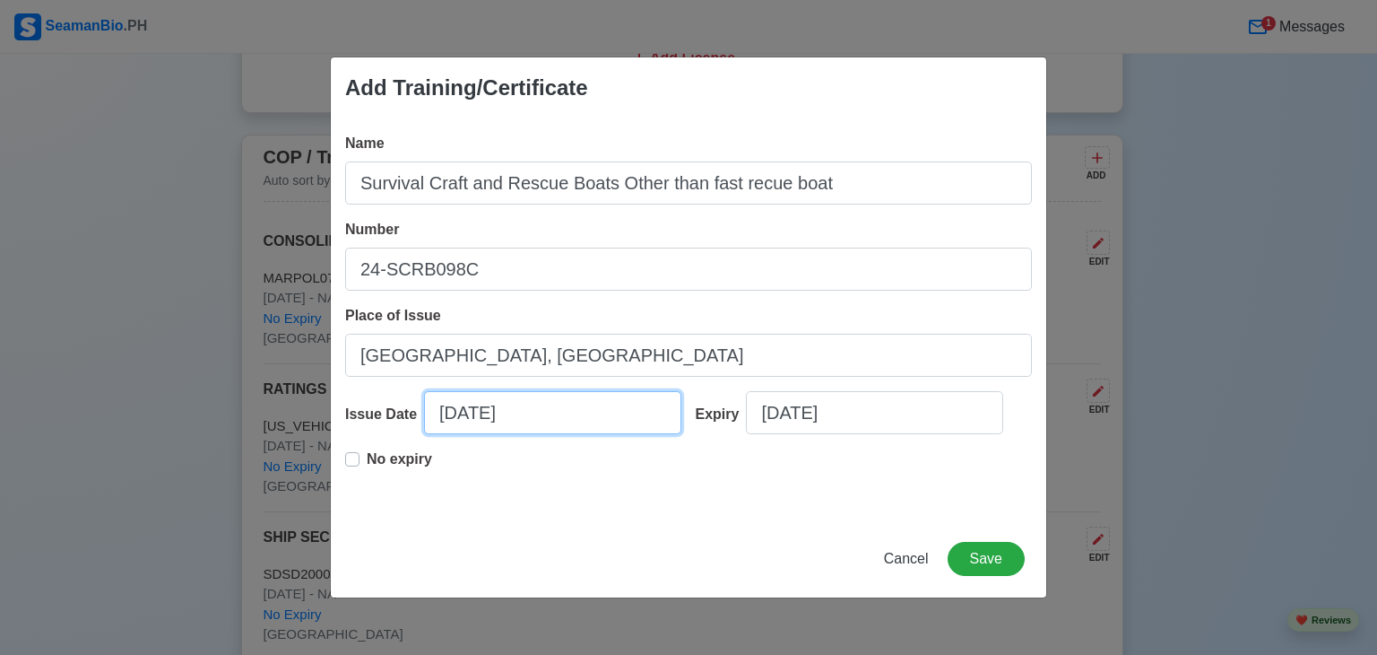
select select "****"
select select "*********"
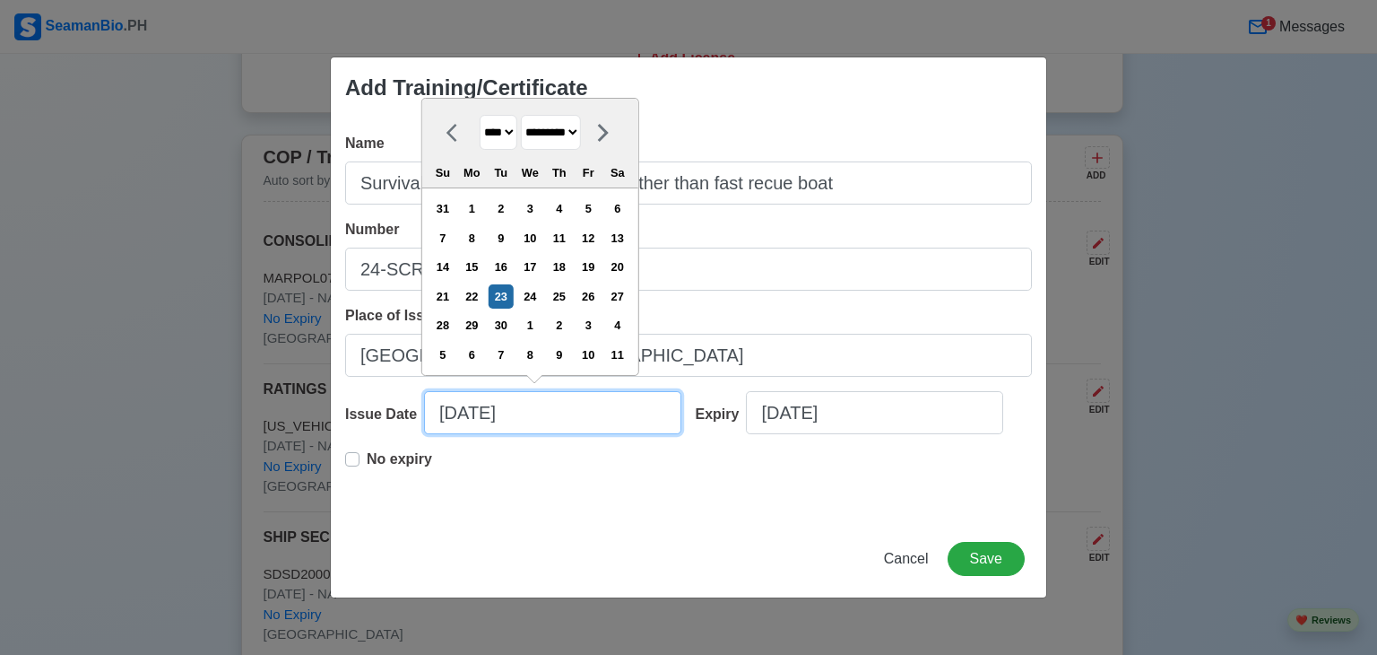
click at [517, 397] on input "[DATE]" at bounding box center [552, 412] width 257 height 43
click at [454, 413] on input "[DATE]" at bounding box center [552, 412] width 257 height 43
type input "[DATE]"
select select "*******"
type input "[DATE]"
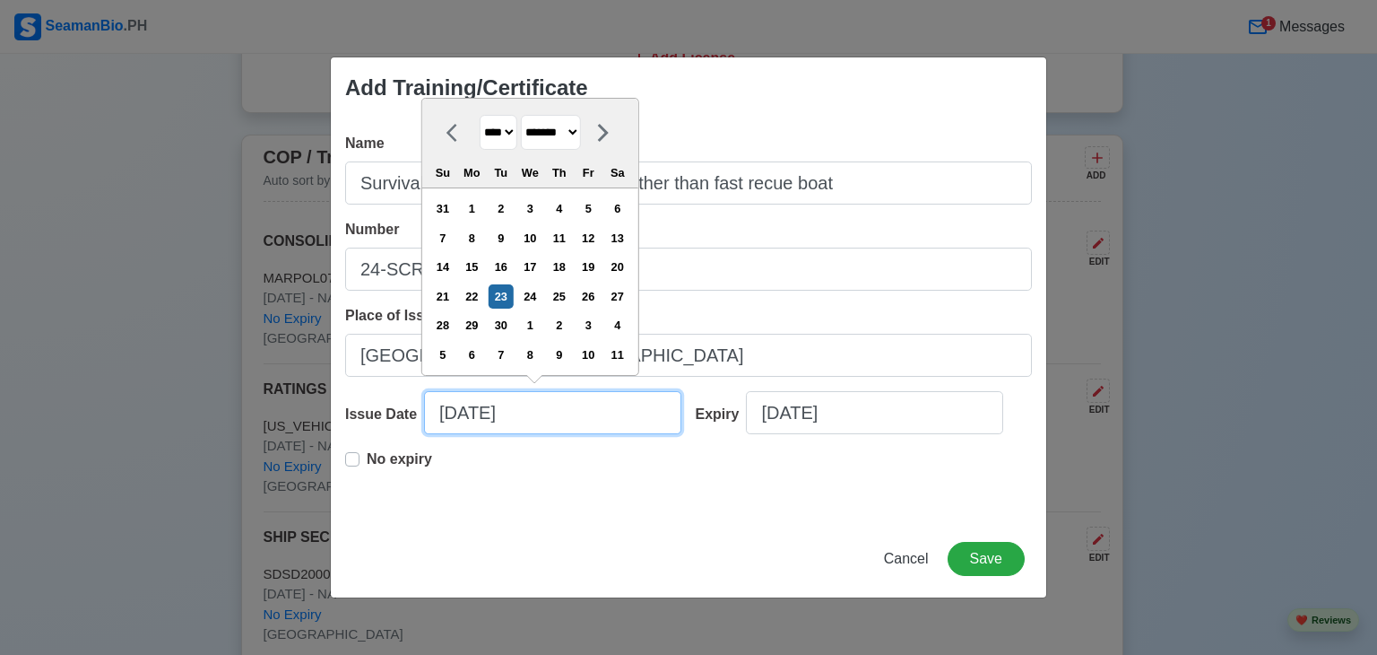
select select "*******"
type input "[DATE]"
select select "****"
type input "[DATE]"
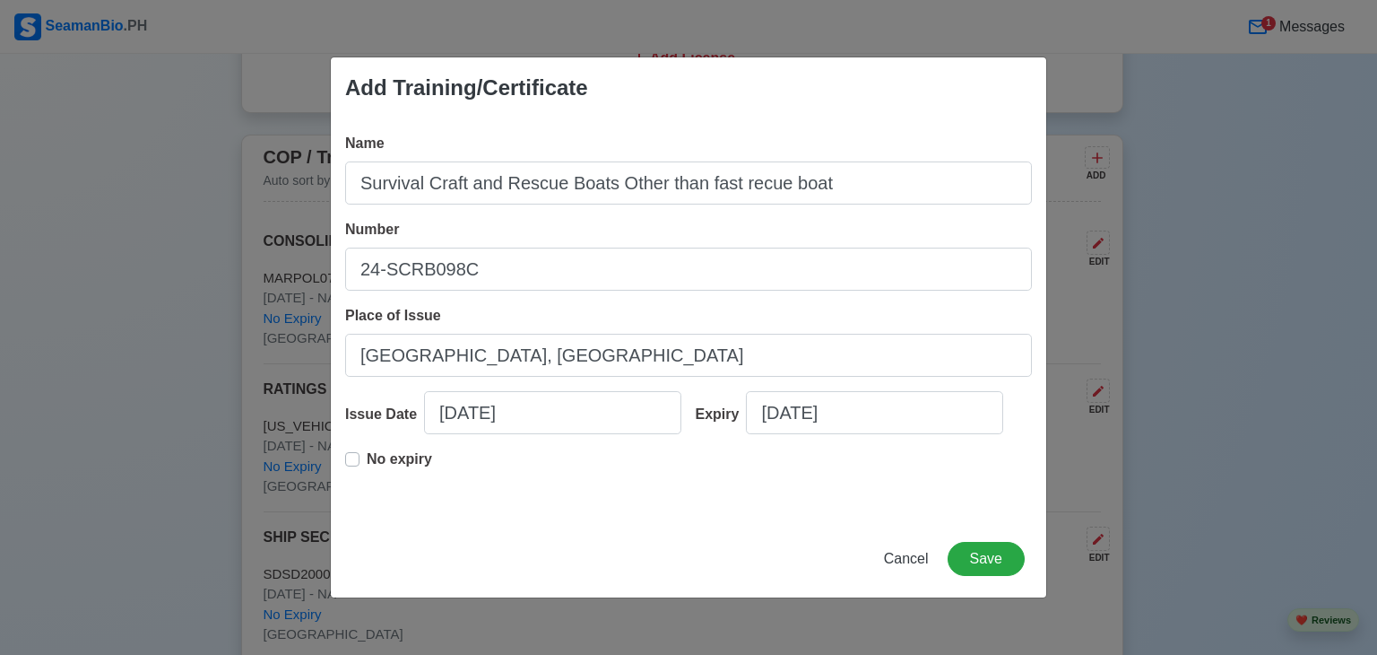
click at [343, 460] on div "Name Survival Craft and Rescue Boats Other than fast recue boat Number 24-SCRB0…" at bounding box center [689, 319] width 716 height 402
click at [367, 453] on label "No expiry" at bounding box center [399, 466] width 65 height 36
type input "[DATE]"
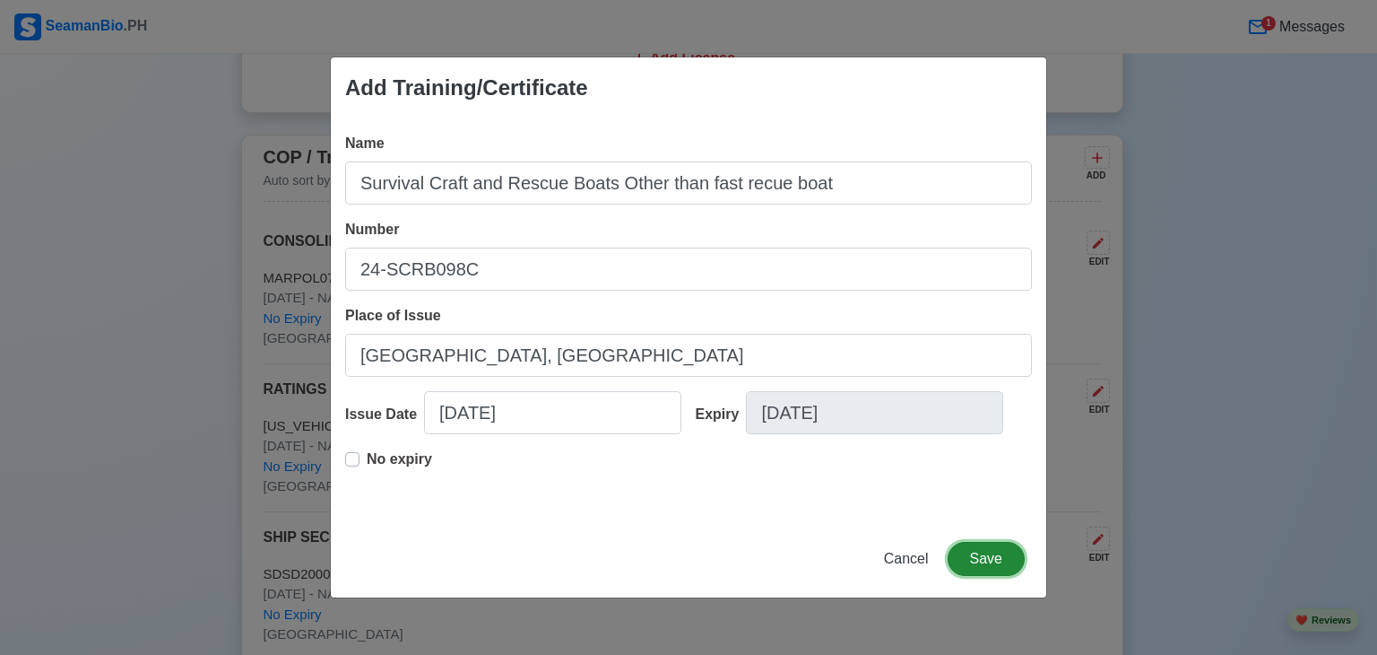
click at [982, 558] on button "Save" at bounding box center [986, 559] width 77 height 34
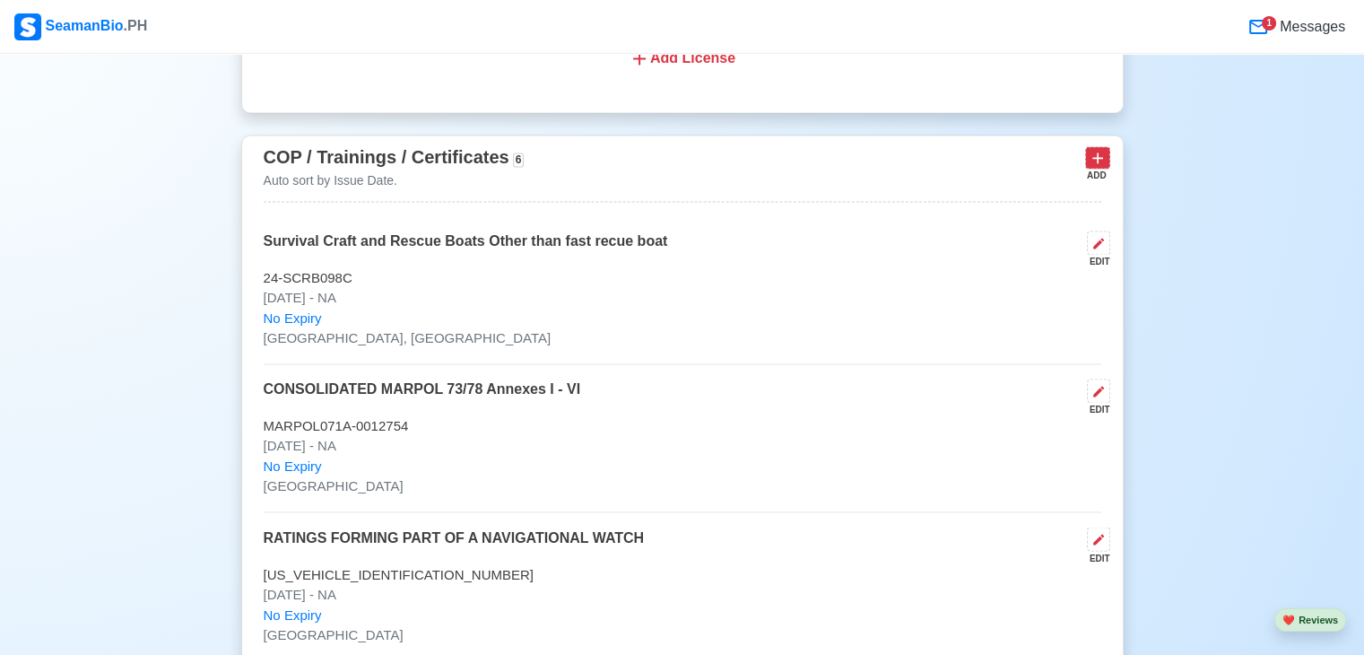
click at [1090, 156] on icon at bounding box center [1097, 158] width 18 height 18
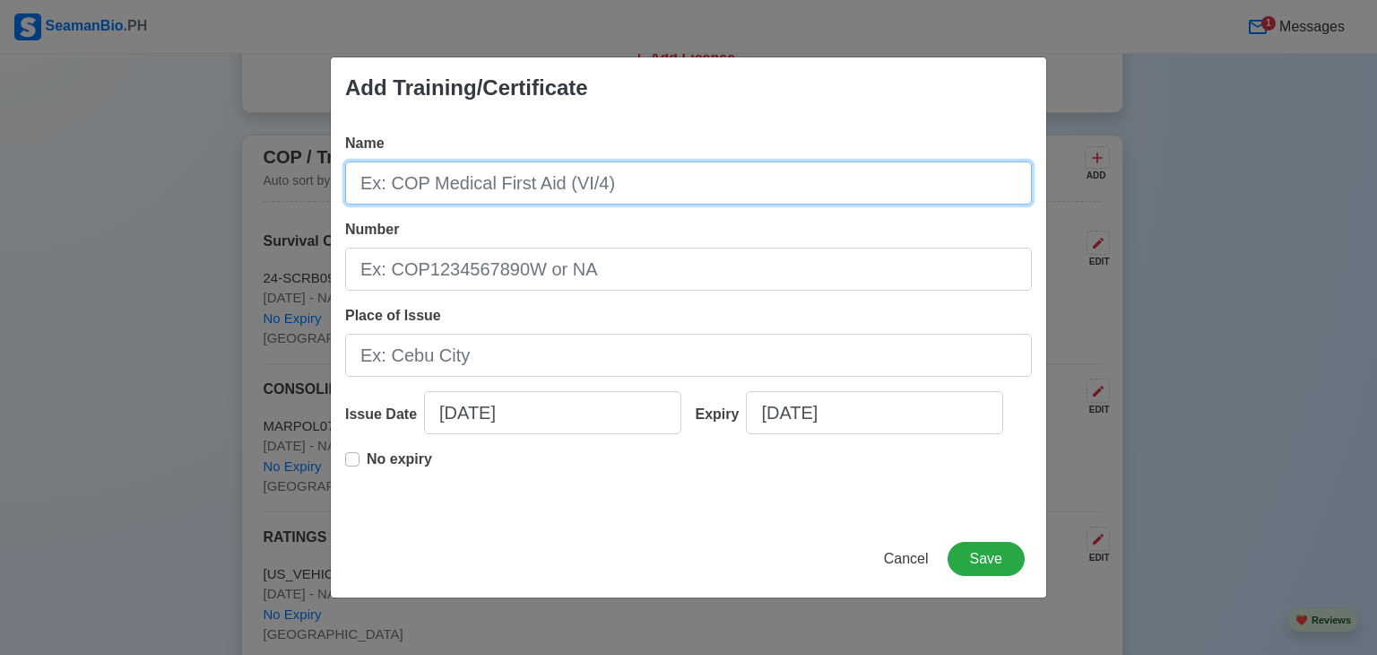
click at [678, 165] on input "Name" at bounding box center [688, 182] width 687 height 43
type input "CONSOLIDATED MARPOL 73/78 ANNEXES I - VI"
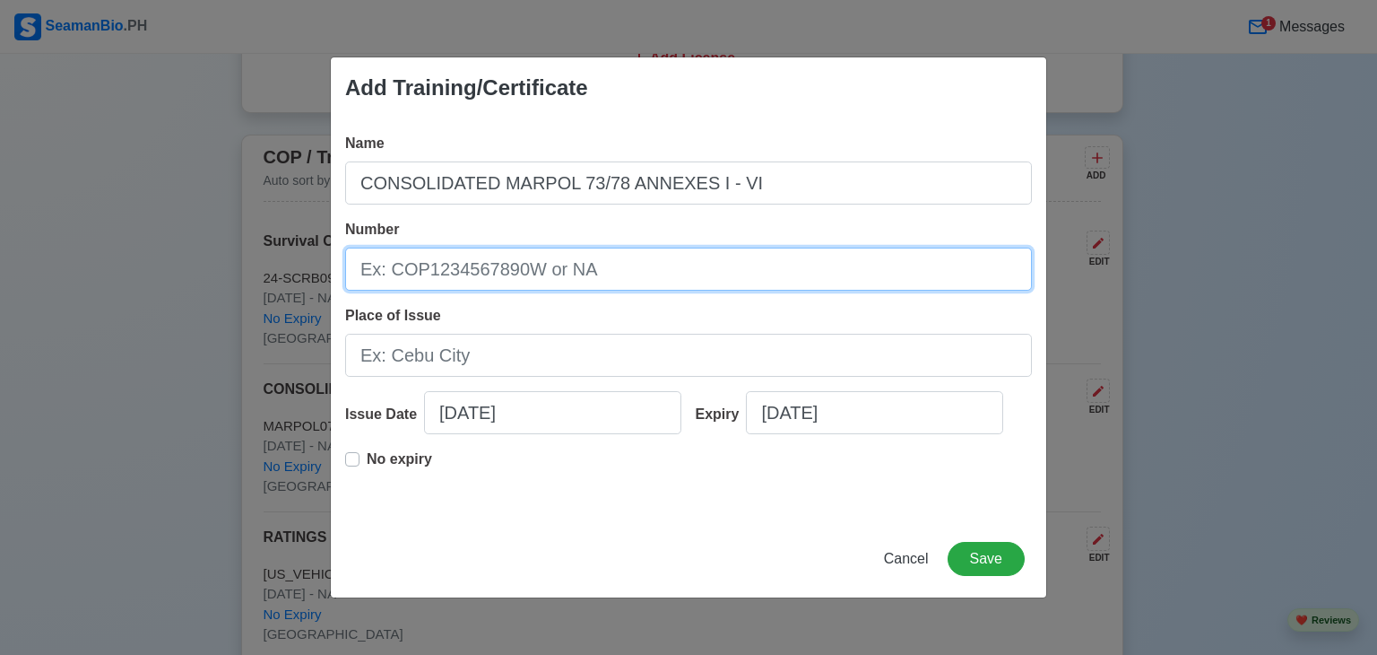
click at [567, 262] on input "Number" at bounding box center [688, 268] width 687 height 43
type input "MARPOL071A - 0012754"
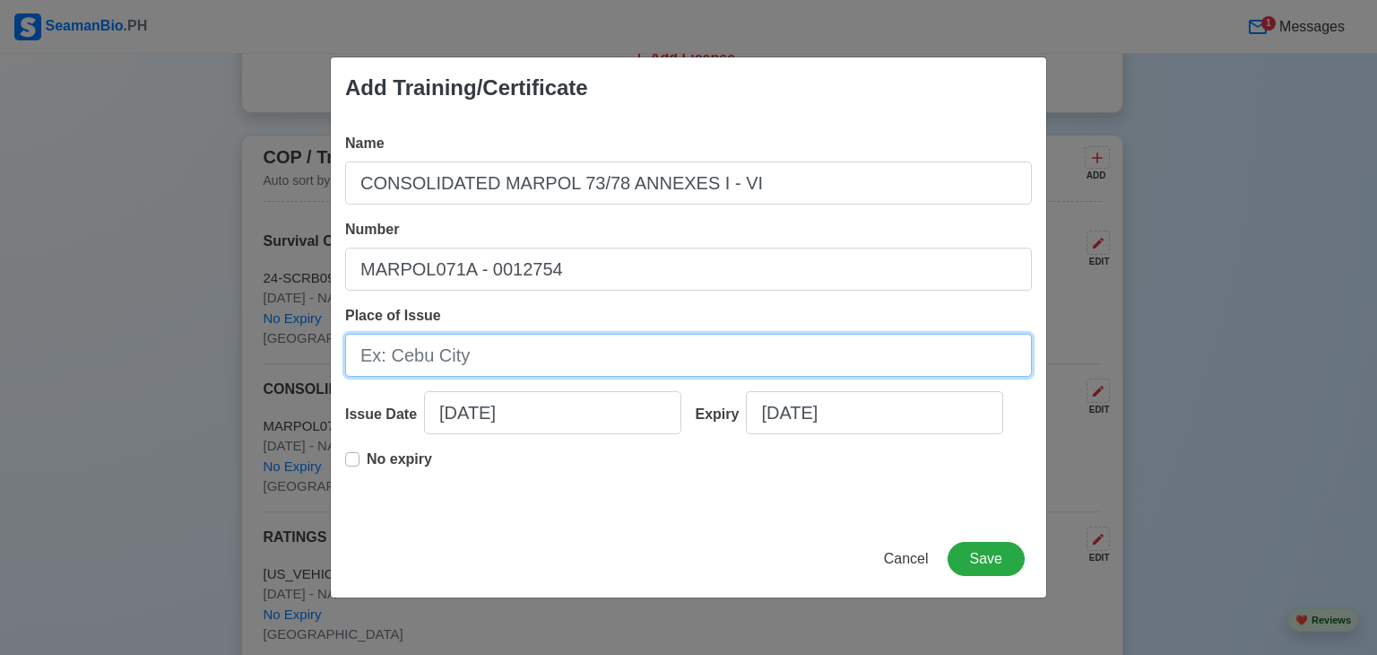
click at [462, 354] on input "Place of Issue" at bounding box center [688, 355] width 687 height 43
type input "[GEOGRAPHIC_DATA], [GEOGRAPHIC_DATA]"
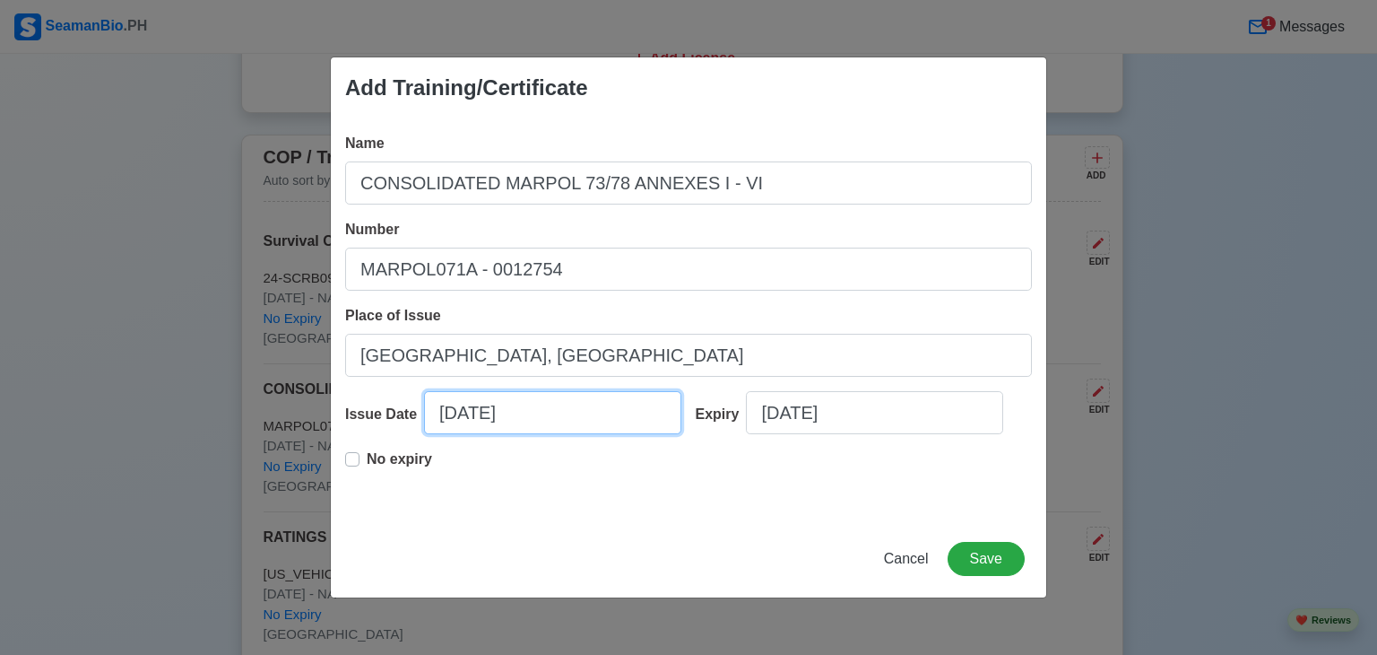
select select "****"
select select "*********"
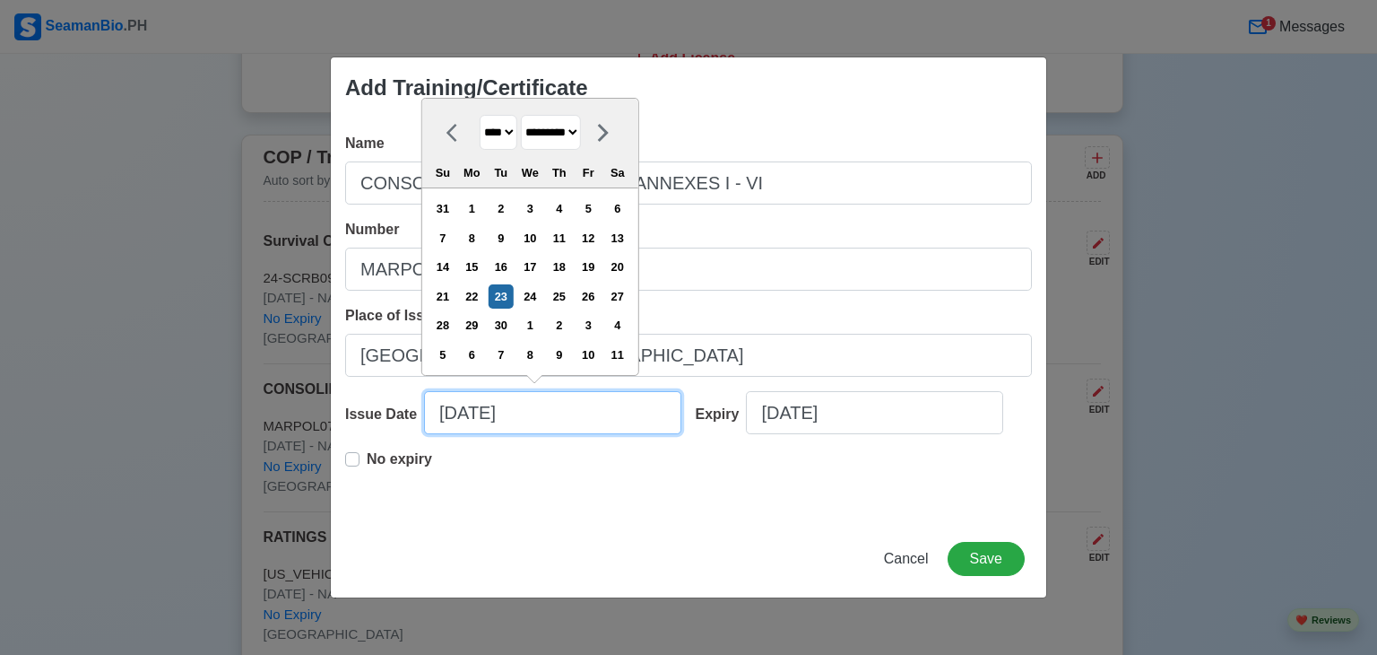
click at [577, 418] on input "[DATE]" at bounding box center [552, 412] width 257 height 43
type input "[DATE]"
select select "****"
type input "[DATE]"
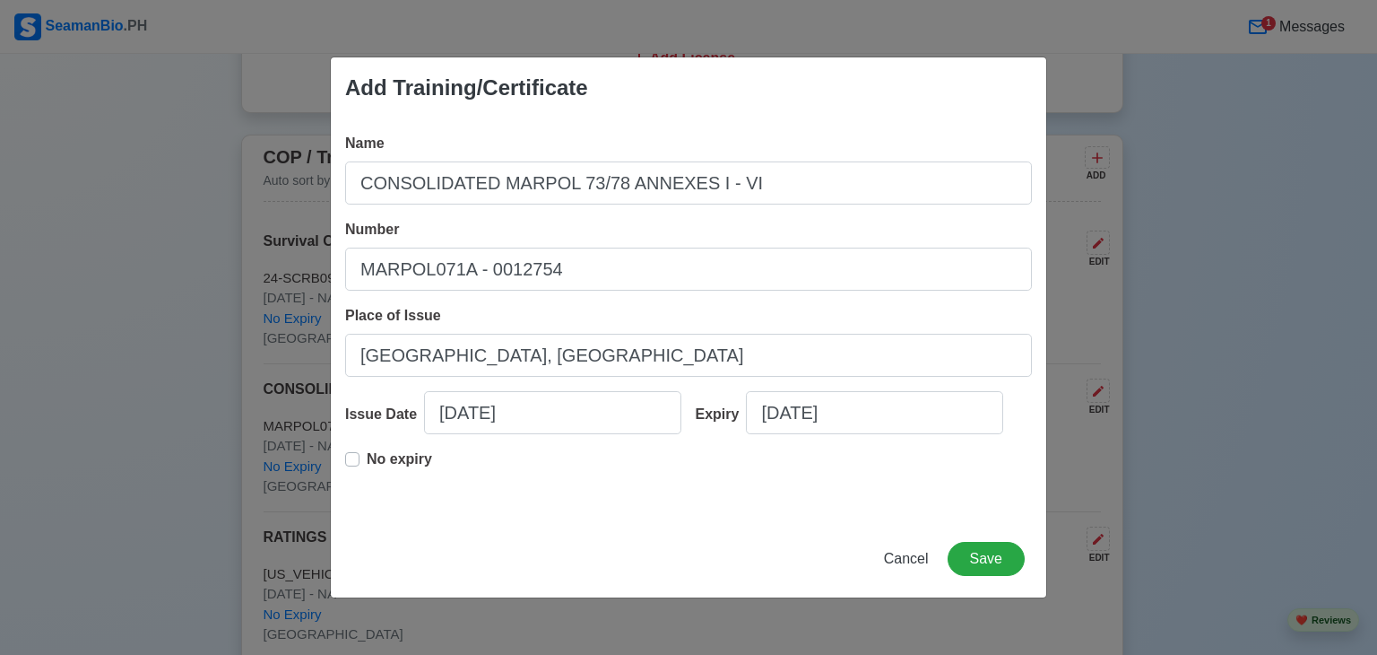
click at [367, 456] on label "No expiry" at bounding box center [399, 466] width 65 height 36
type input "[DATE]"
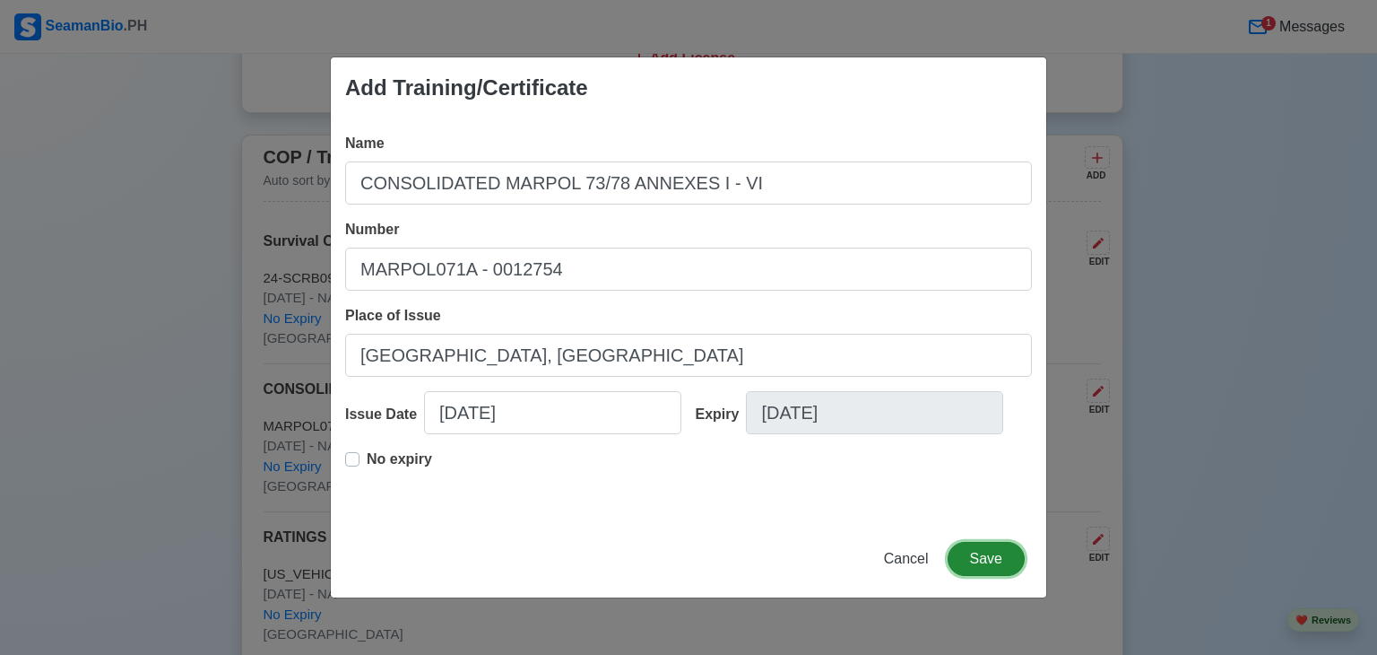
click at [978, 556] on button "Save" at bounding box center [986, 559] width 77 height 34
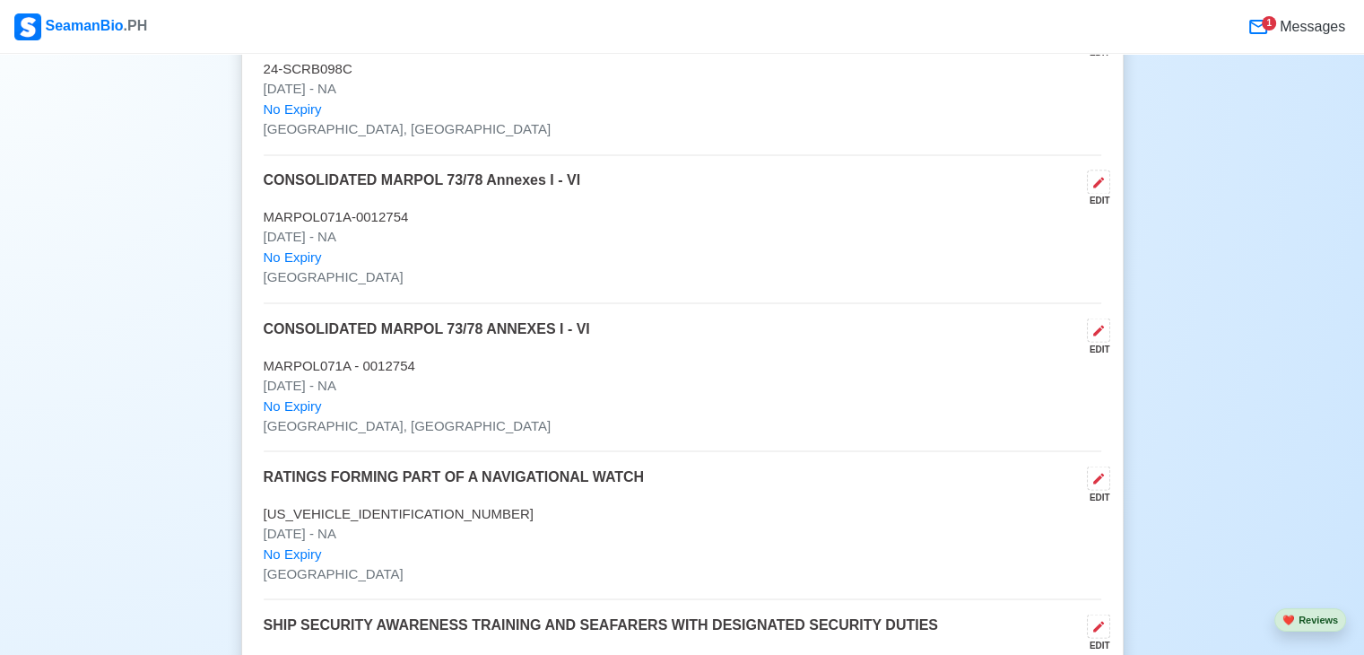
scroll to position [3123, 0]
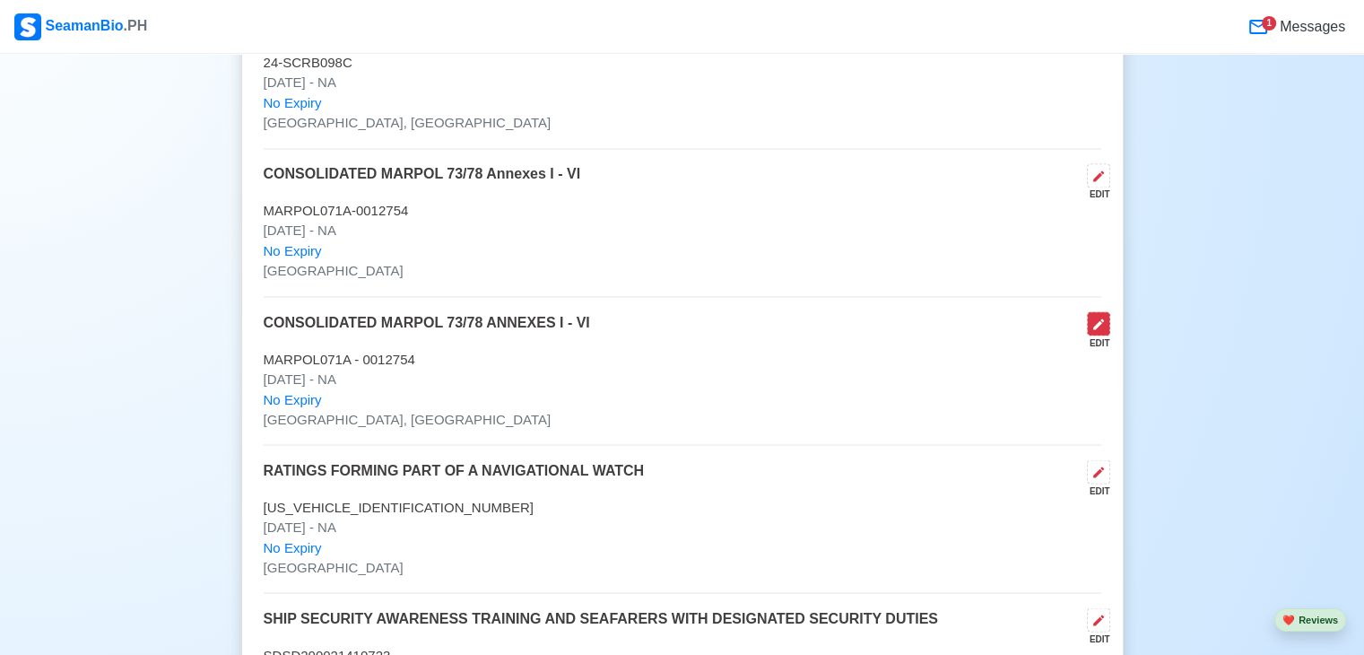
click at [1091, 317] on icon at bounding box center [1098, 324] width 14 height 14
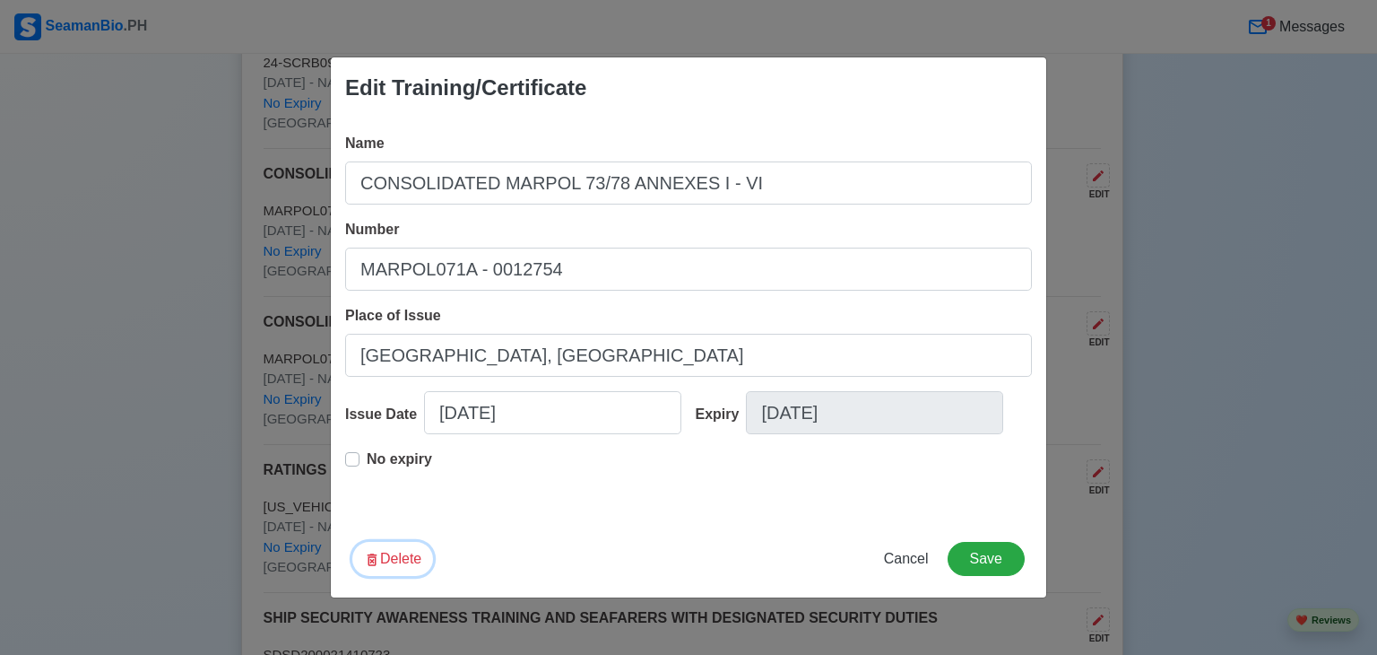
click at [420, 560] on button "Delete" at bounding box center [392, 559] width 81 height 34
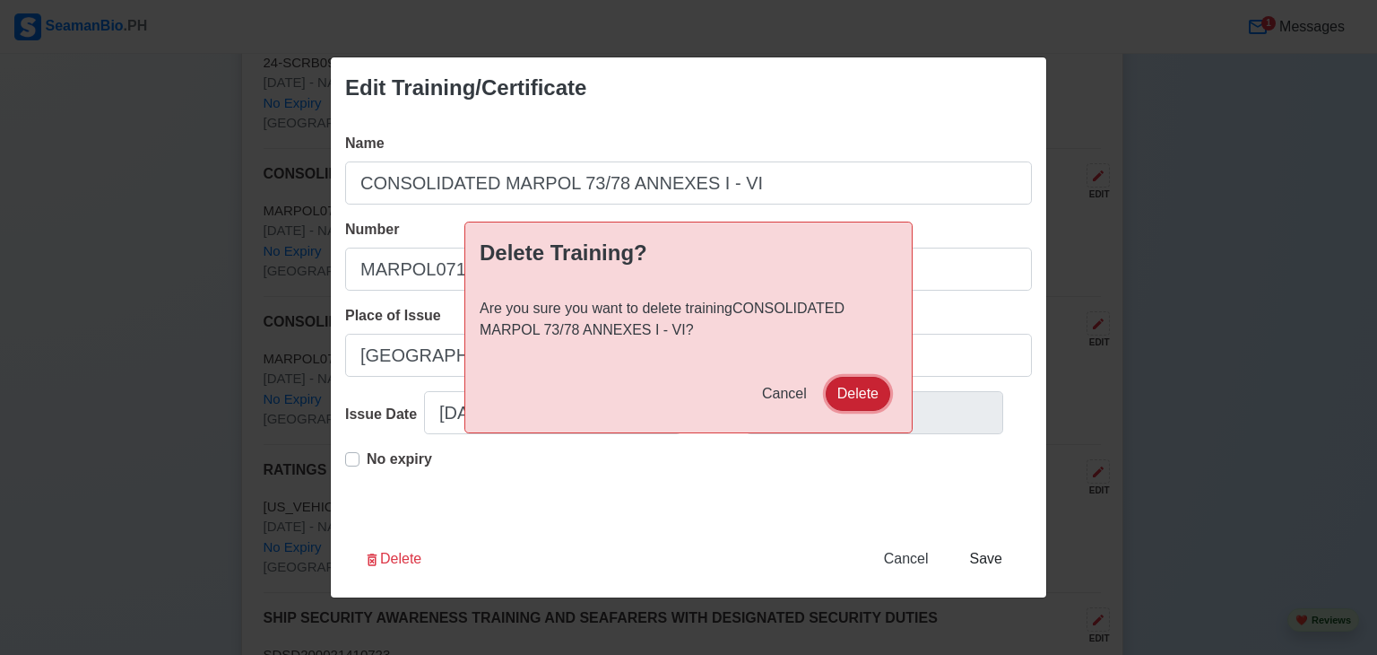
click at [884, 387] on button "Delete" at bounding box center [858, 394] width 65 height 34
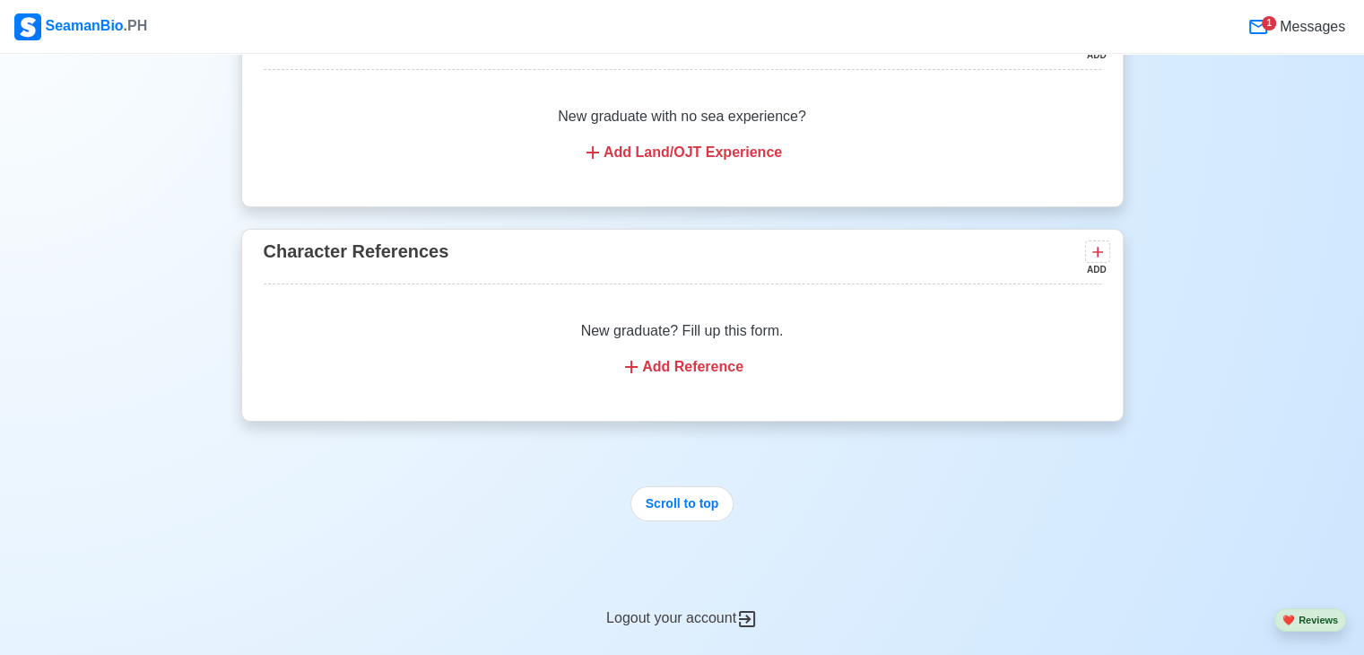
scroll to position [4498, 0]
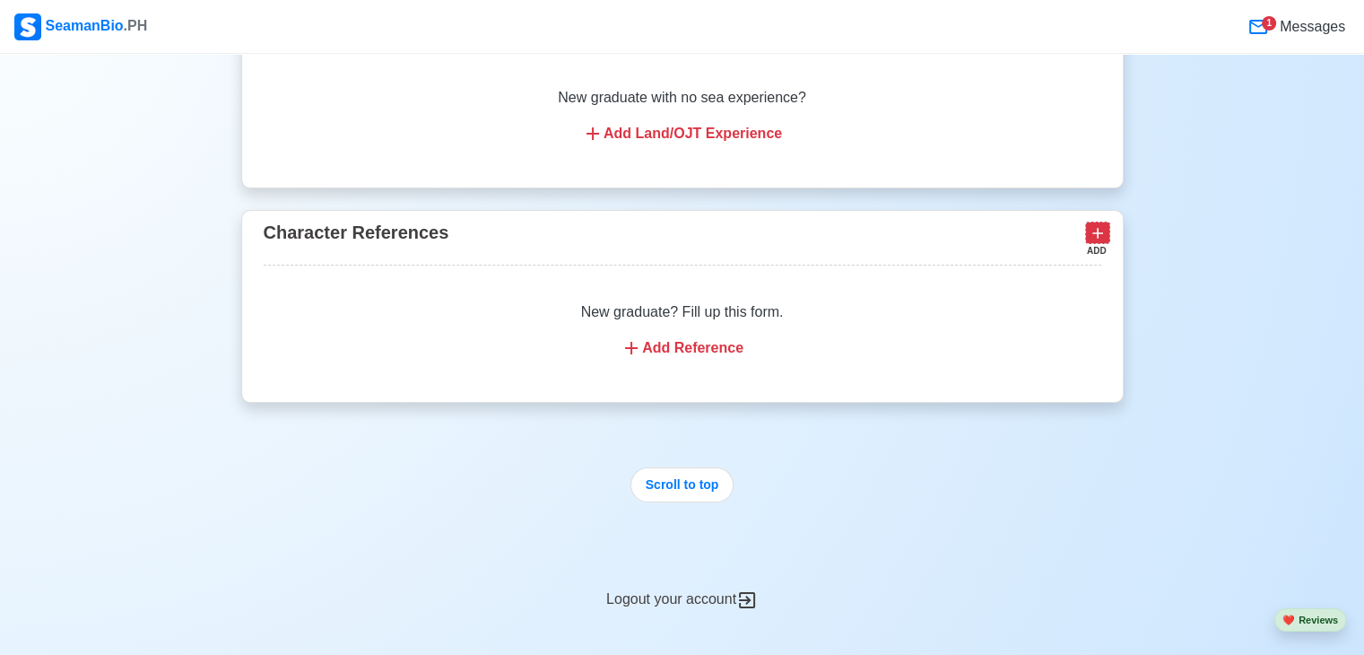
click at [1103, 224] on icon at bounding box center [1097, 233] width 18 height 18
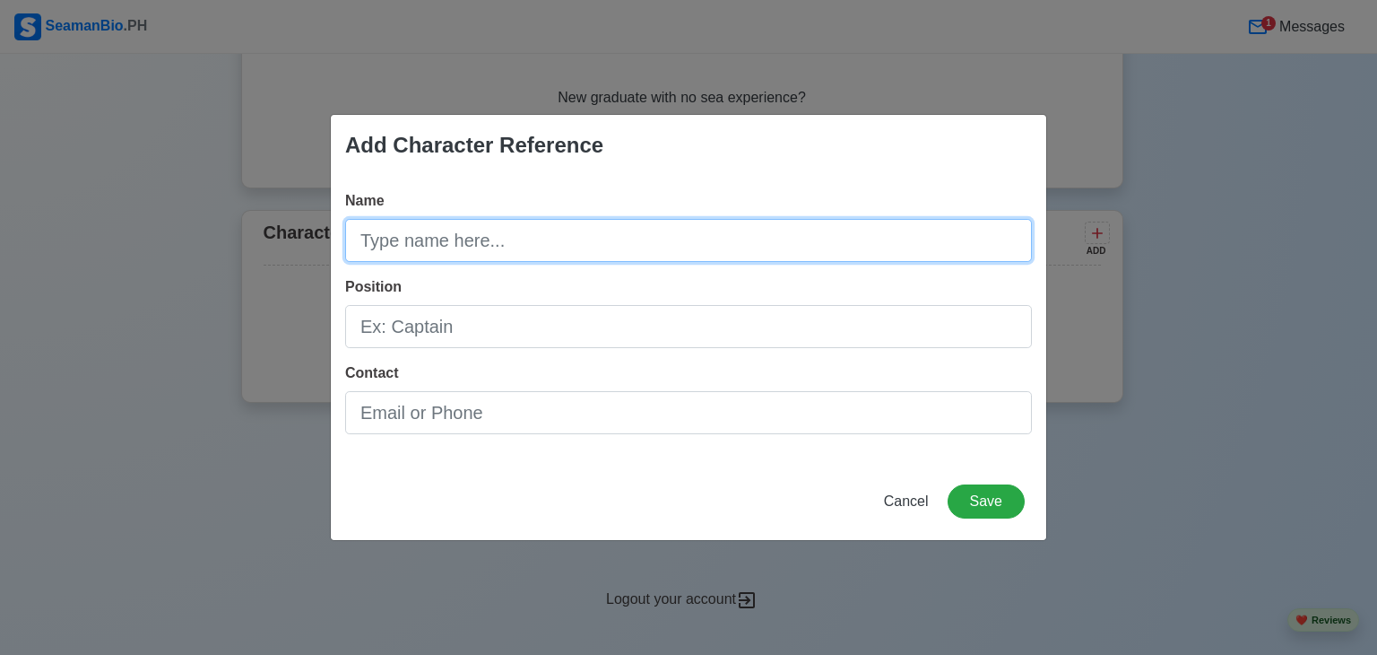
click at [528, 234] on input "Name" at bounding box center [688, 240] width 687 height 43
type input "[PERSON_NAME] [PERSON_NAME]"
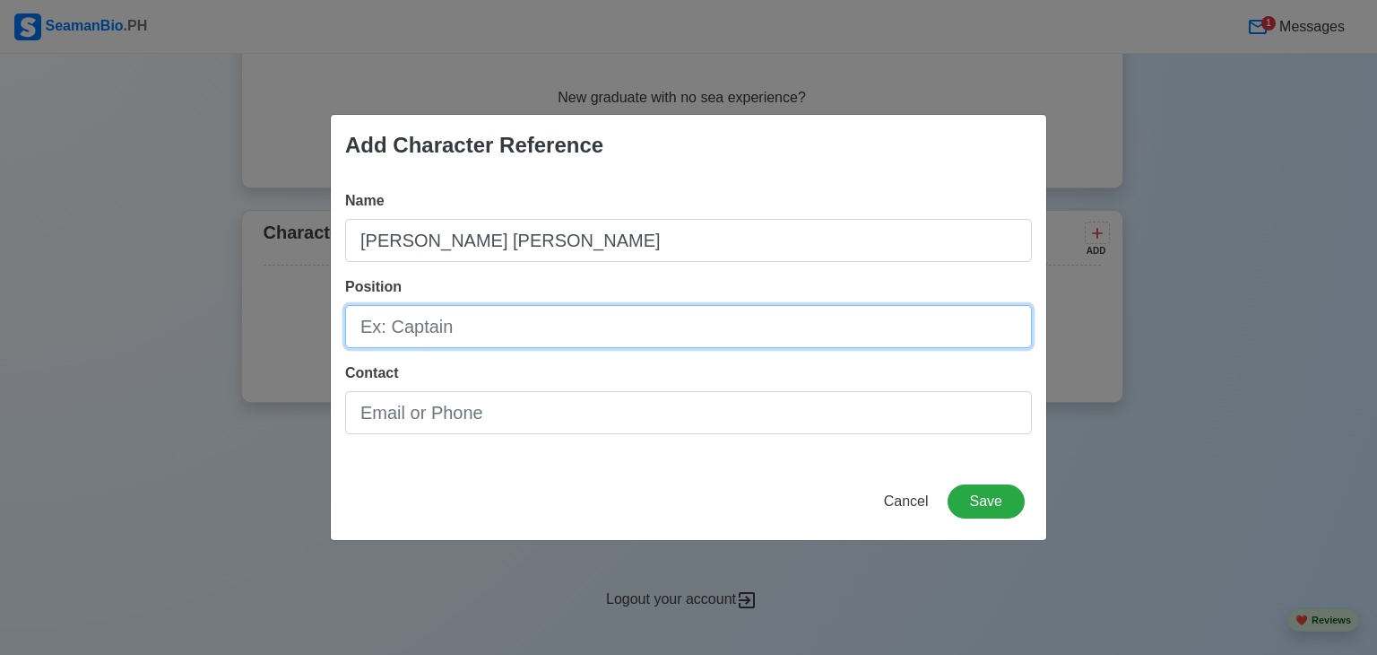
click at [460, 316] on input "Position" at bounding box center [688, 326] width 687 height 43
type input "Captain"
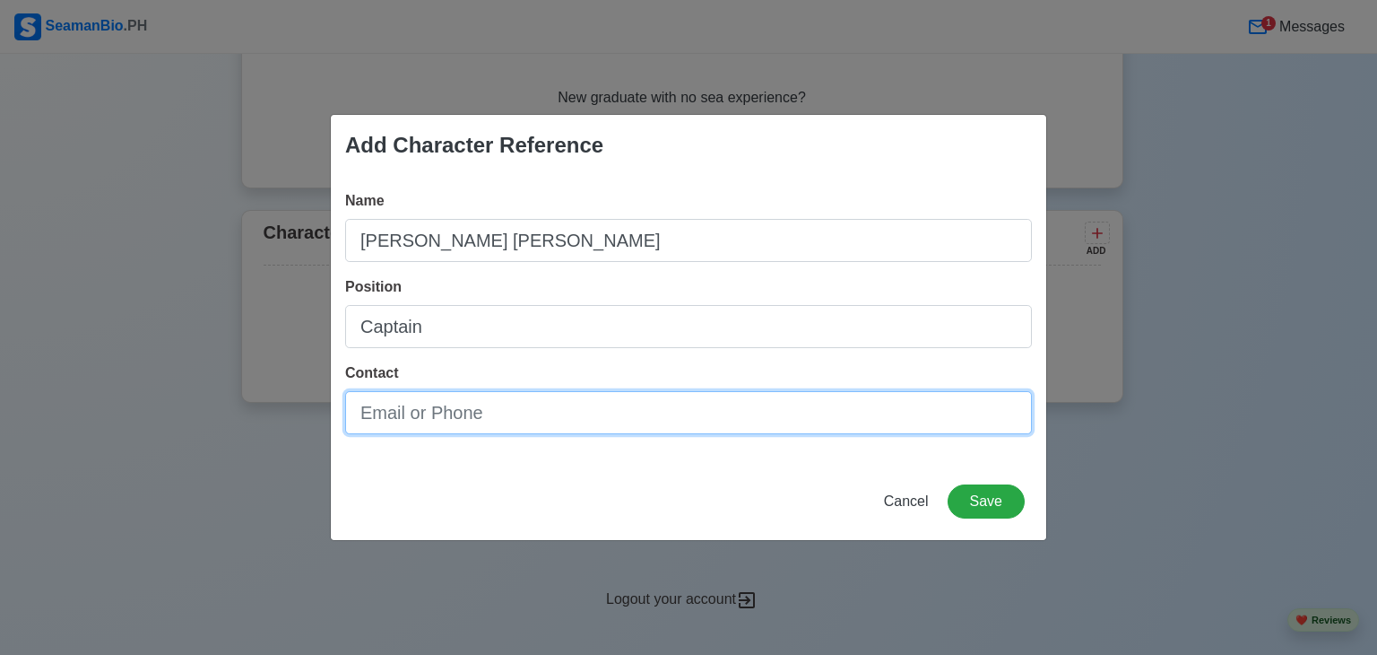
click at [470, 413] on input "Contact" at bounding box center [688, 412] width 687 height 43
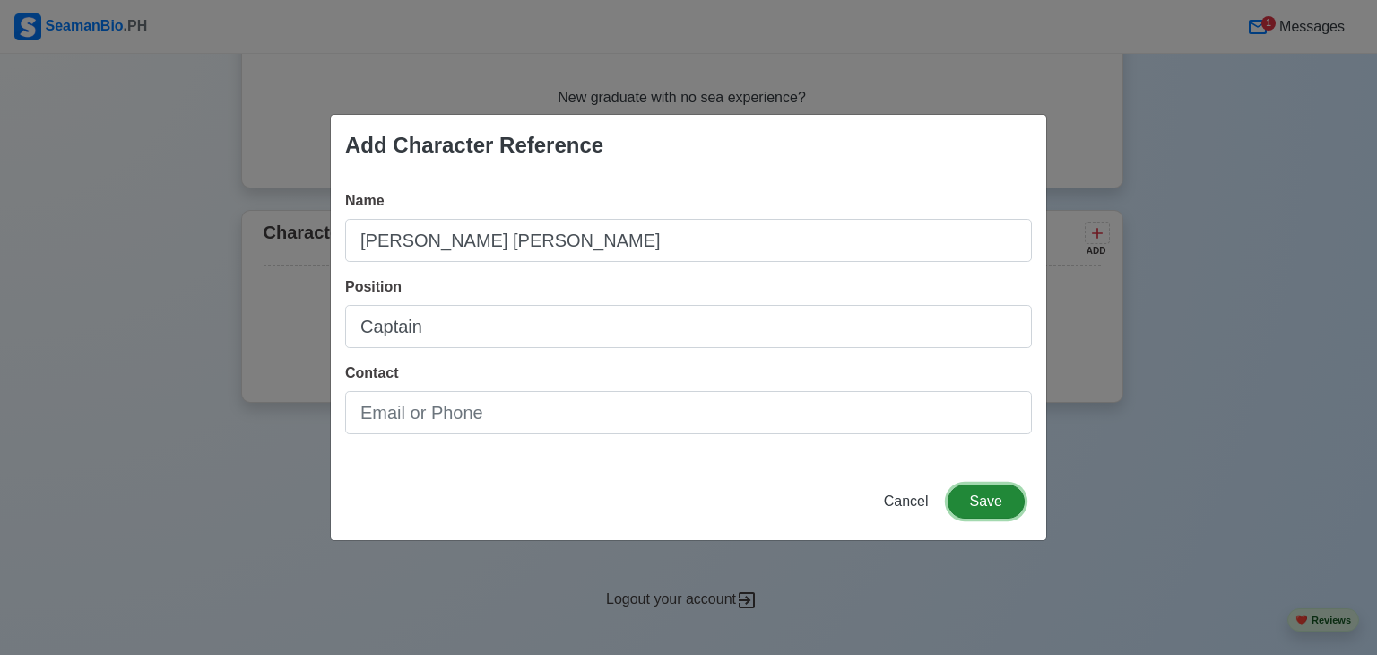
click at [1003, 501] on button "Save" at bounding box center [986, 501] width 77 height 34
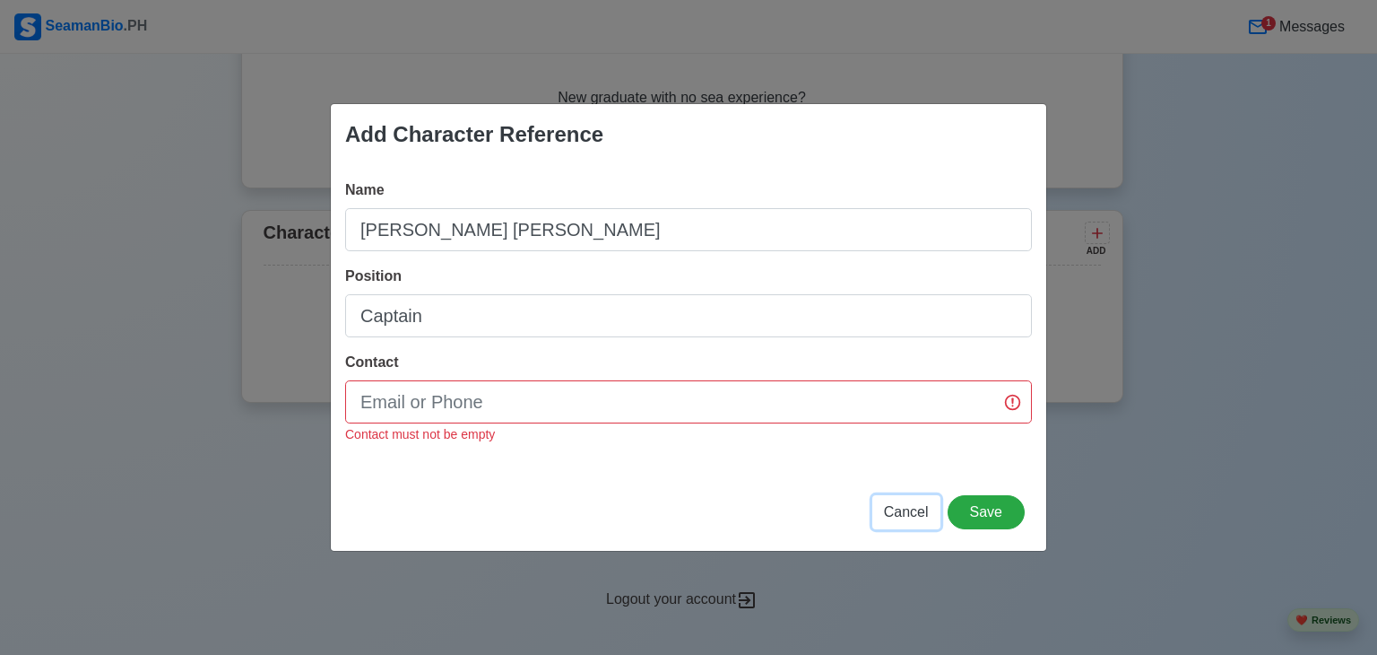
click at [925, 510] on span "Cancel" at bounding box center [906, 511] width 45 height 15
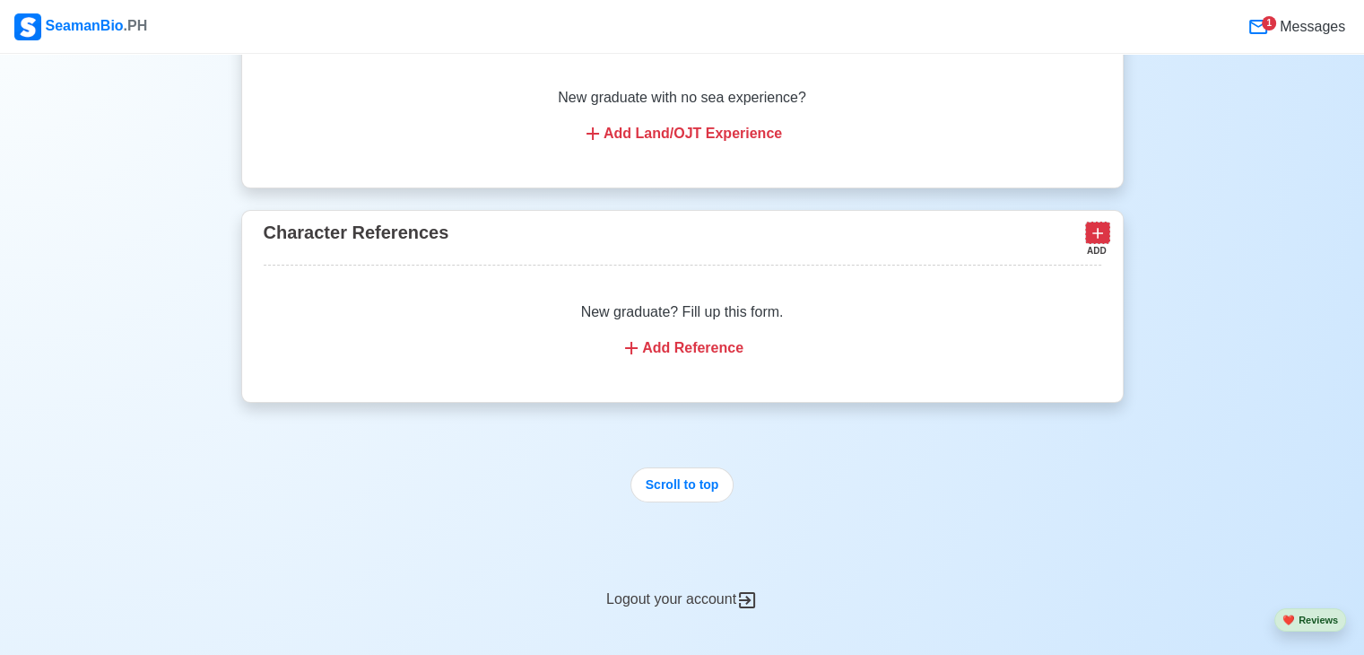
click at [1097, 229] on icon at bounding box center [1097, 234] width 11 height 11
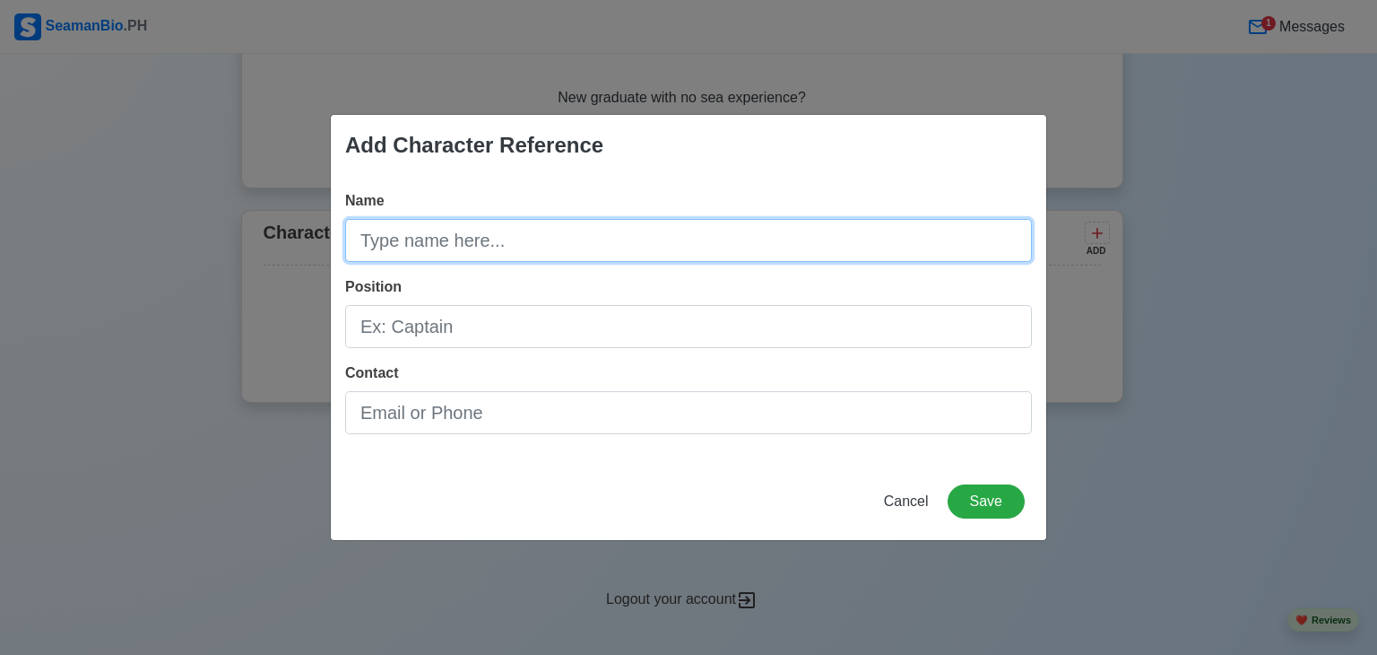
click at [546, 233] on input "Name" at bounding box center [688, 240] width 687 height 43
click at [449, 243] on input "[PERSON_NAME]" at bounding box center [688, 240] width 687 height 43
type input "ARCHIEBOY [PERSON_NAME]"
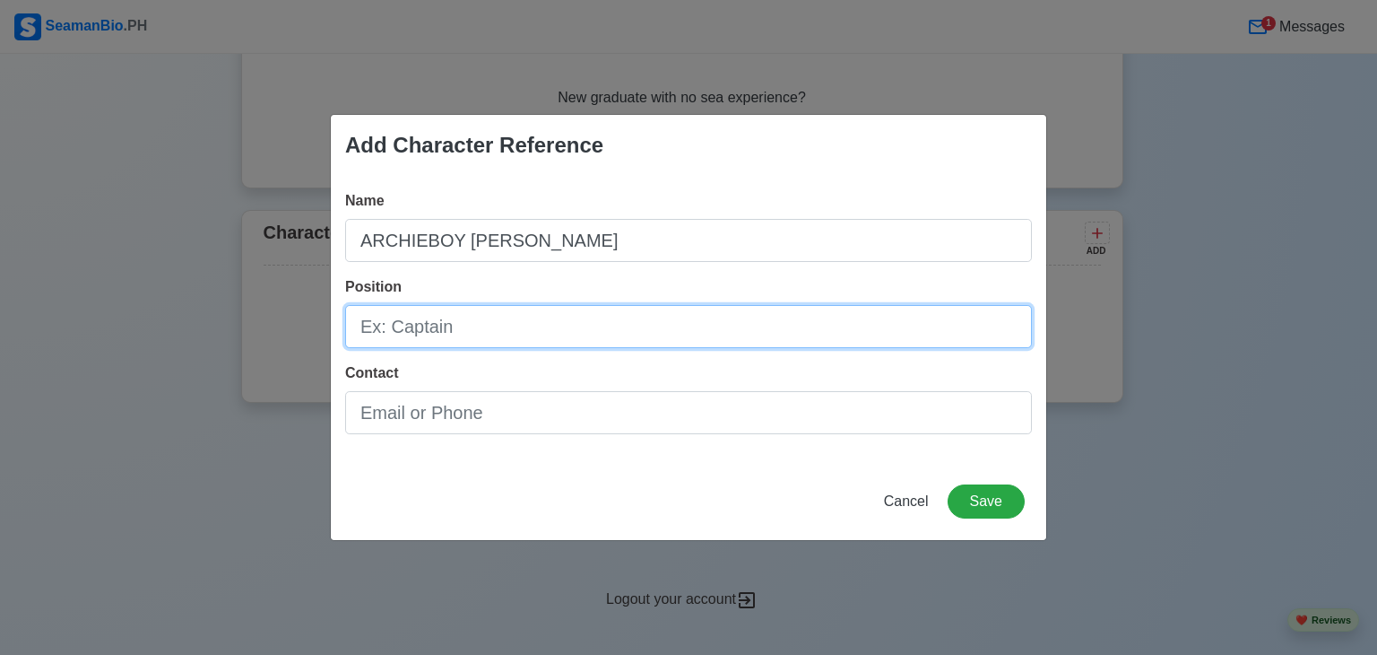
click at [434, 326] on input "Position" at bounding box center [688, 326] width 687 height 43
type input "a"
type input "AB"
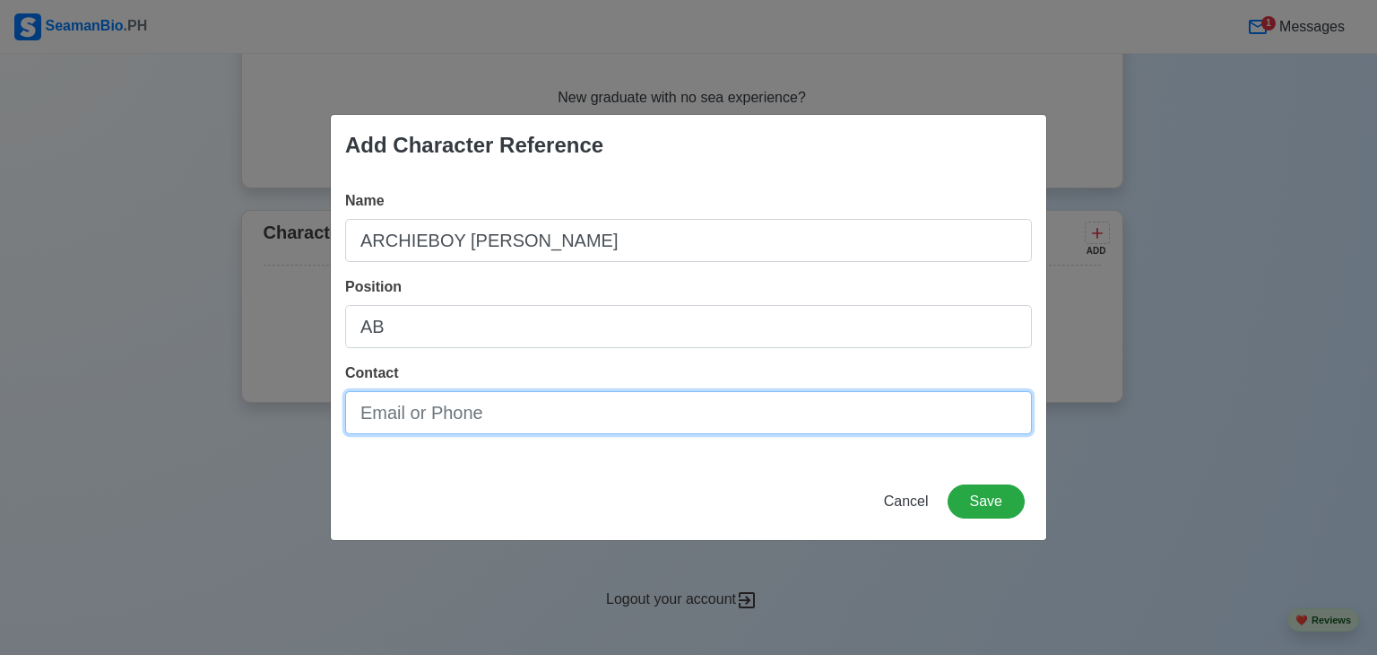
click at [624, 421] on input "Contact" at bounding box center [688, 412] width 687 height 43
paste input ": [EMAIL_ADDRESS][DOMAIN_NAME]"
click at [371, 417] on input ": [EMAIL_ADDRESS][DOMAIN_NAME]" at bounding box center [688, 412] width 687 height 43
type input "[EMAIL_ADDRESS][DOMAIN_NAME]"
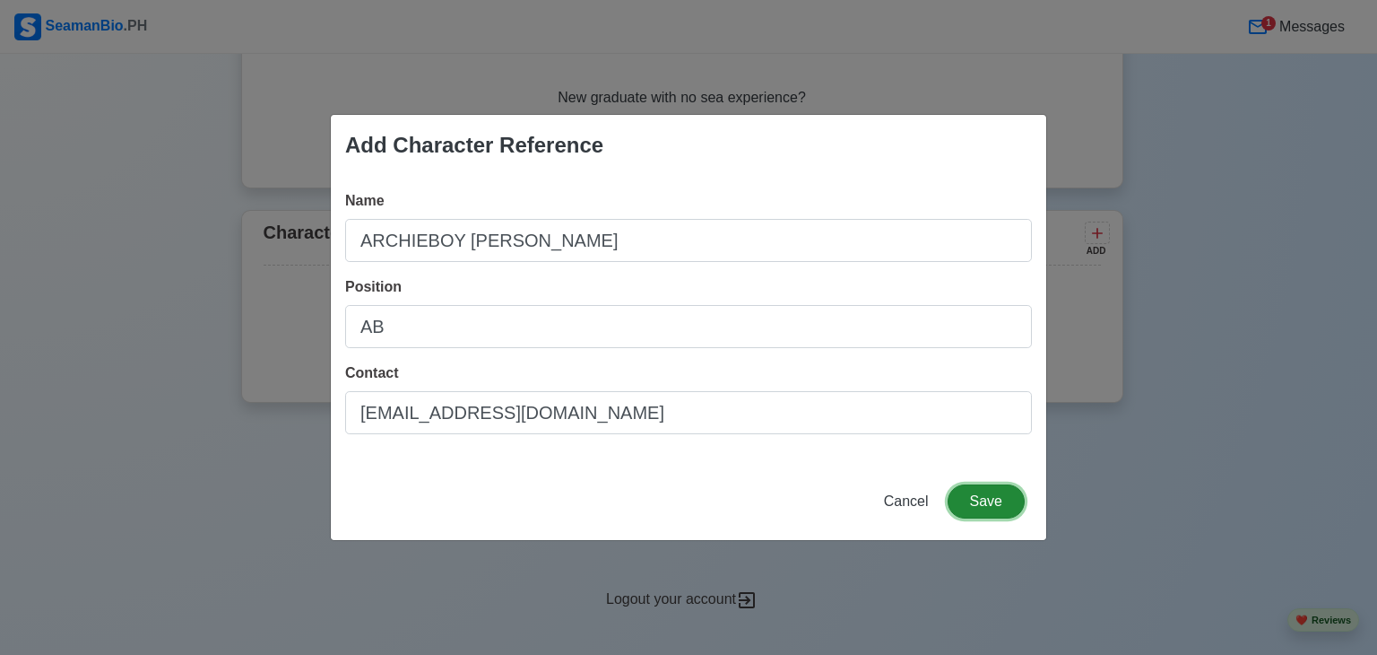
click at [972, 498] on button "Save" at bounding box center [986, 501] width 77 height 34
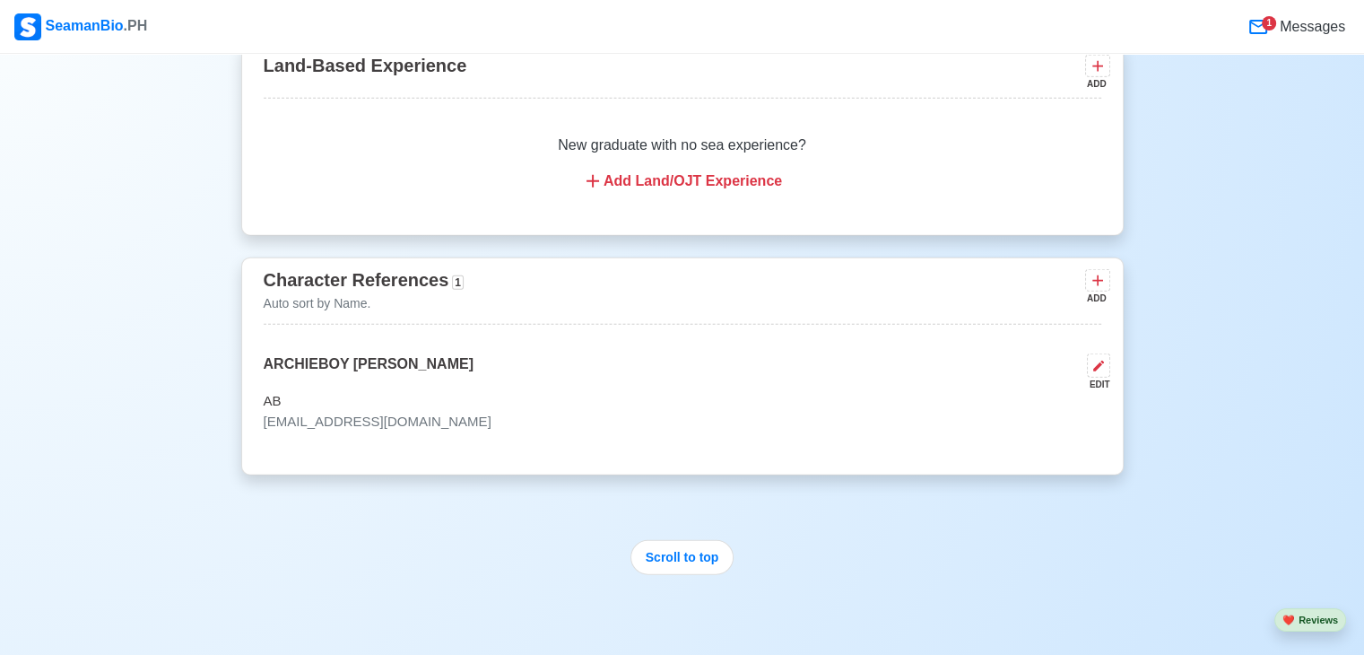
scroll to position [4462, 0]
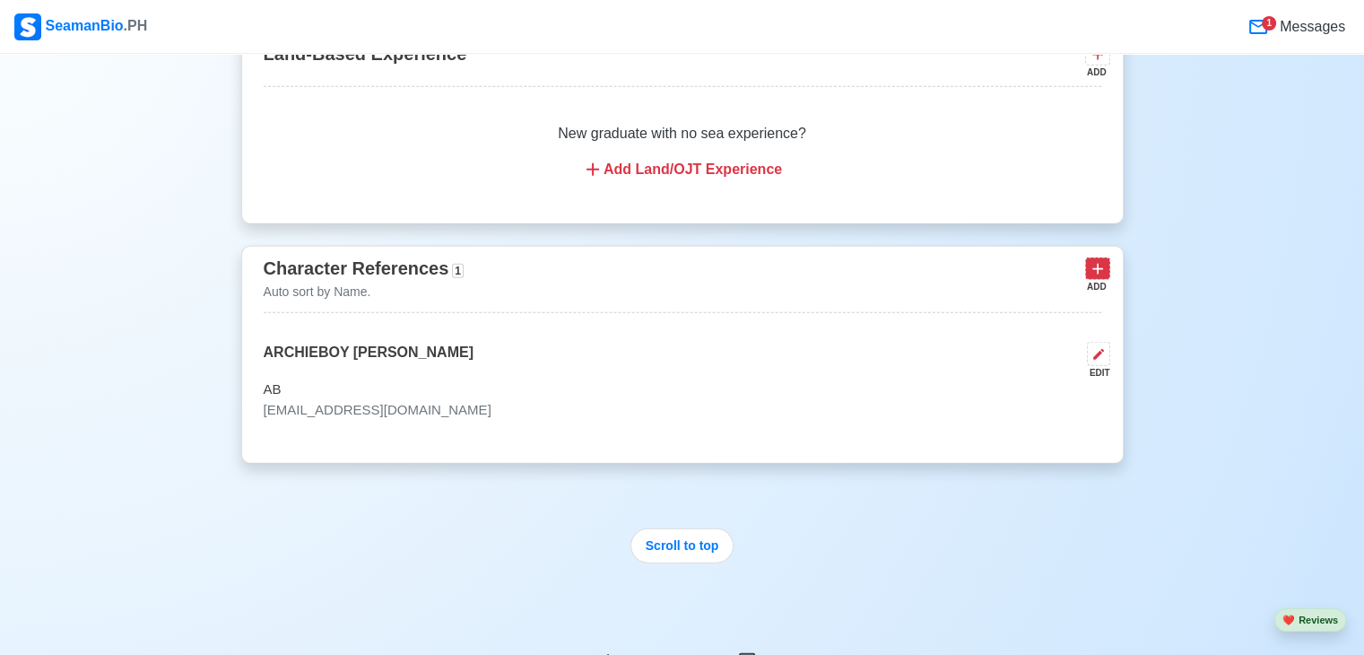
click at [1098, 266] on icon at bounding box center [1097, 269] width 18 height 18
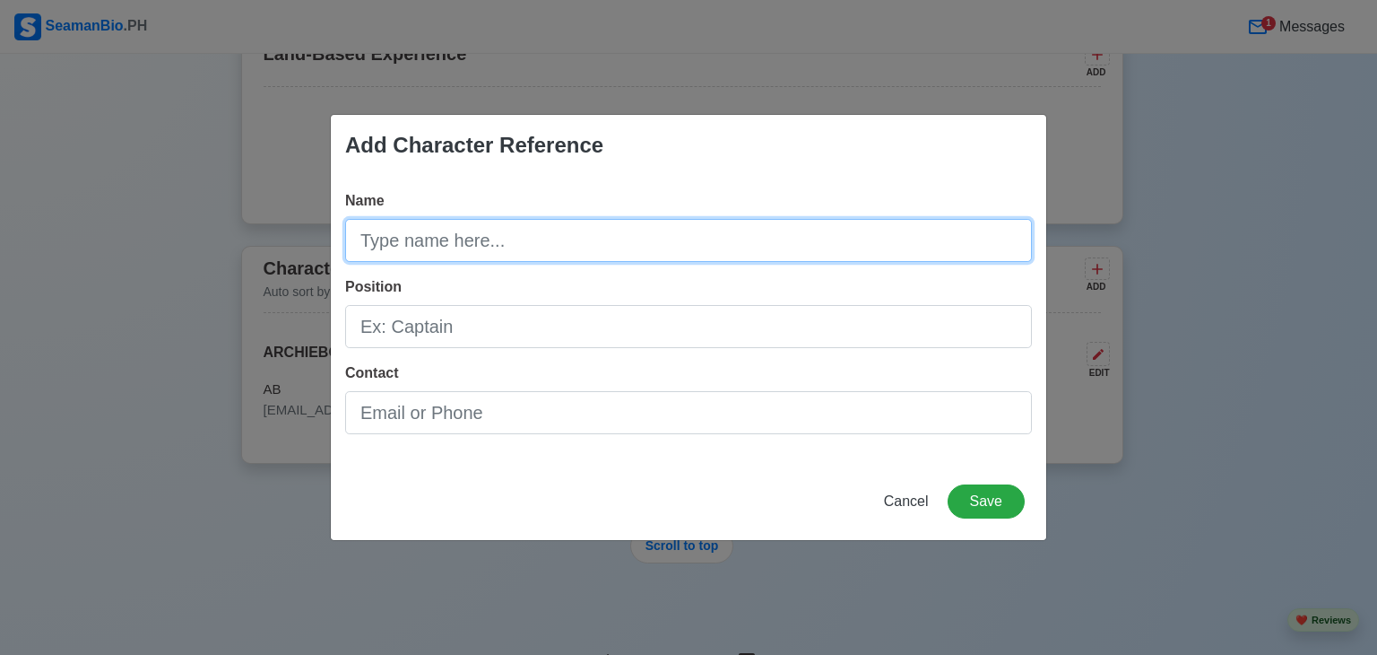
click at [736, 240] on input "Name" at bounding box center [688, 240] width 687 height 43
type input "[PERSON_NAME] [PERSON_NAME]"
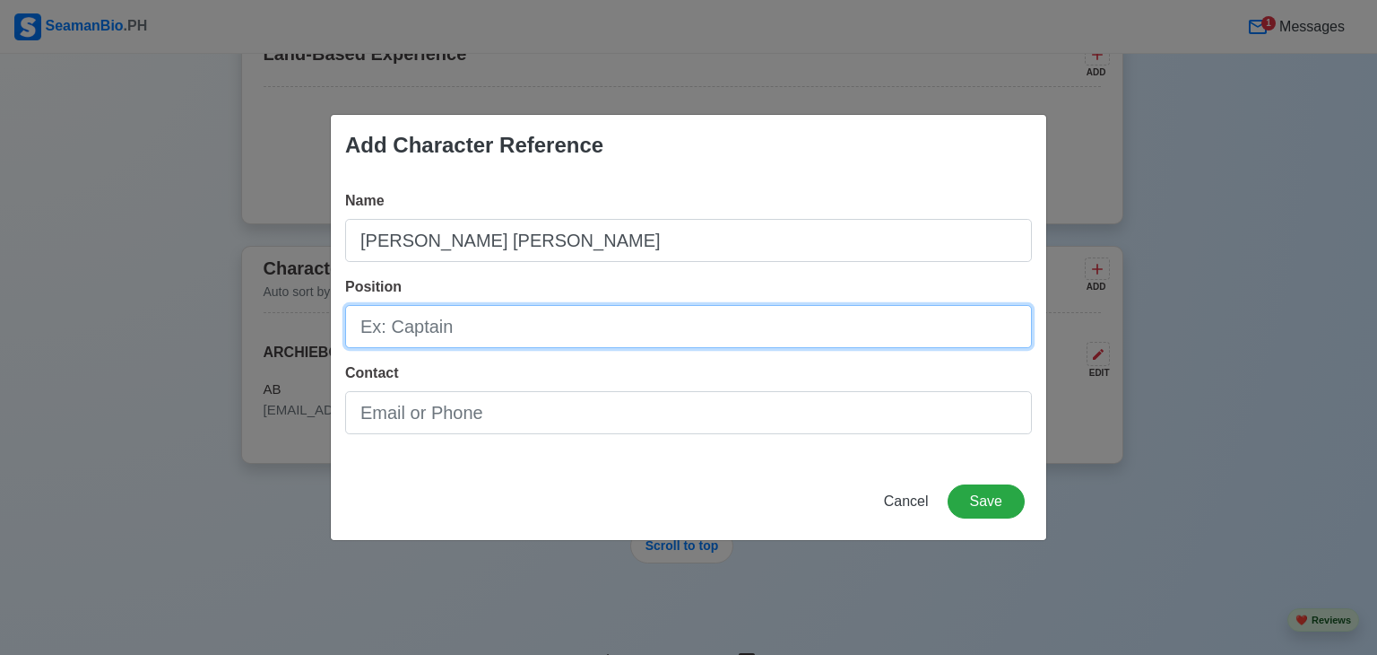
click at [477, 320] on input "Position" at bounding box center [688, 326] width 687 height 43
type input "c"
type input "Captain"
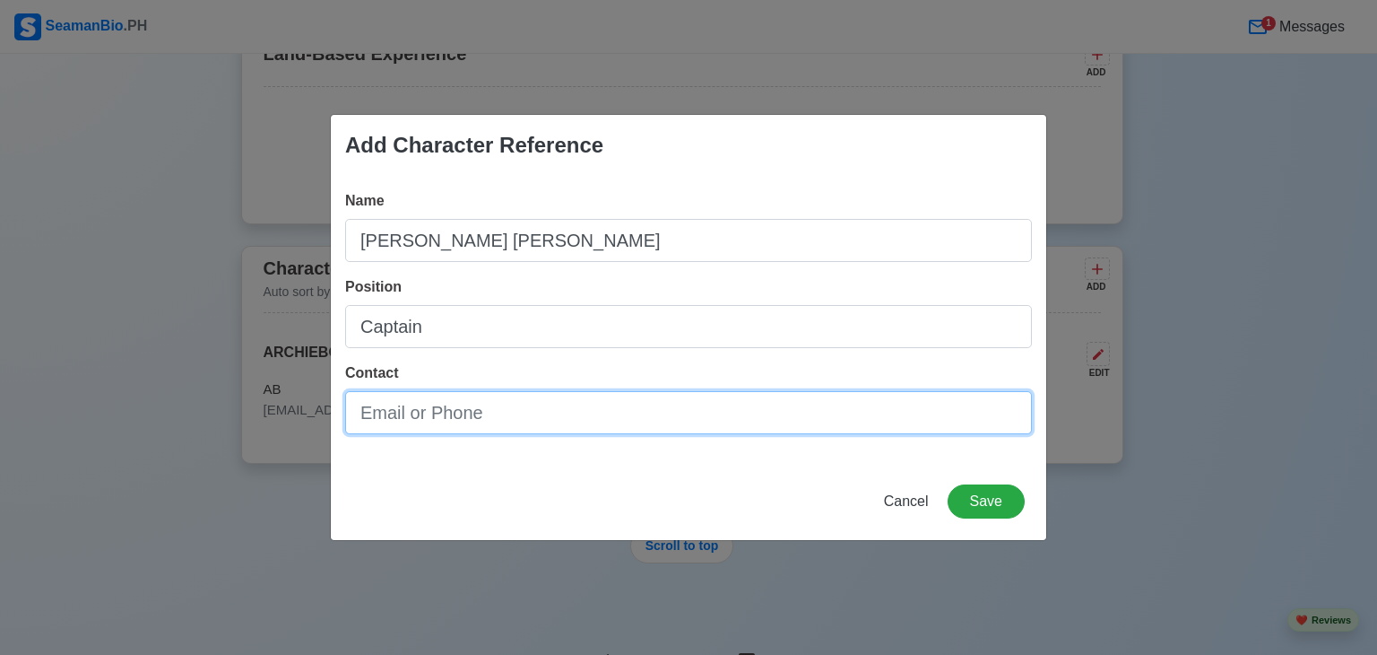
click at [448, 414] on input "Contact" at bounding box center [688, 412] width 687 height 43
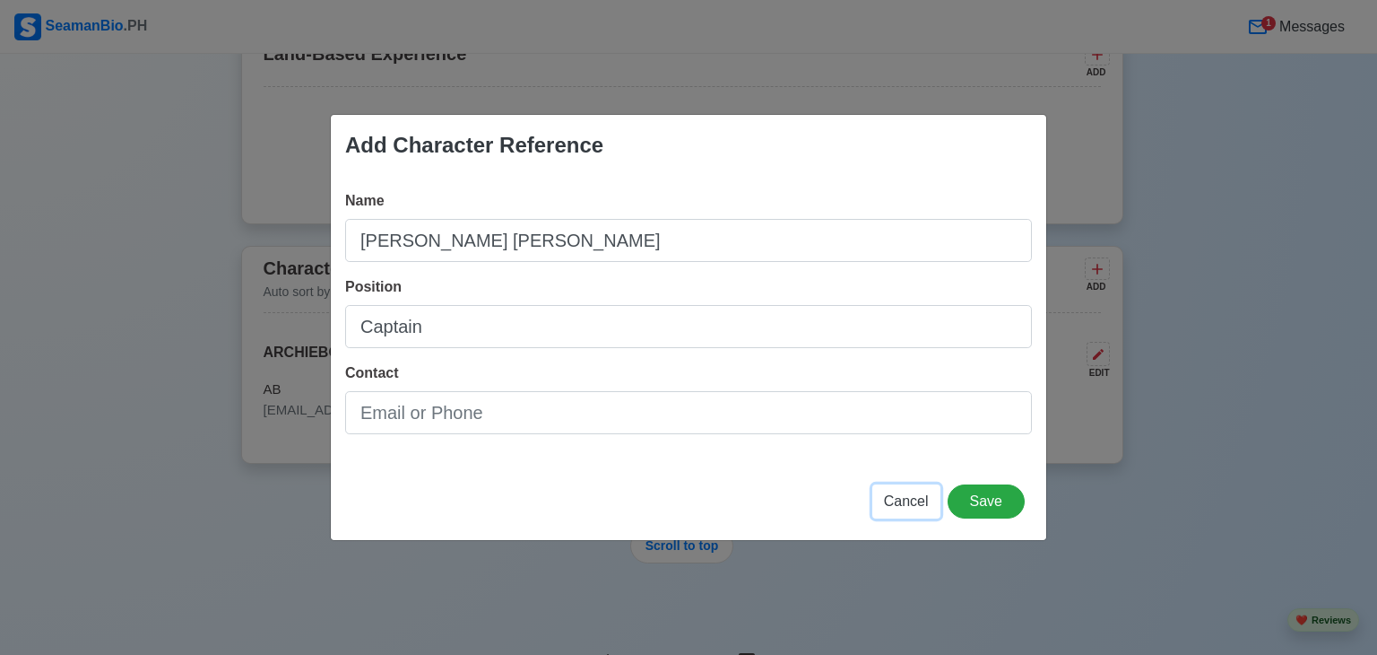
click at [904, 500] on span "Cancel" at bounding box center [906, 500] width 45 height 15
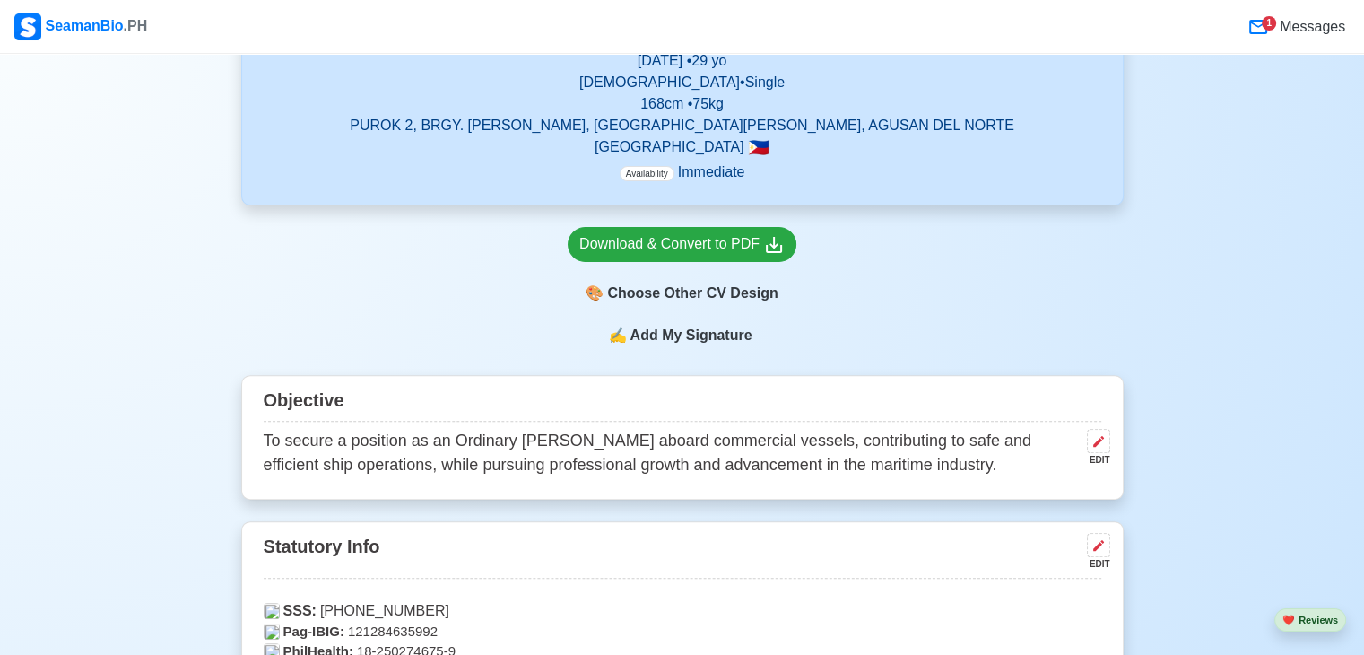
scroll to position [395, 0]
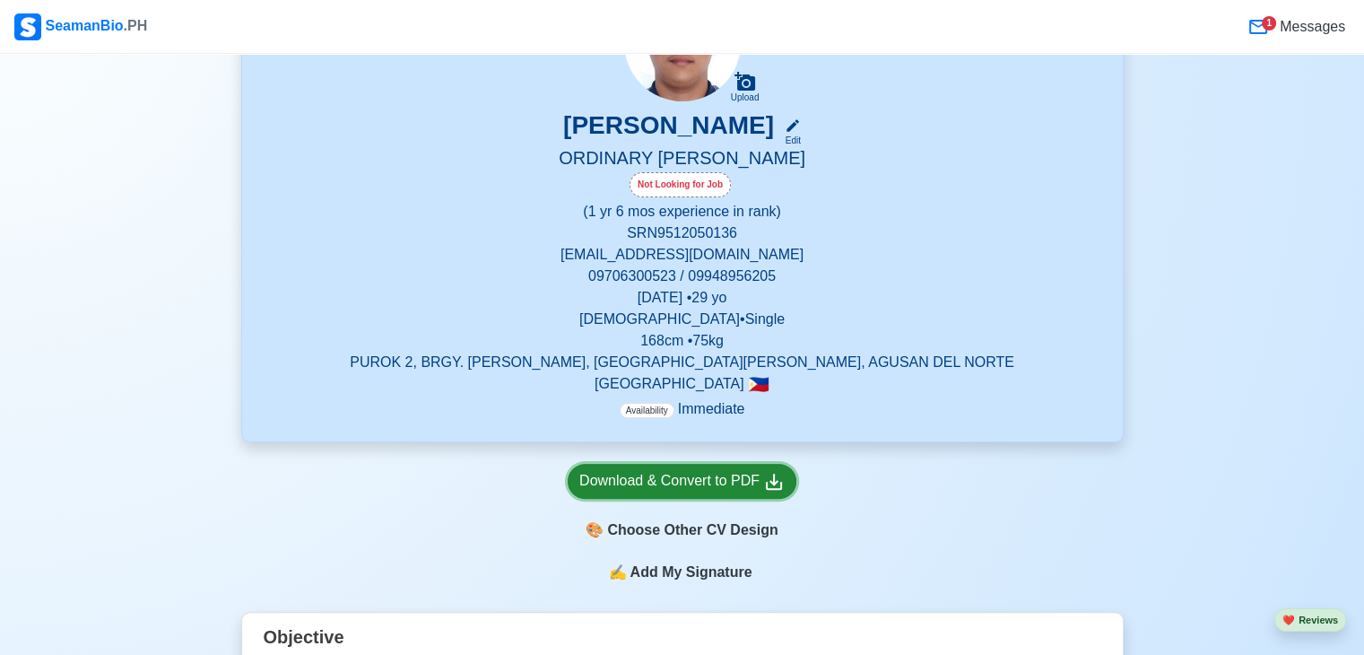
click at [721, 477] on div "Download & Convert to PDF" at bounding box center [681, 481] width 205 height 22
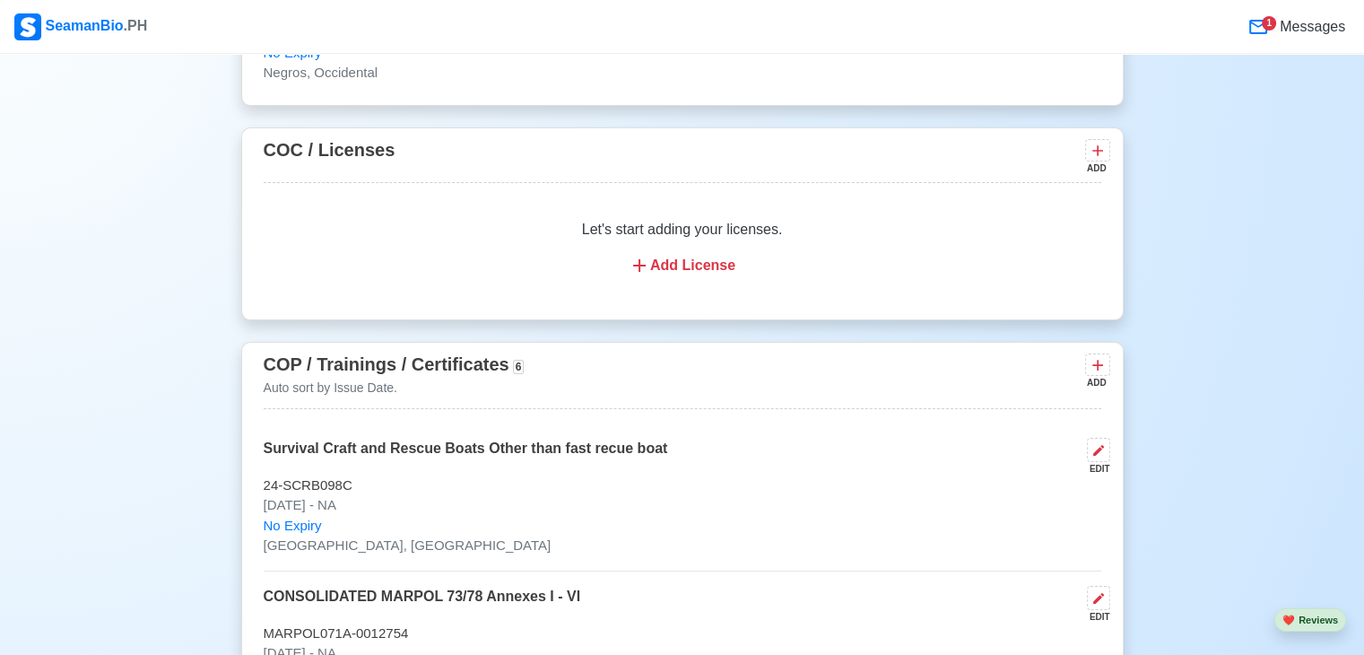
scroll to position [2712, 0]
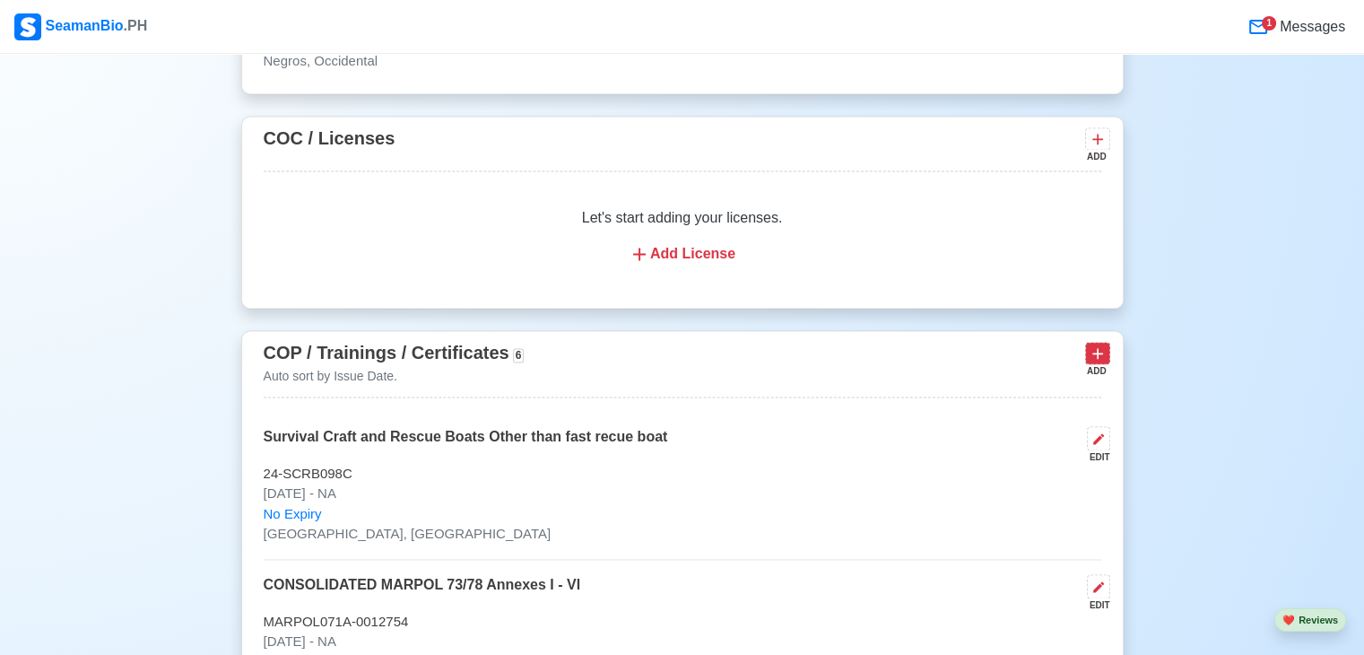
click at [1099, 348] on icon at bounding box center [1097, 353] width 18 height 18
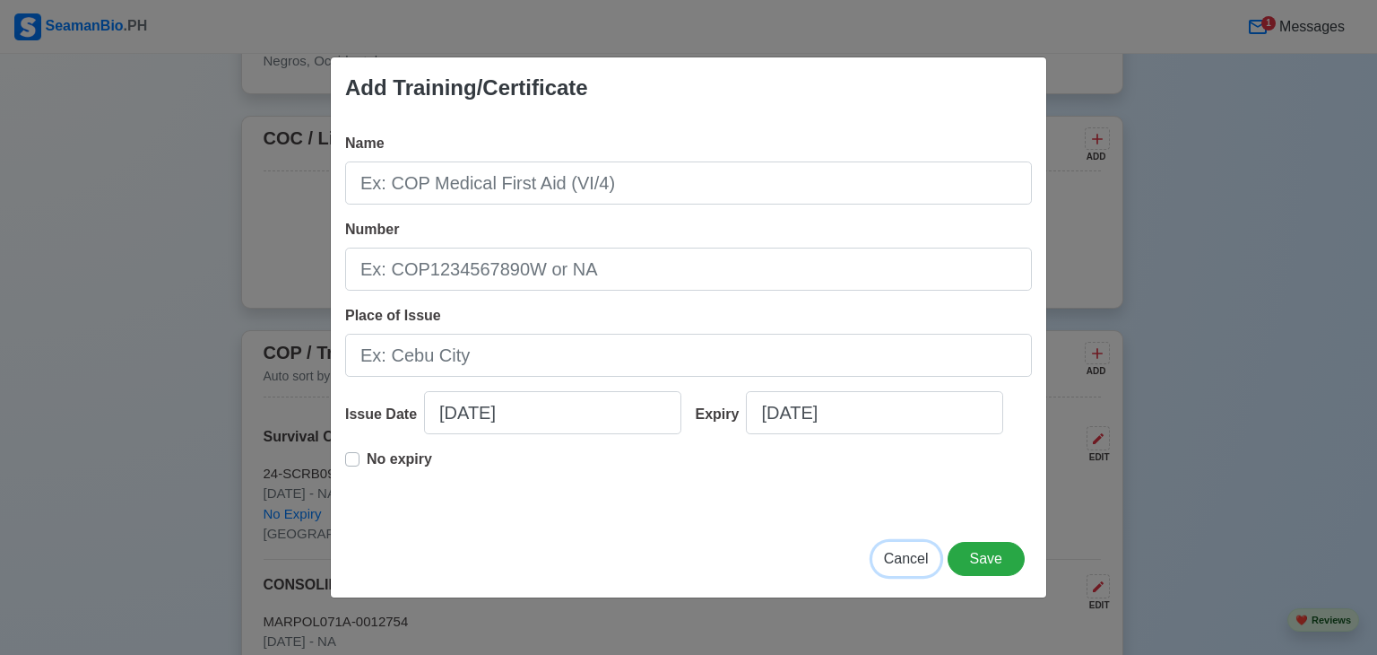
click at [916, 566] on span "Cancel" at bounding box center [906, 558] width 45 height 15
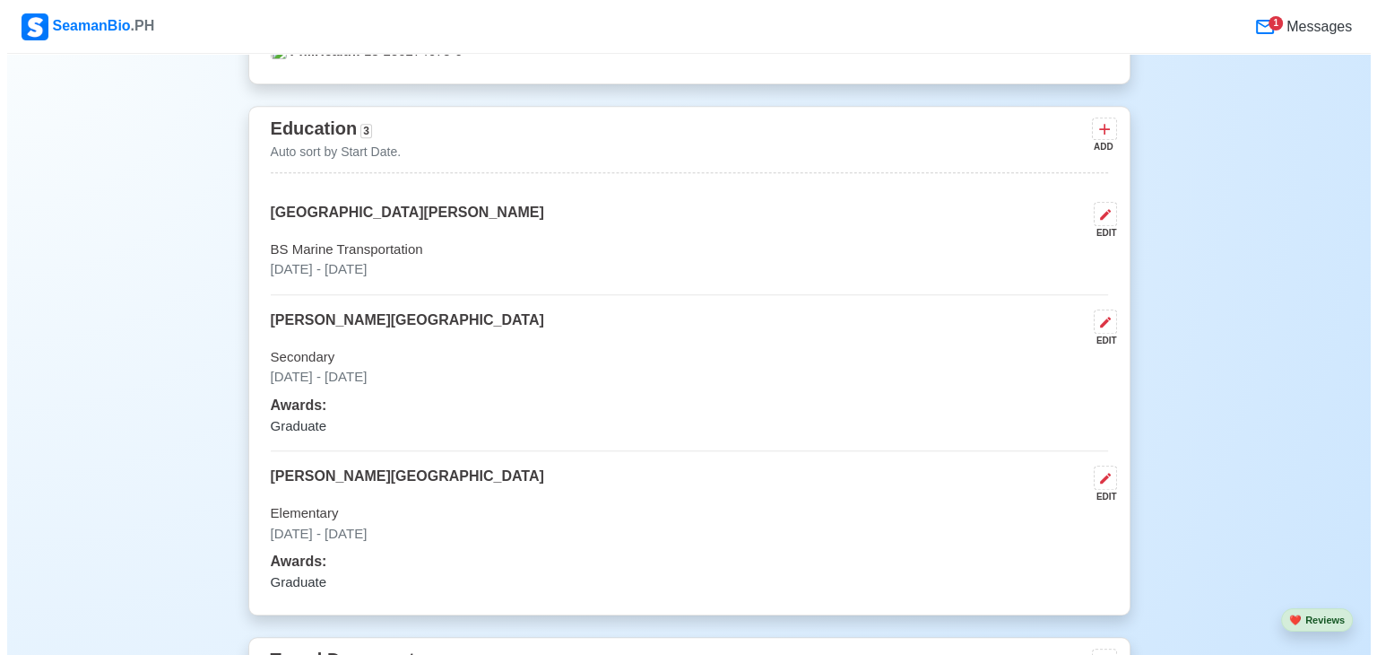
scroll to position [1237, 0]
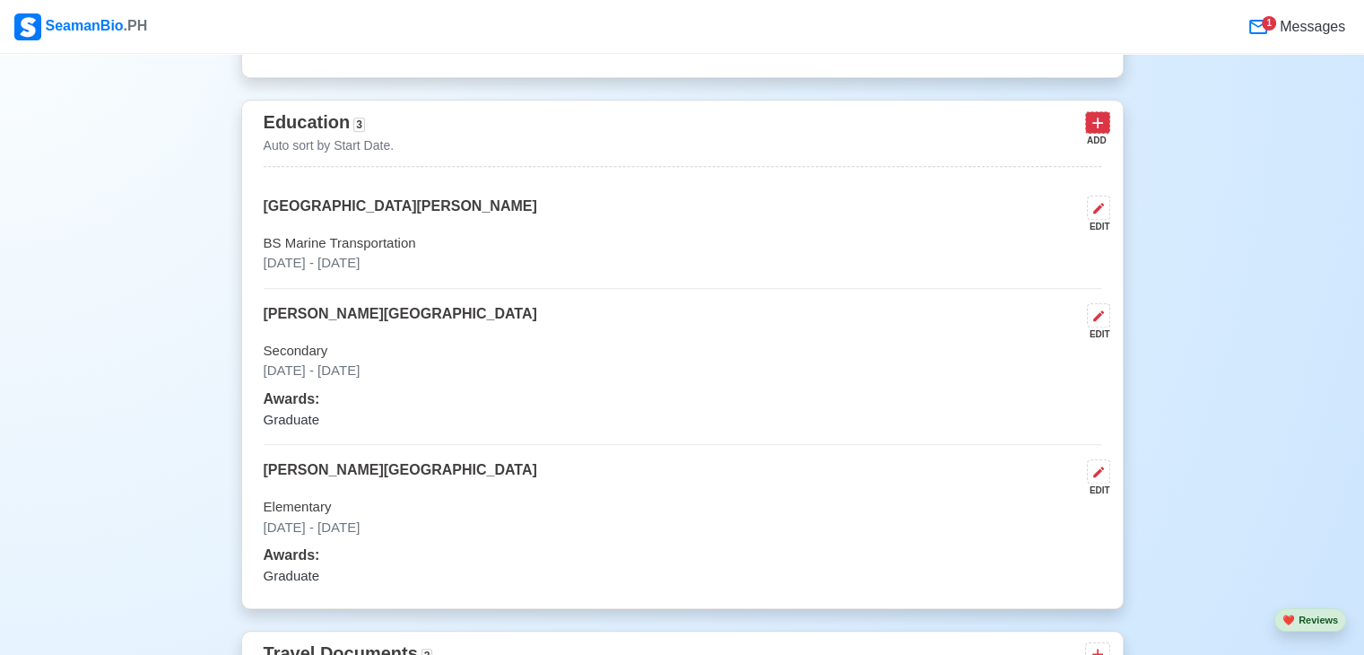
click at [1101, 120] on icon at bounding box center [1097, 122] width 11 height 11
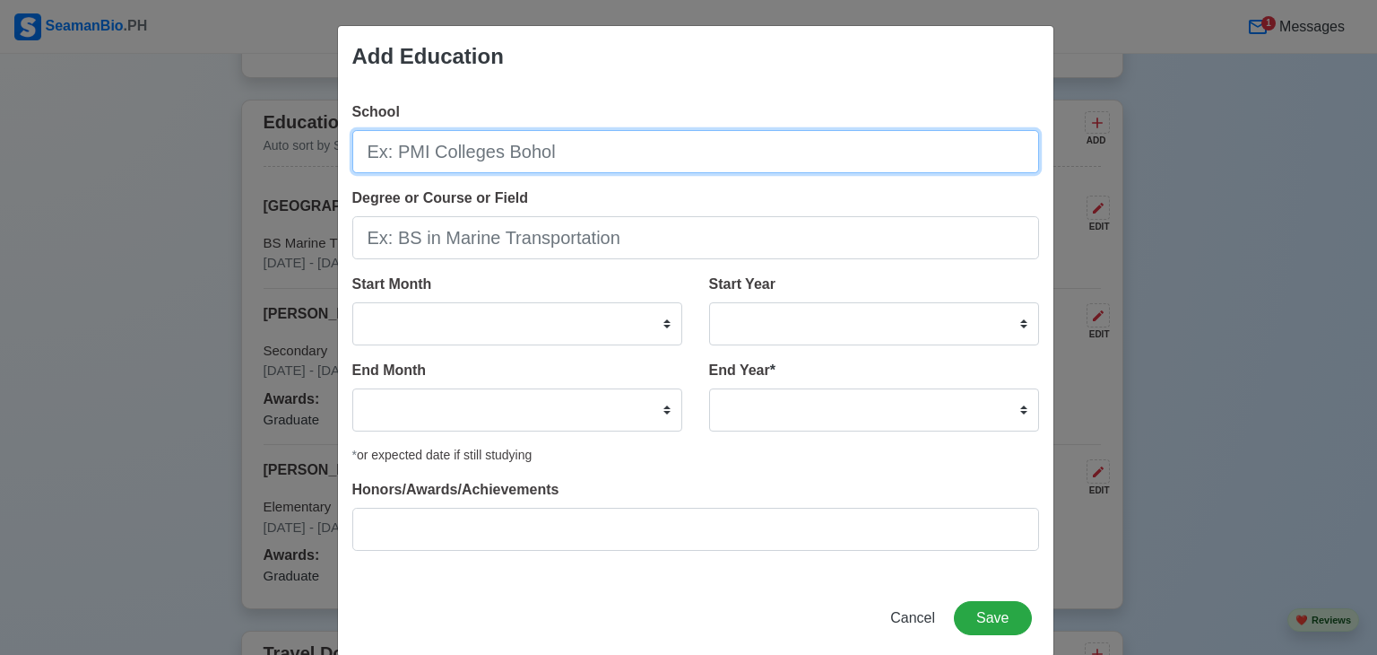
click at [607, 160] on input "School" at bounding box center [695, 151] width 687 height 43
type input "Technical Education and Skills Development Authority"
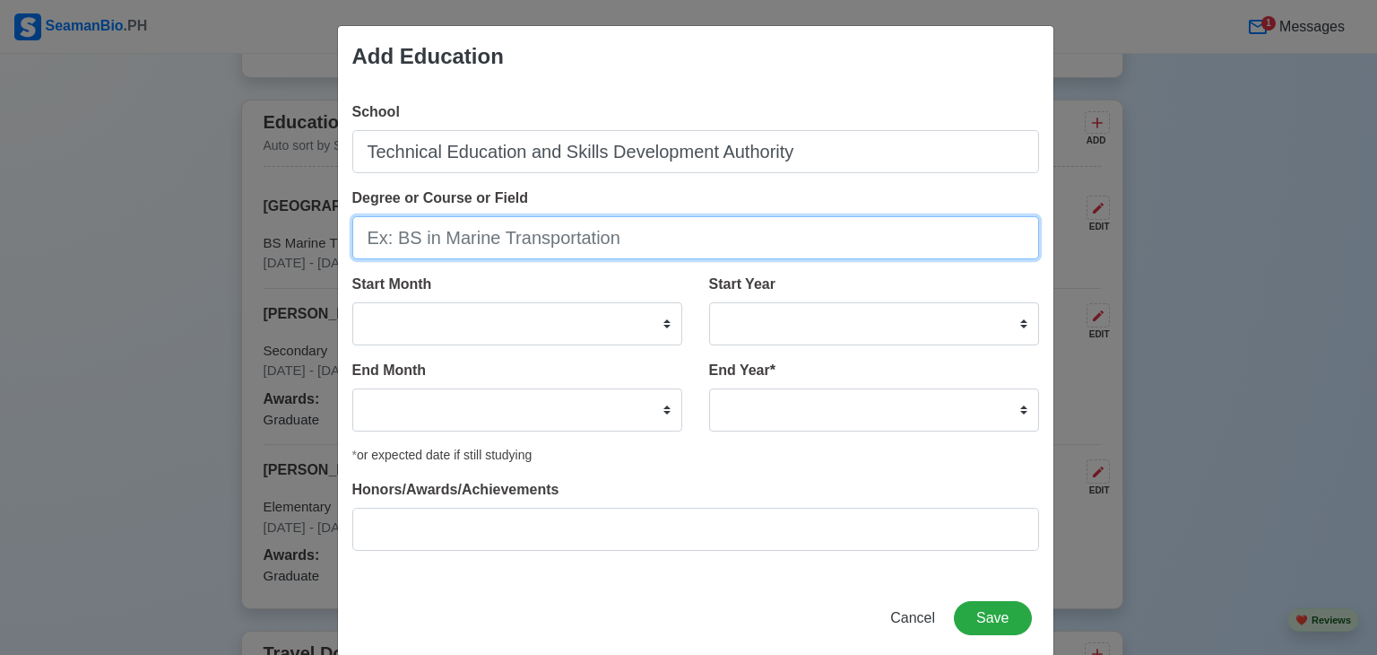
click at [459, 244] on input "Degree or Course or Field" at bounding box center [695, 237] width 687 height 43
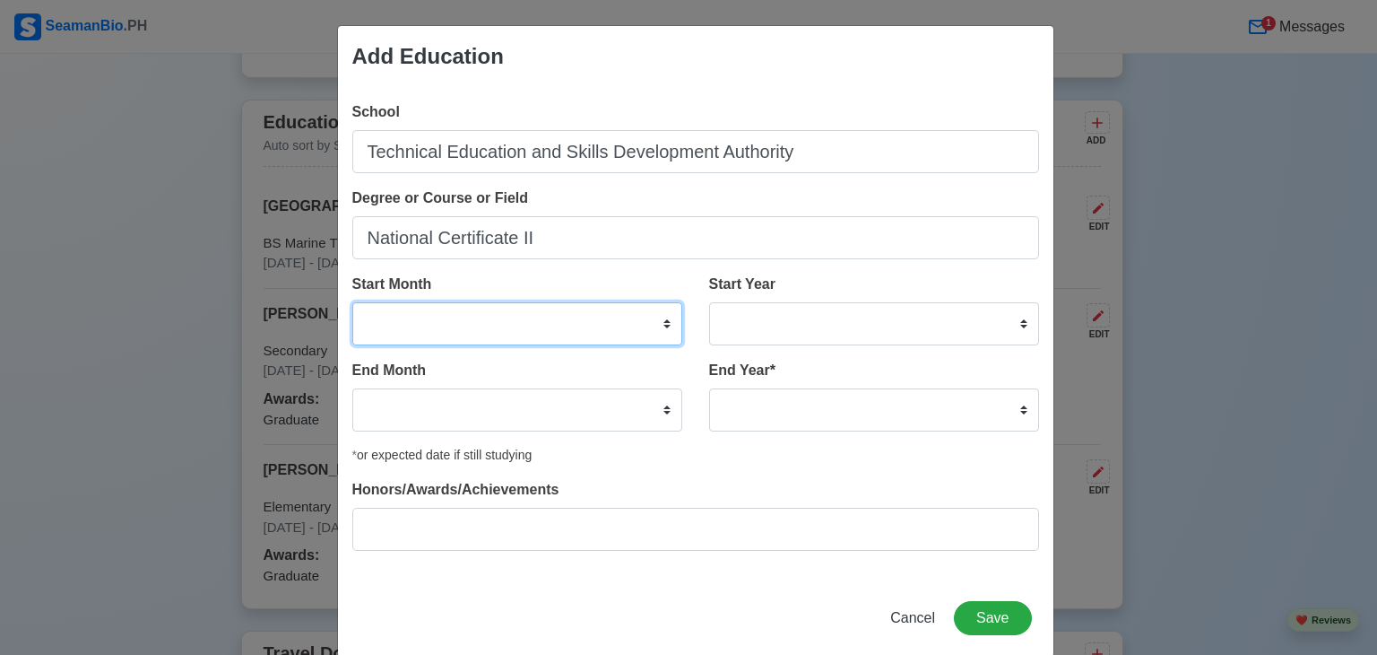
click at [413, 327] on select "January February March April May June July August September October November De…" at bounding box center [517, 323] width 330 height 43
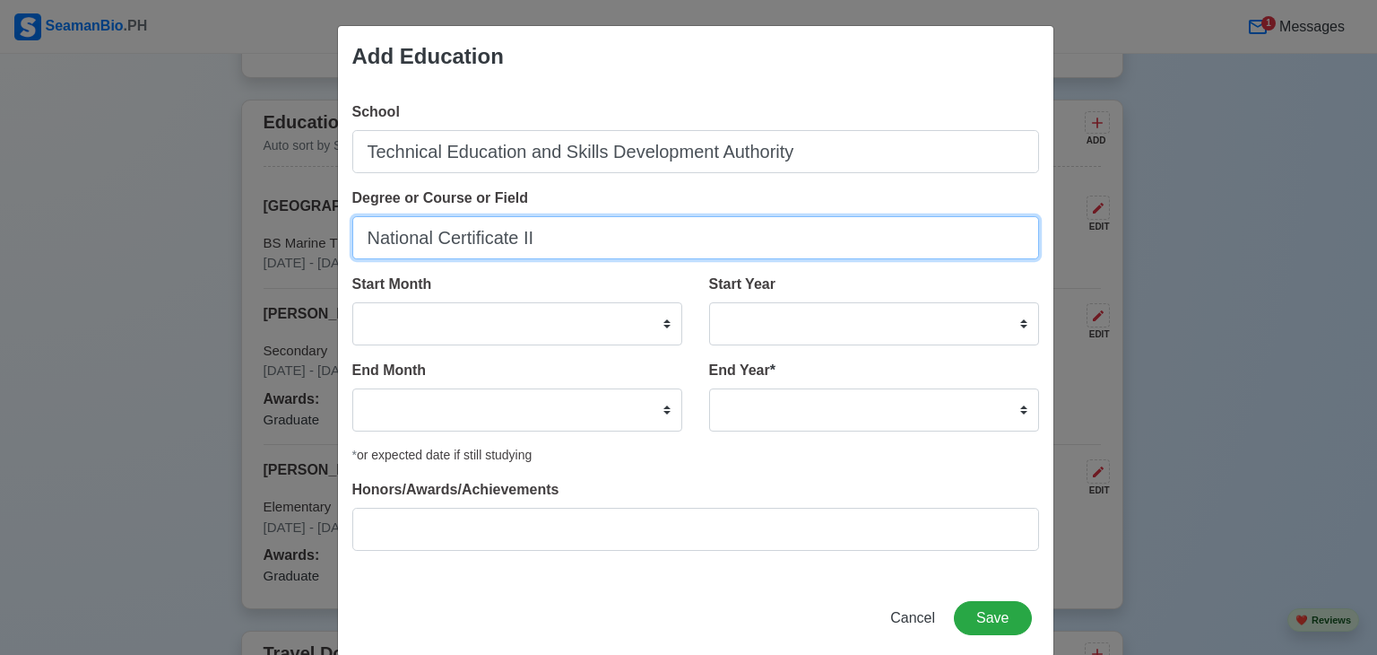
click at [359, 243] on input "National Certificate II" at bounding box center [695, 237] width 687 height 43
drag, startPoint x: 651, startPoint y: 237, endPoint x: 844, endPoint y: 238, distance: 192.8
click at [844, 238] on input "Shielded Metal Arc Welding (SMAW) National Certificate II" at bounding box center [695, 237] width 687 height 43
type input "Shielded Metal Arc Welding (SMAW)"
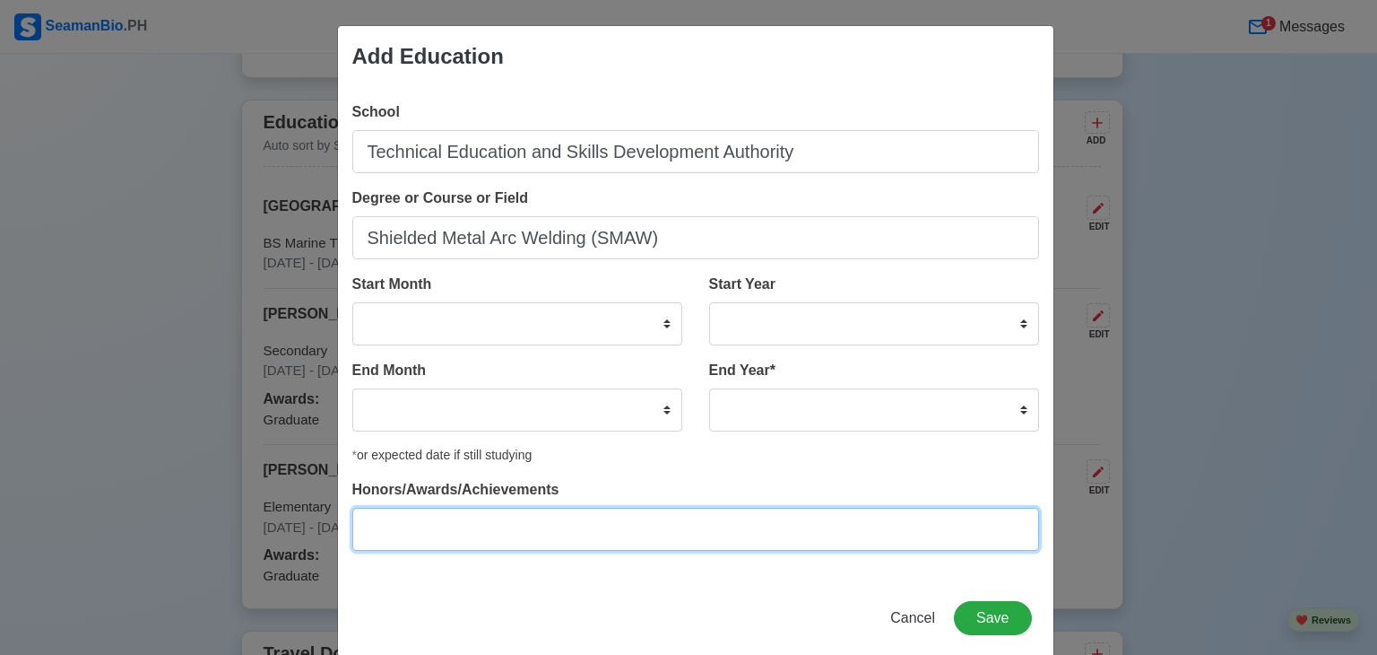
click at [473, 536] on input "Honors/Awards/Achievements" at bounding box center [695, 528] width 687 height 43
type input "National Certificate II"
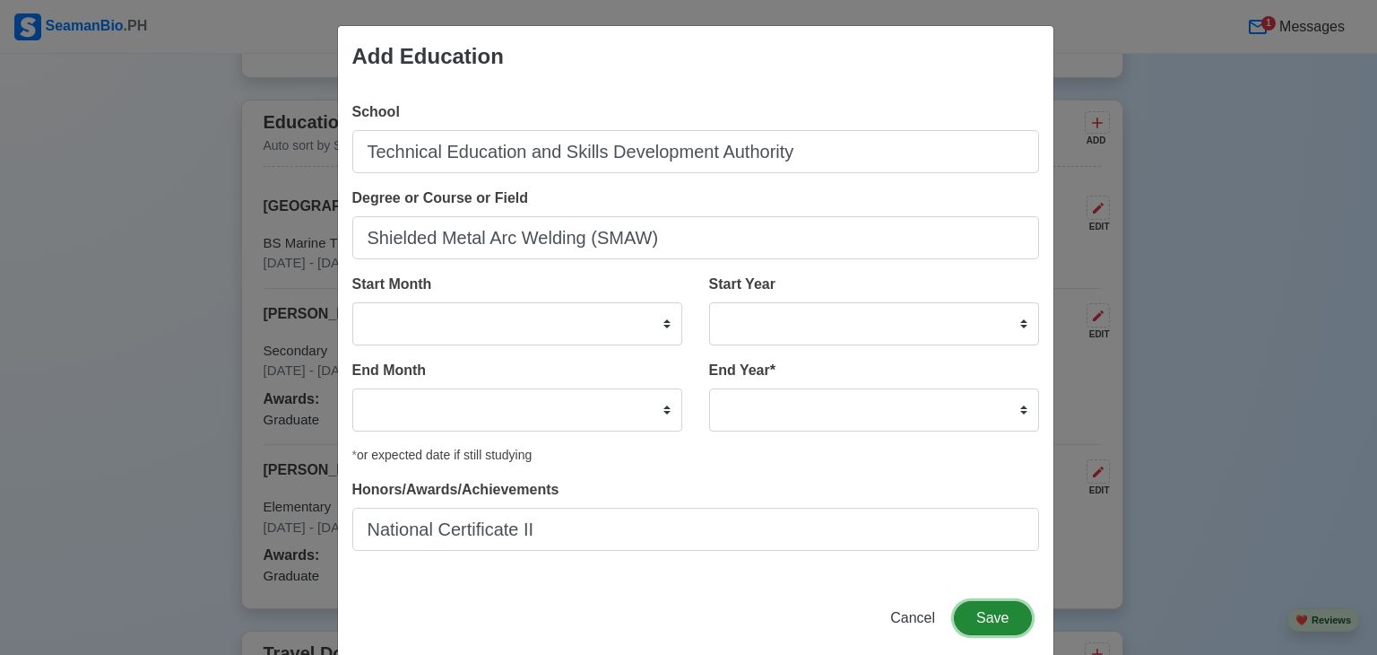
click at [977, 620] on button "Save" at bounding box center [992, 618] width 77 height 34
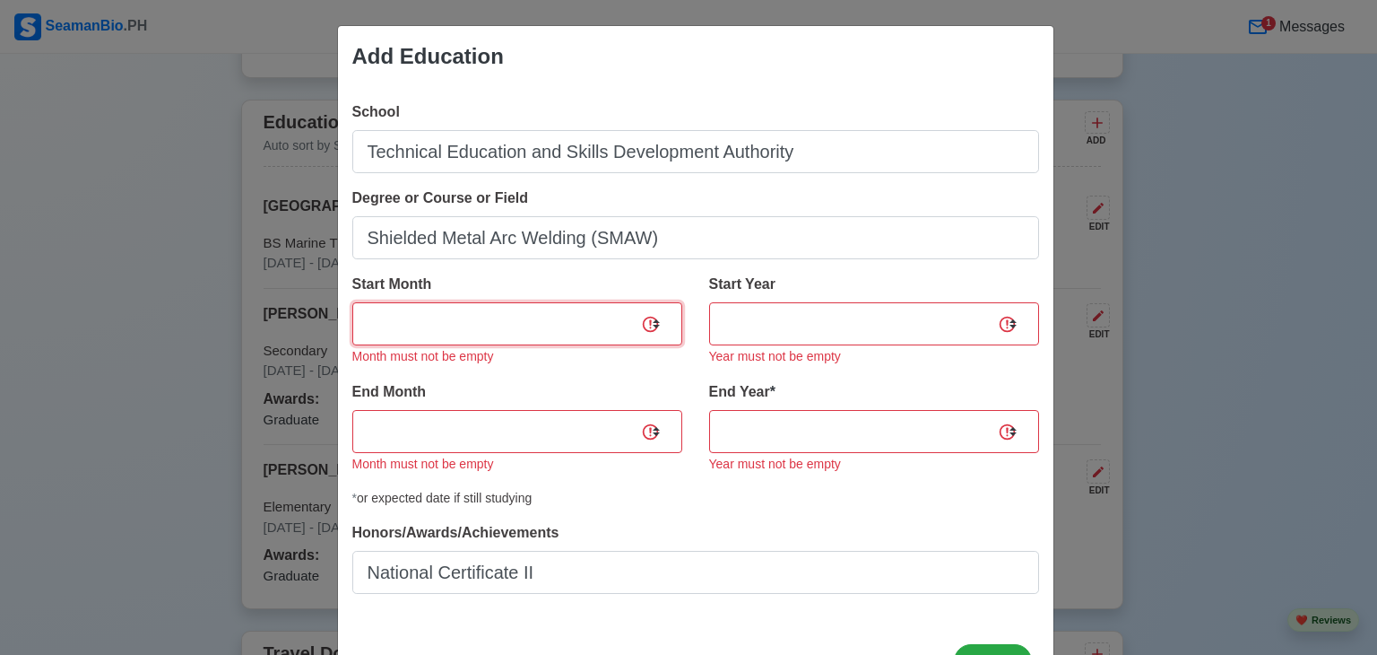
click at [514, 321] on select "January February March April May June July August September October November De…" at bounding box center [517, 323] width 330 height 43
click at [545, 435] on select "January February March April May June July August September October November De…" at bounding box center [517, 431] width 330 height 43
select select "June"
click at [352, 410] on select "January February March April May June July August September October November De…" at bounding box center [517, 431] width 330 height 43
click at [750, 429] on select "2035 2034 2033 2032 2031 2030 2029 2028 2027 2026 2025 2024 2023 2022 2021 2020…" at bounding box center [874, 431] width 330 height 43
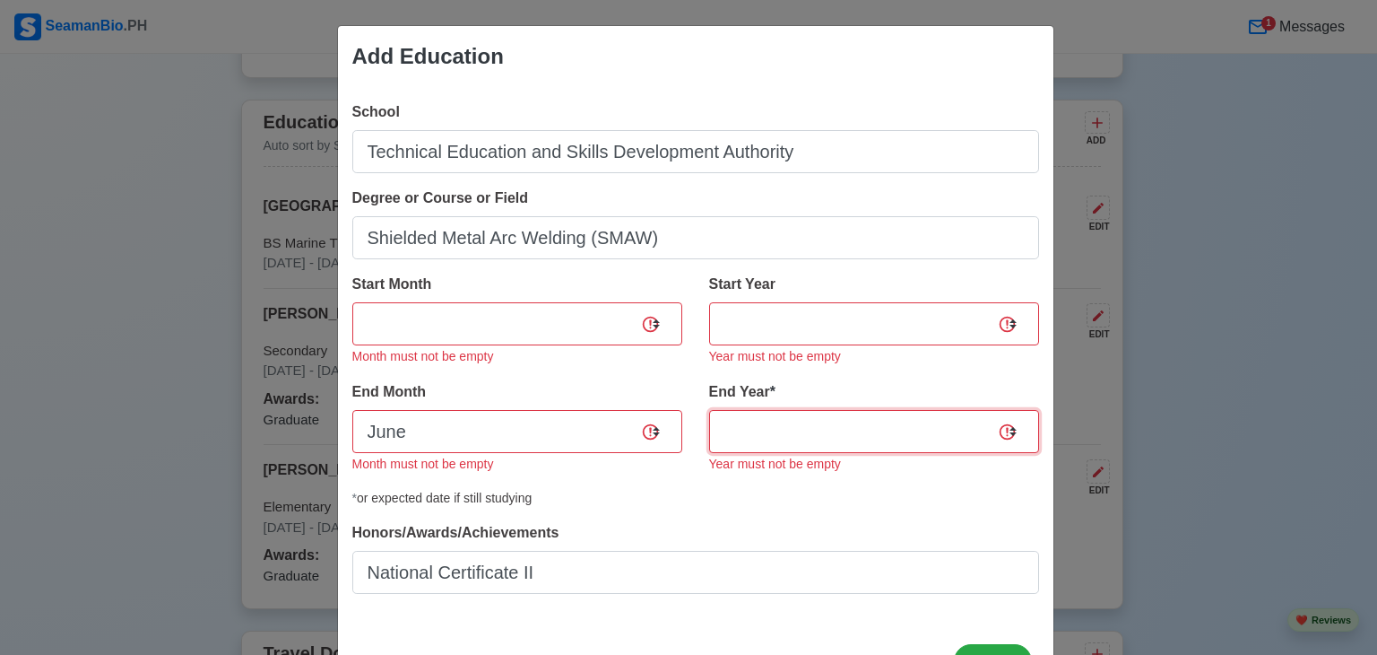
select select "2023"
click at [709, 410] on select "2035 2034 2033 2032 2031 2030 2029 2028 2027 2026 2025 2024 2023 2022 2021 2020…" at bounding box center [874, 431] width 330 height 43
click at [511, 323] on select "January February March April May June July August September October November De…" at bounding box center [517, 323] width 330 height 43
click at [728, 323] on select "2025 2024 2023 2022 2021 2020 2019 2018 2017 2016 2015 2014 2013 2012 2011 2010…" at bounding box center [874, 323] width 330 height 43
select select "2023"
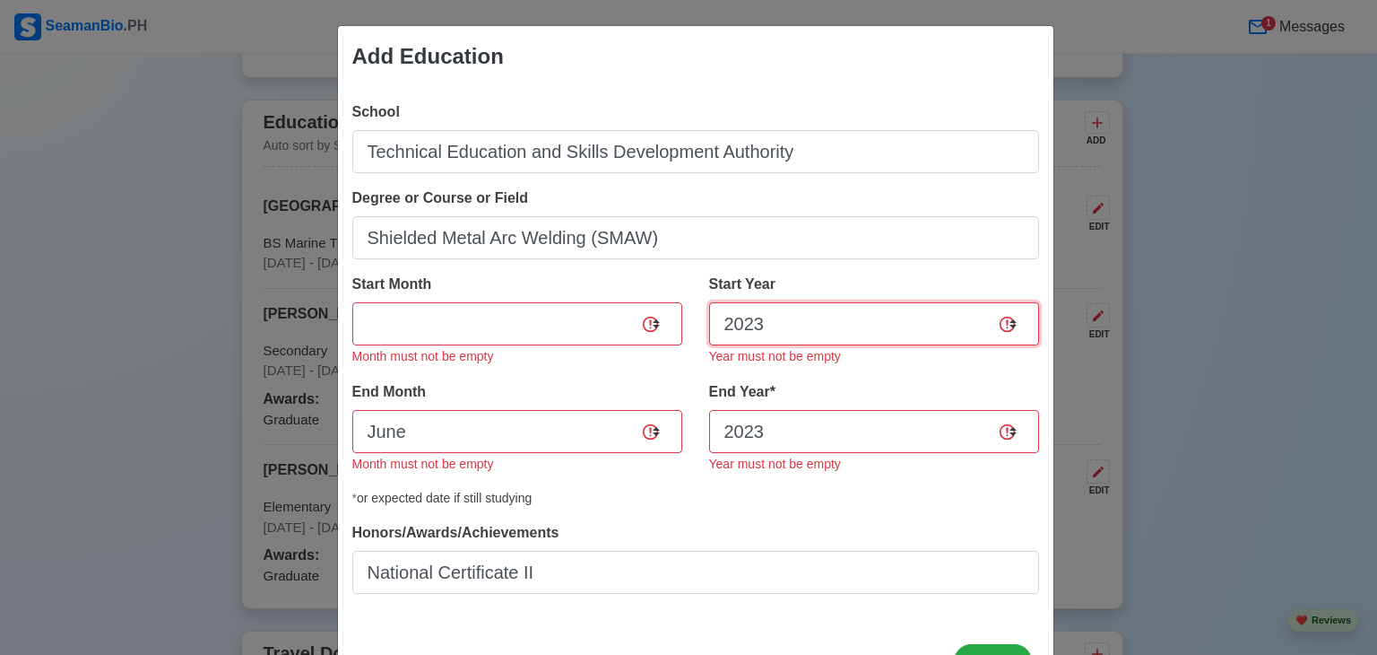
click at [709, 302] on select "2025 2024 2023 2022 2021 2020 2019 2018 2017 2016 2015 2014 2013 2012 2011 2010…" at bounding box center [874, 323] width 330 height 43
click at [551, 316] on select "January February March April May June July August September October November De…" at bounding box center [517, 323] width 330 height 43
click at [584, 326] on select "January February March April May June July August September October November De…" at bounding box center [517, 323] width 330 height 43
select select "May"
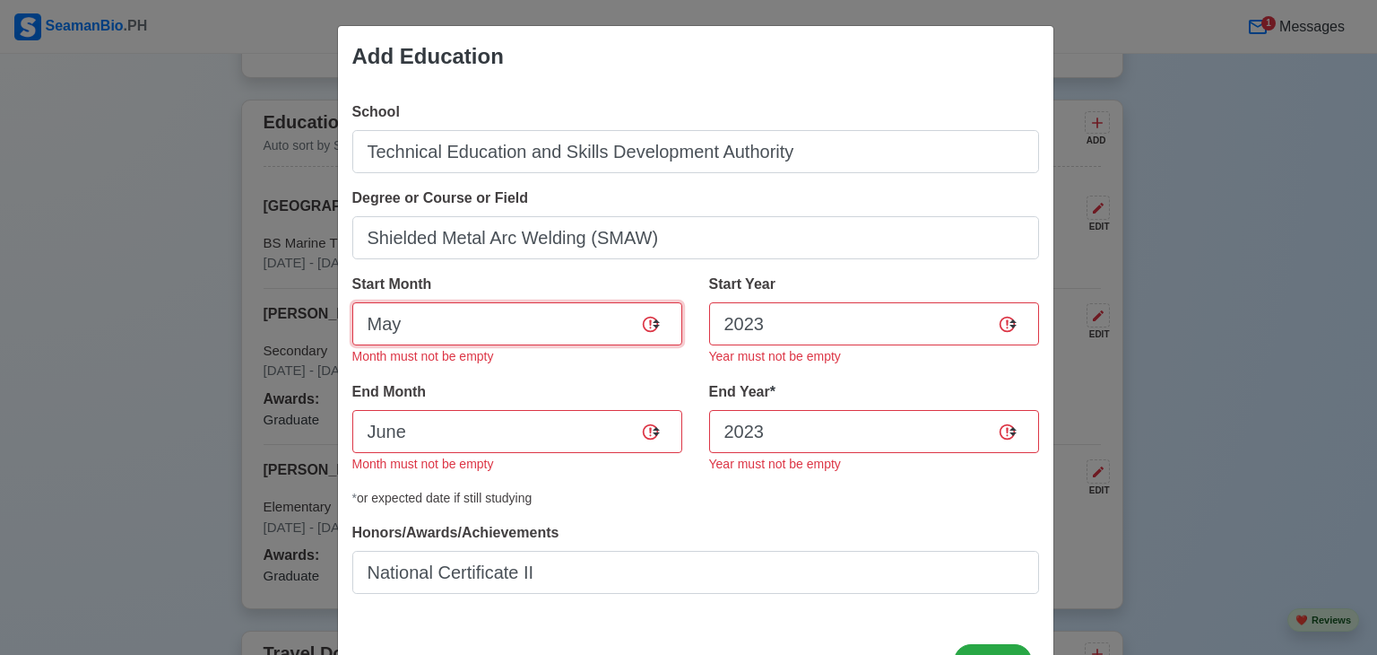
click at [352, 302] on select "January February March April May June July August September October November De…" at bounding box center [517, 323] width 330 height 43
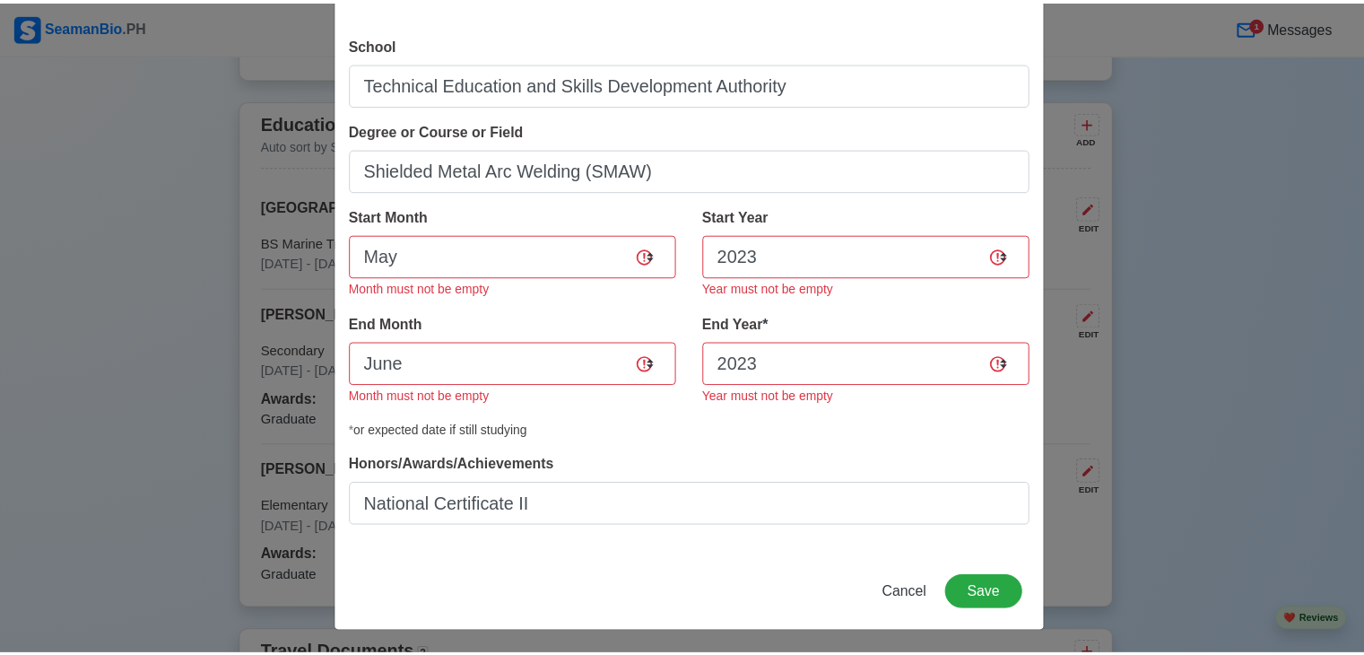
scroll to position [70, 0]
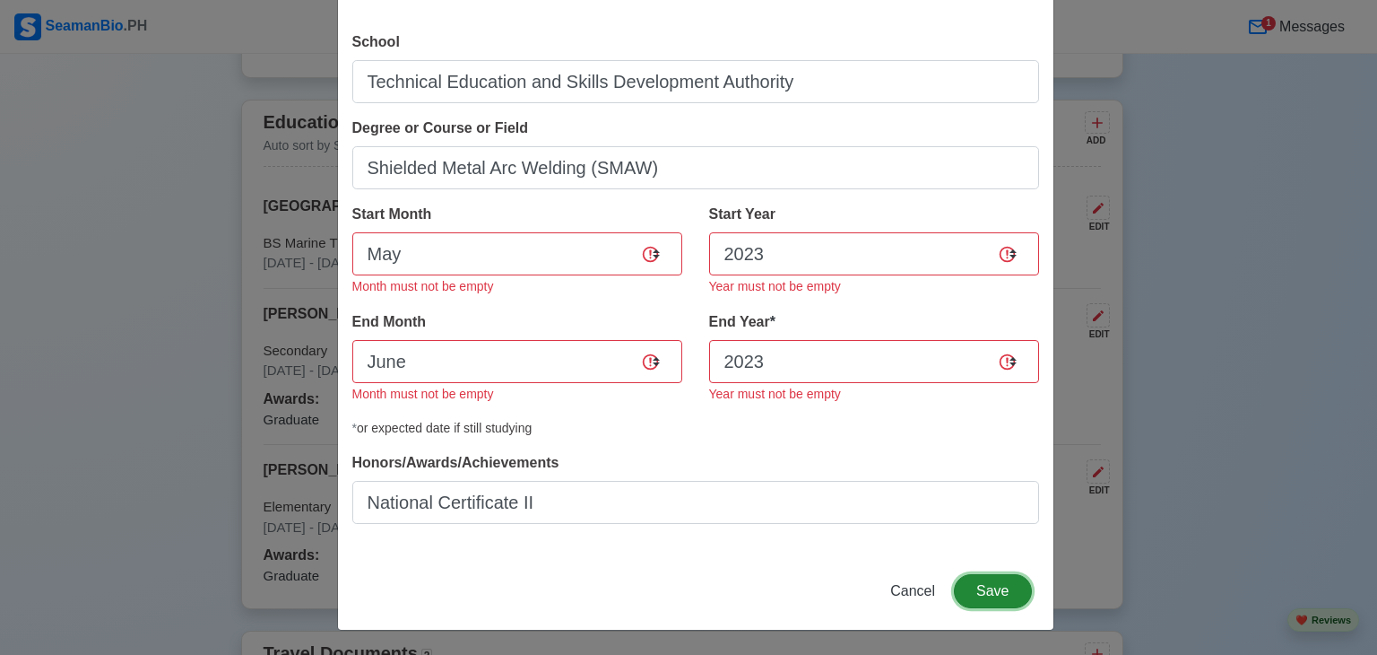
click at [984, 592] on button "Save" at bounding box center [992, 591] width 77 height 34
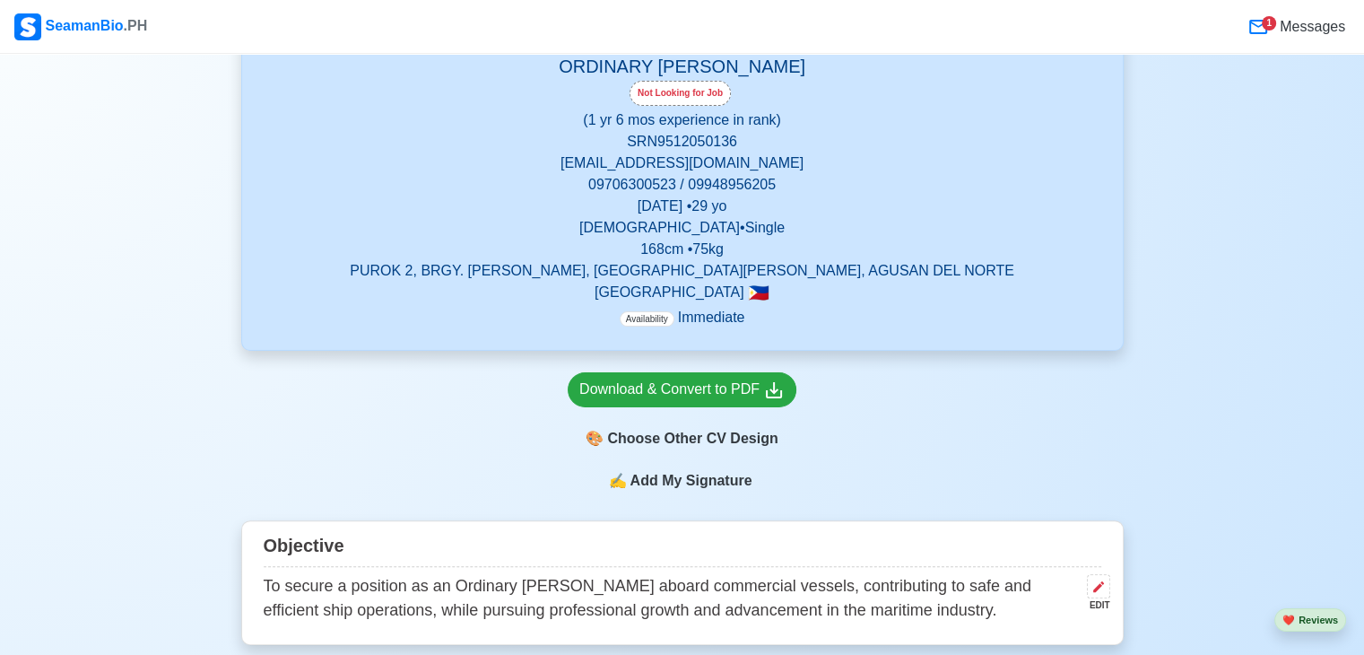
scroll to position [466, 0]
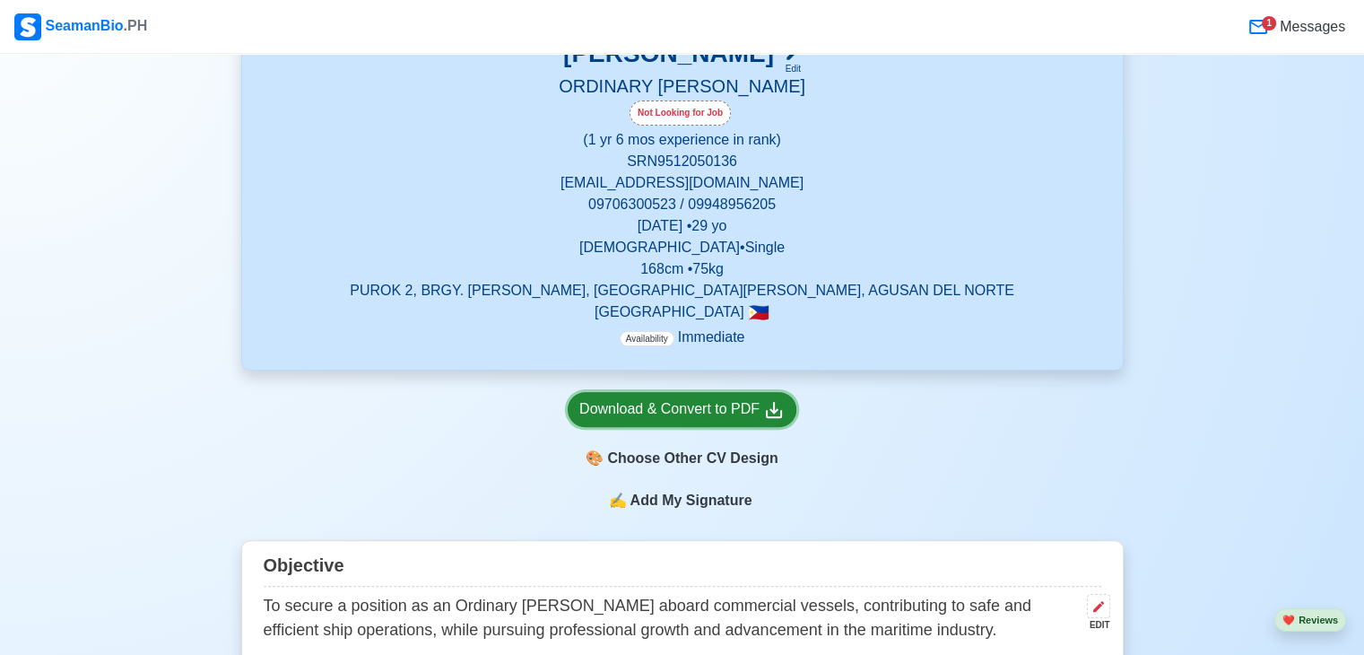
click at [728, 410] on div "Download & Convert to PDF" at bounding box center [681, 409] width 205 height 22
